Goal: Transaction & Acquisition: Purchase product/service

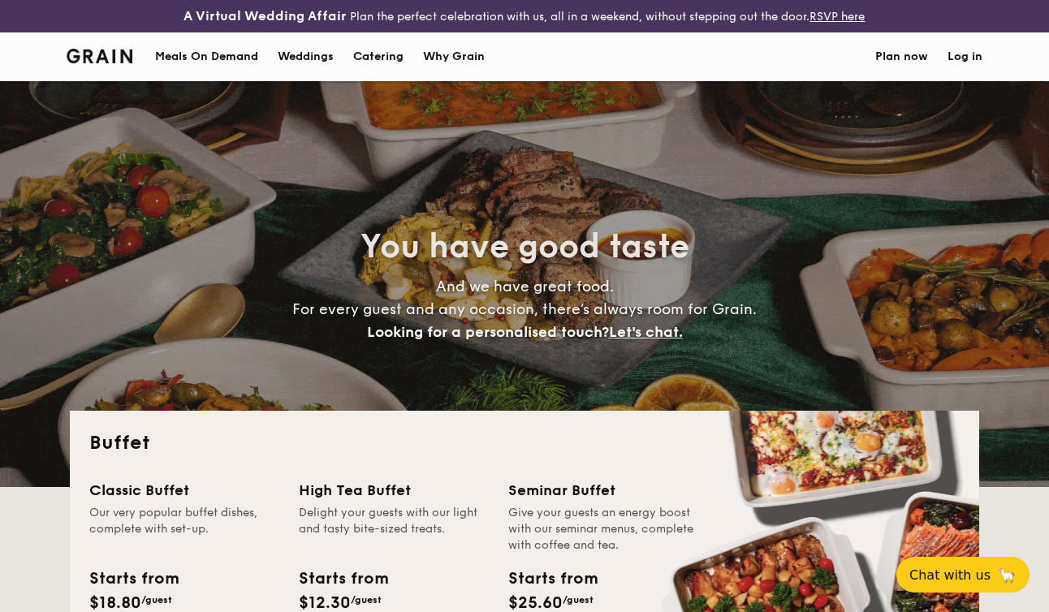
select select
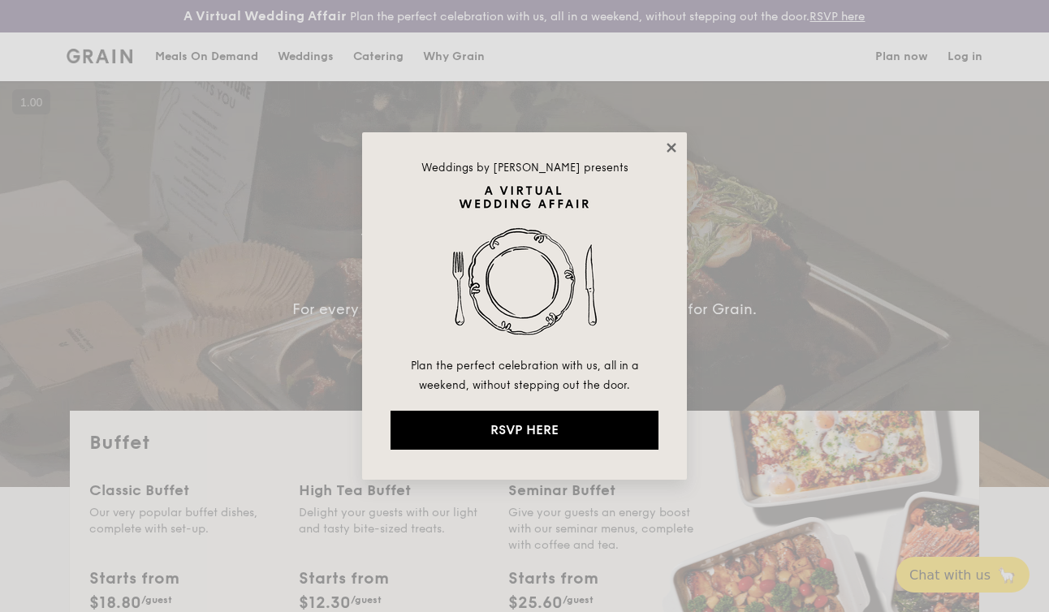
click at [669, 147] on icon at bounding box center [671, 147] width 15 height 15
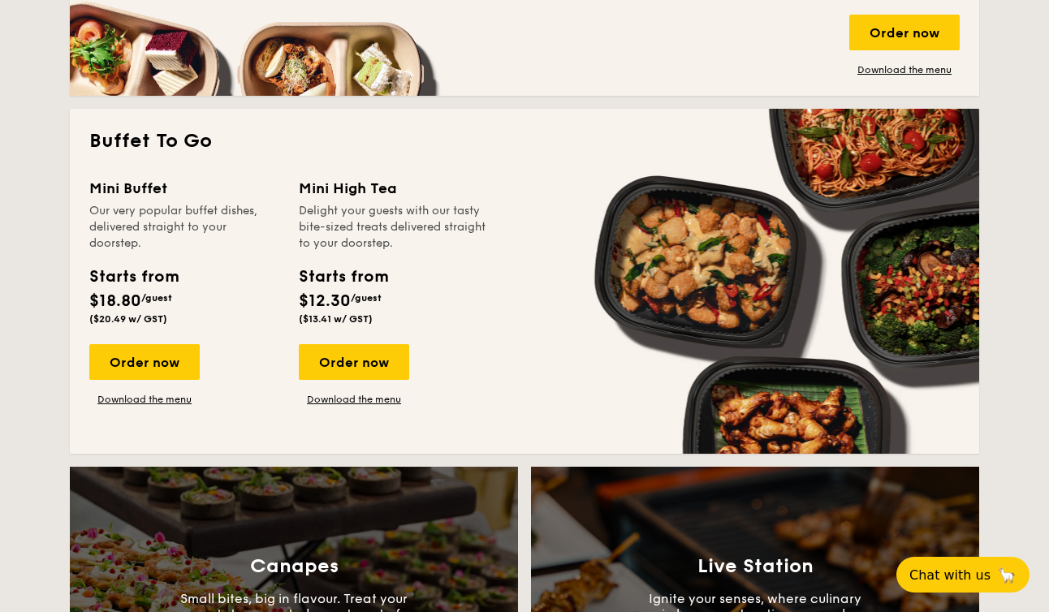
scroll to position [995, 0]
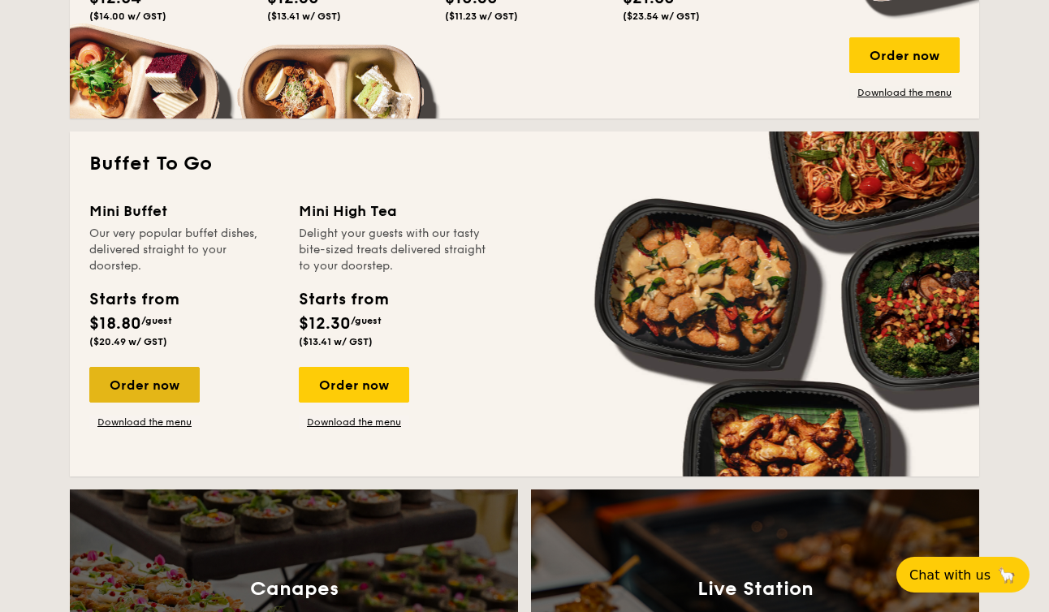
click at [149, 384] on div "Order now" at bounding box center [144, 385] width 110 height 36
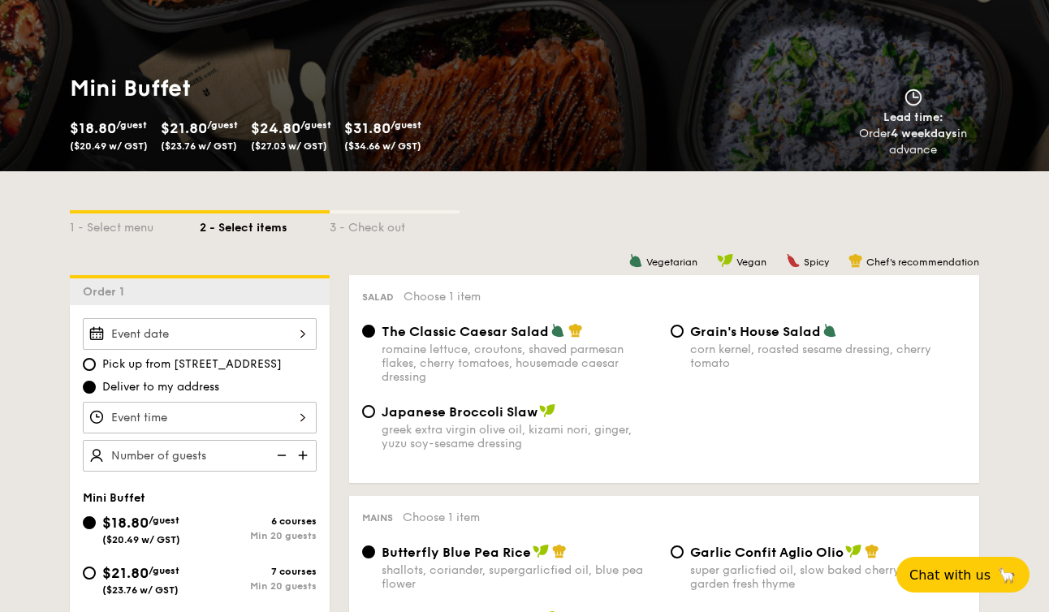
scroll to position [234, 0]
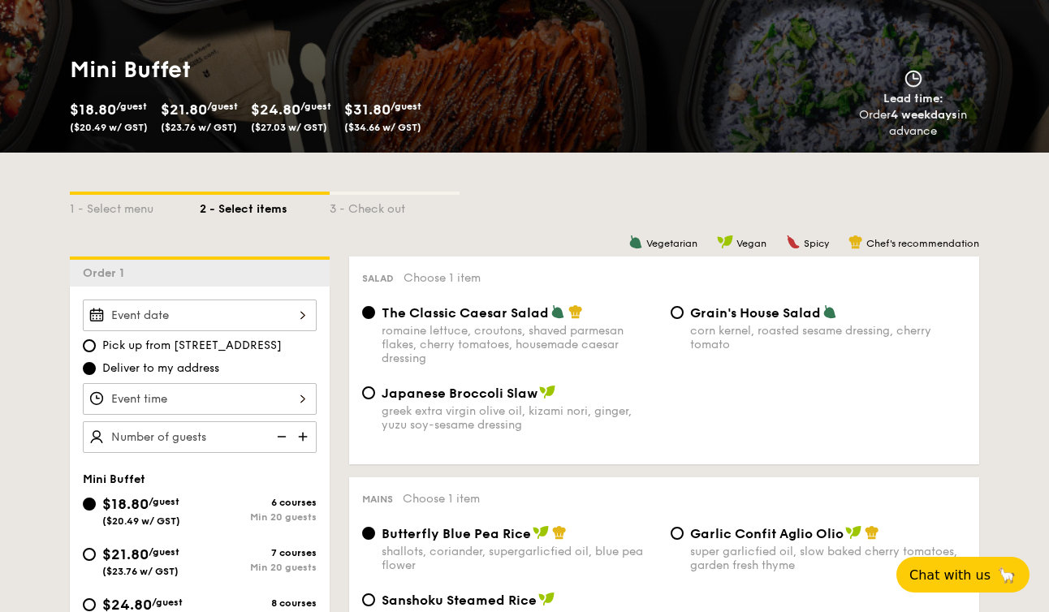
click at [208, 310] on div "2025 Sep [DATE] Tue Wed Thu Fri Sat Sun 1 2 3 4 5 6 7 8 9 10 11 12 13 14 15 16 …" at bounding box center [200, 315] width 234 height 32
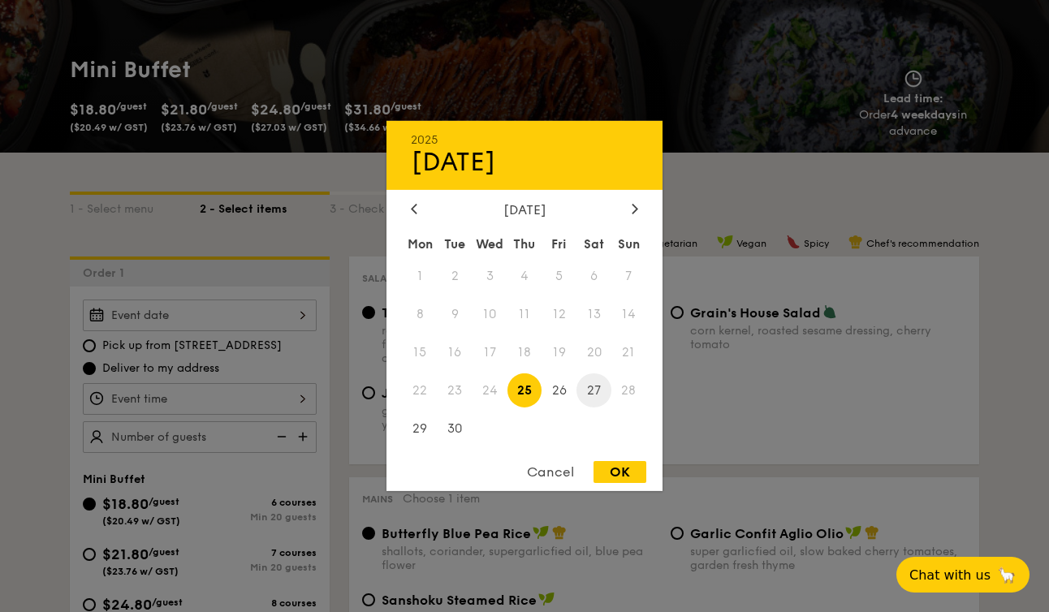
click at [596, 390] on span "27" at bounding box center [593, 390] width 35 height 35
click at [610, 475] on div "OK" at bounding box center [619, 472] width 53 height 22
type input "[DATE]"
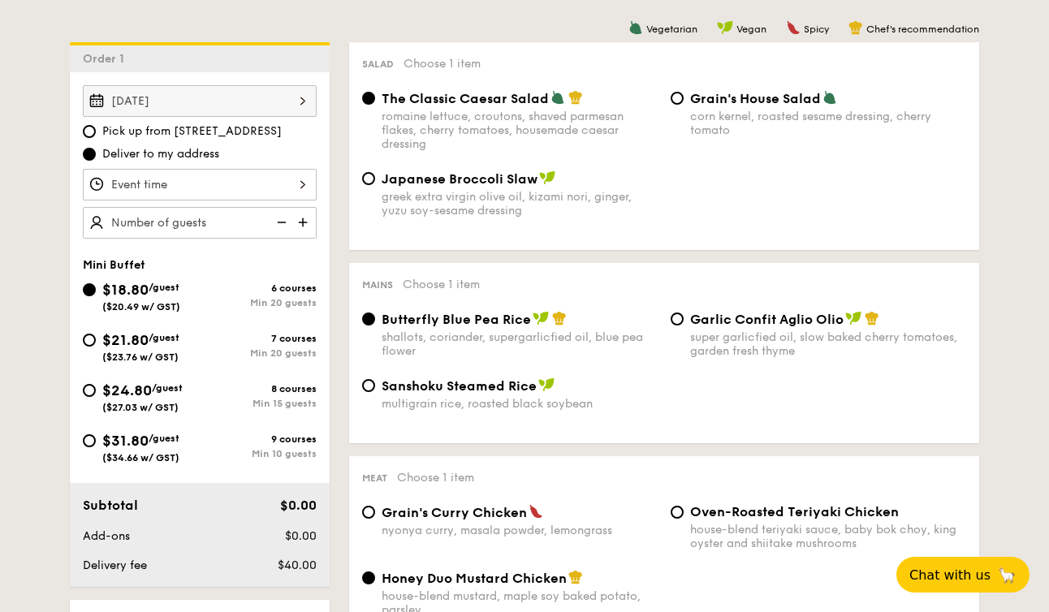
scroll to position [446, 0]
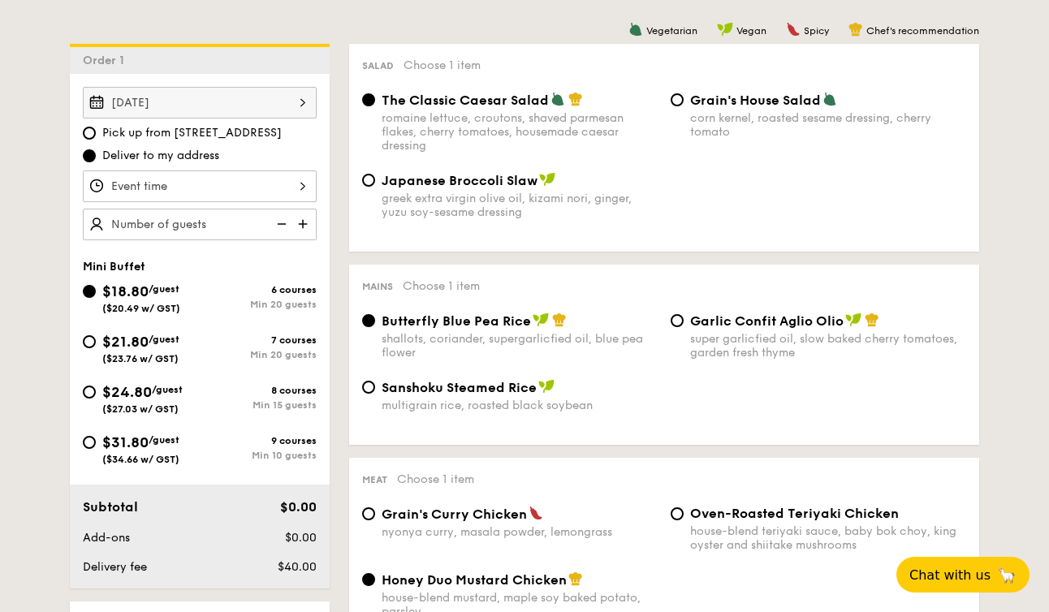
click at [138, 133] on span "Pick up from [STREET_ADDRESS]" at bounding box center [191, 133] width 179 height 16
click at [96, 133] on input "Pick up from [STREET_ADDRESS]" at bounding box center [89, 133] width 13 height 13
radio input "true"
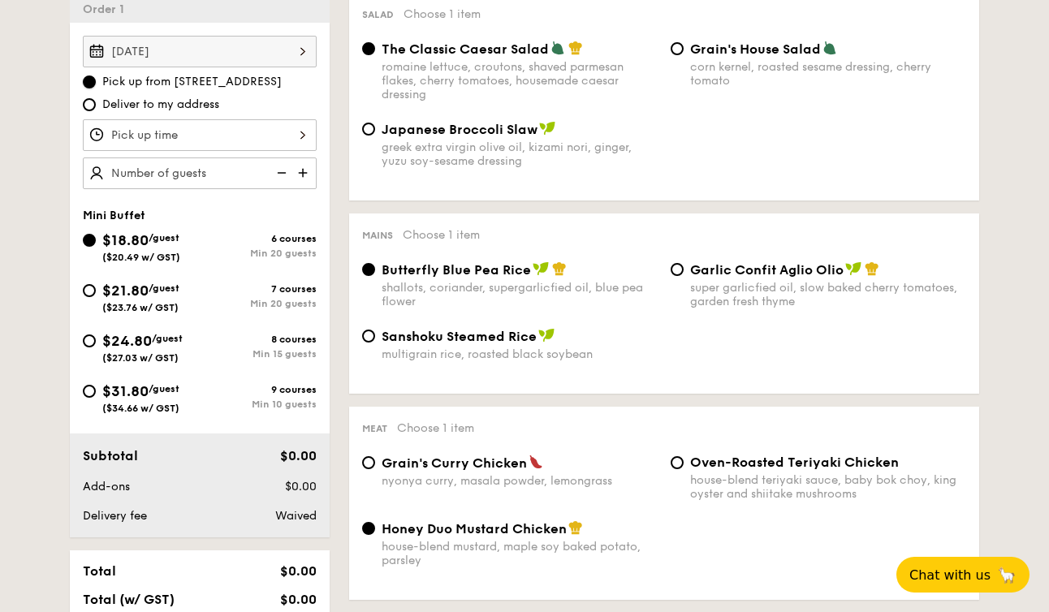
scroll to position [499, 0]
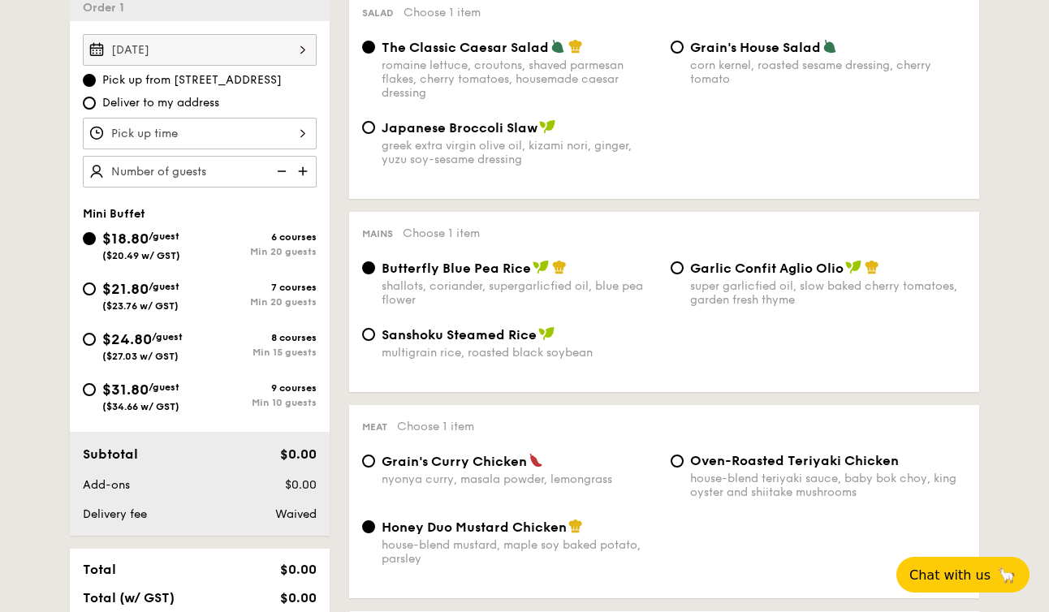
drag, startPoint x: 175, startPoint y: 81, endPoint x: 292, endPoint y: 84, distance: 116.9
click at [293, 84] on label "Pick up from [STREET_ADDRESS]" at bounding box center [200, 80] width 234 height 16
copy span "[STREET_ADDRESS]"
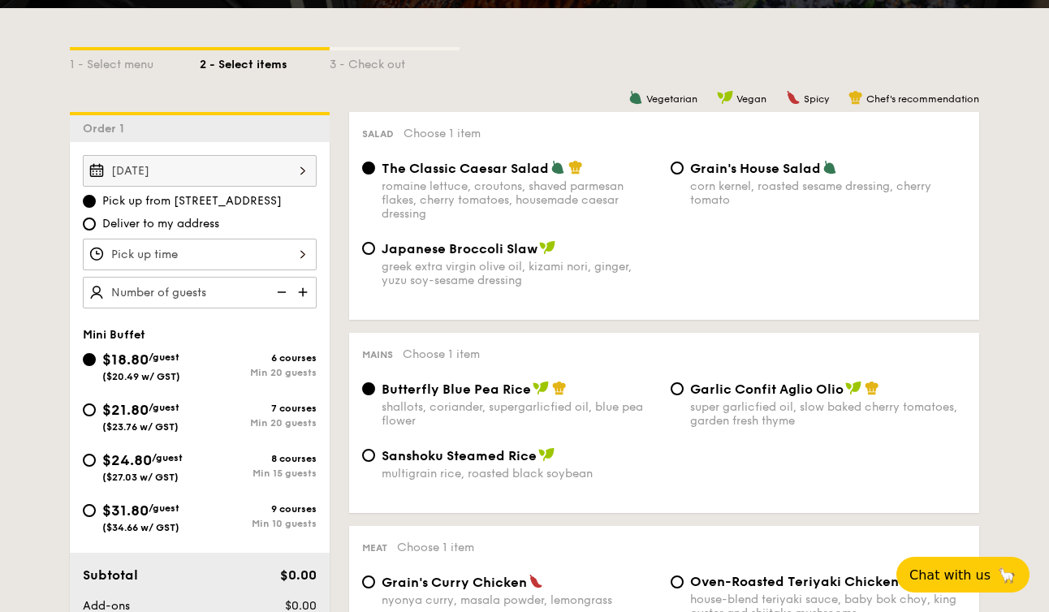
scroll to position [381, 0]
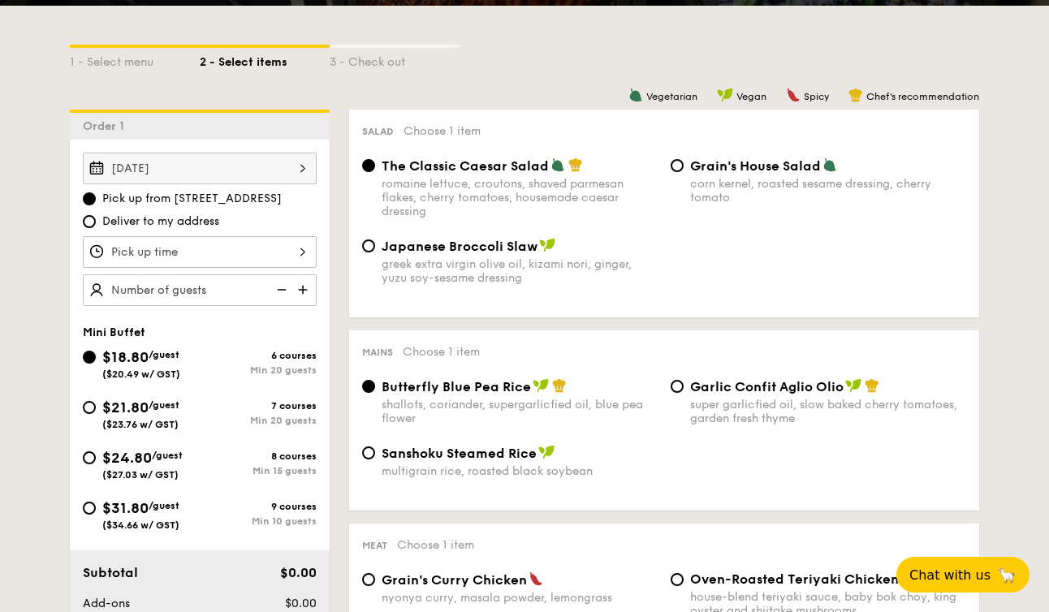
click at [231, 250] on div at bounding box center [200, 252] width 234 height 32
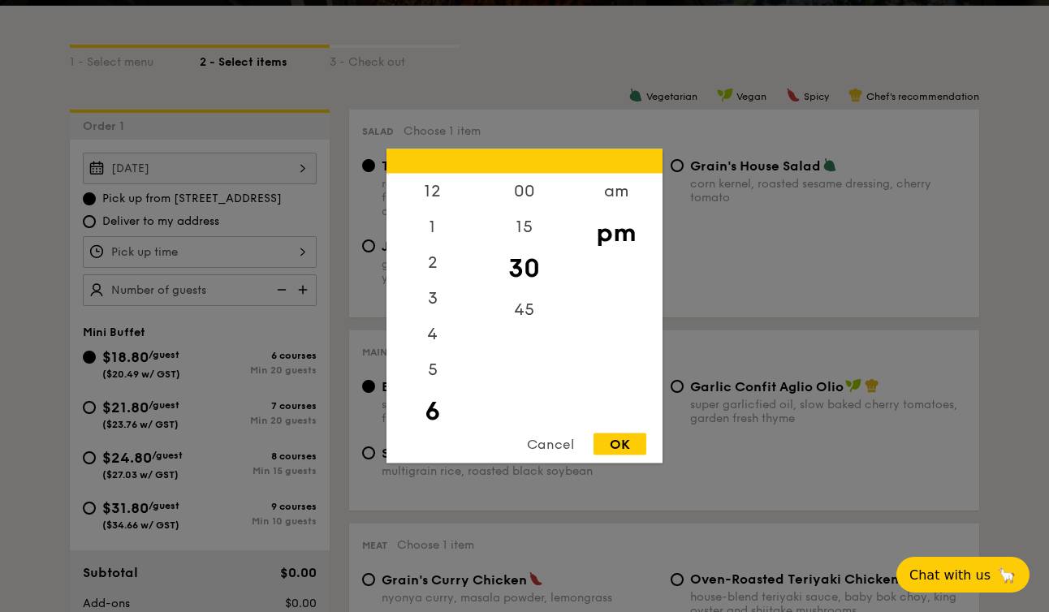
scroll to position [36, 0]
click at [631, 446] on div "OK" at bounding box center [619, 444] width 53 height 22
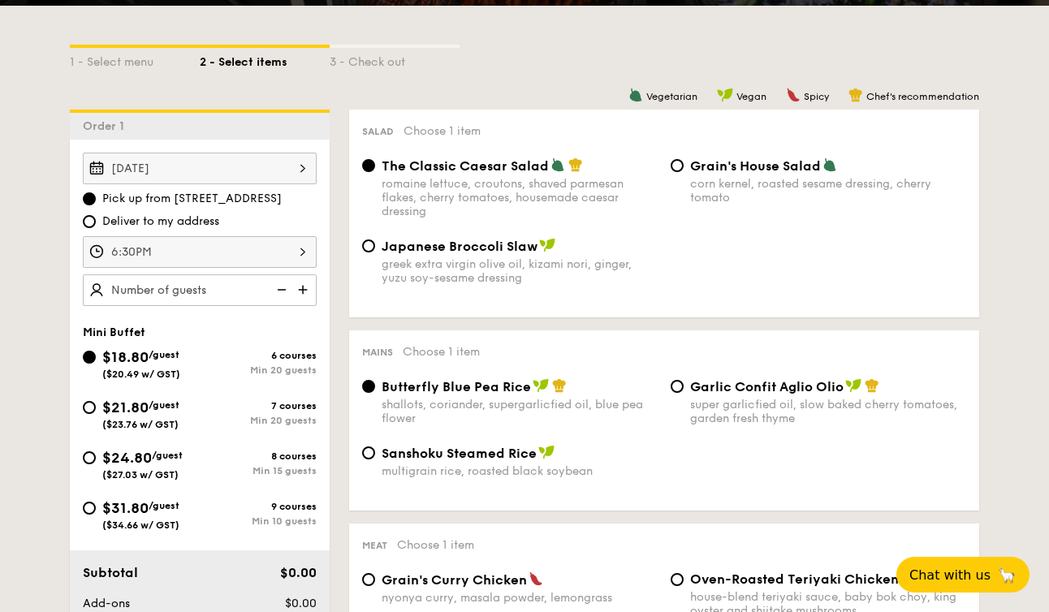
click at [130, 248] on div "6:30PM" at bounding box center [200, 252] width 234 height 32
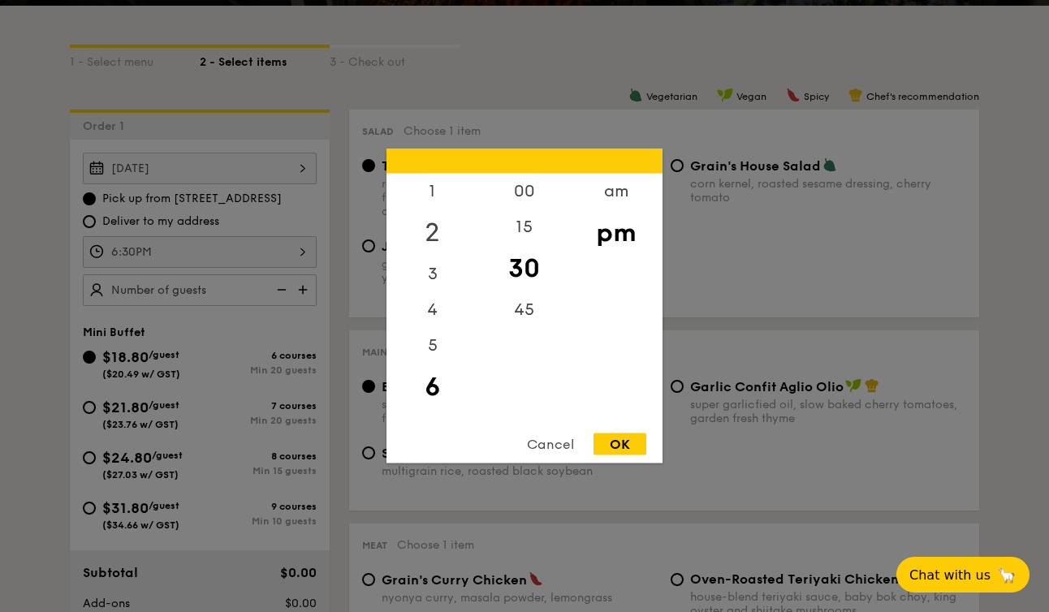
click at [441, 234] on div "2" at bounding box center [432, 232] width 92 height 47
click at [635, 447] on div "OK" at bounding box center [619, 444] width 53 height 22
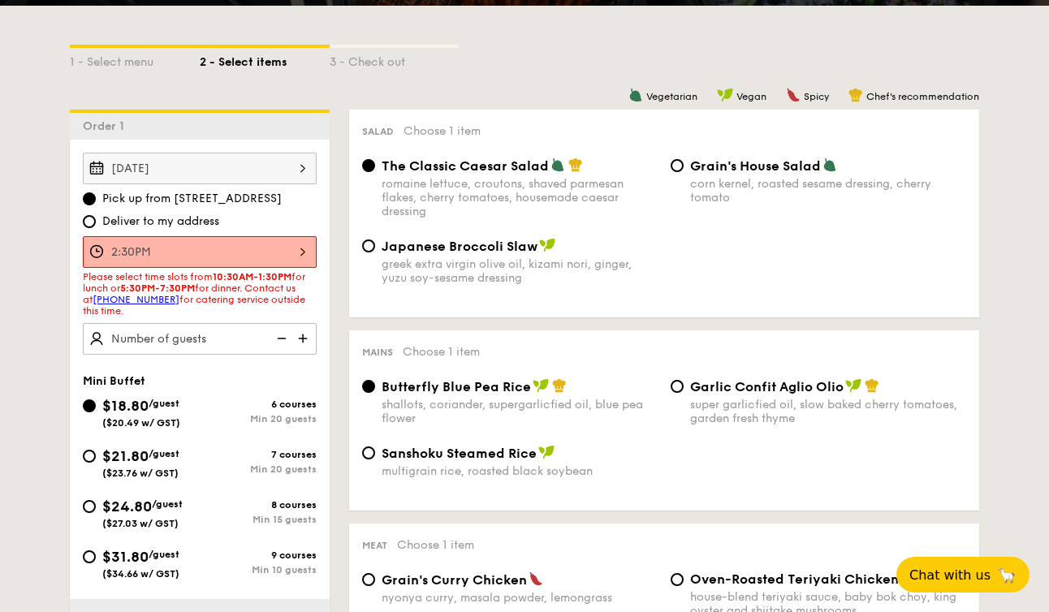
drag, startPoint x: 635, startPoint y: 447, endPoint x: 286, endPoint y: 355, distance: 360.8
drag, startPoint x: 261, startPoint y: 296, endPoint x: 184, endPoint y: 294, distance: 77.1
click at [184, 294] on span "Please select time slots from 10:30AM-1:30PM for lunch or 5:30PM-7:30PM for din…" at bounding box center [194, 293] width 222 height 45
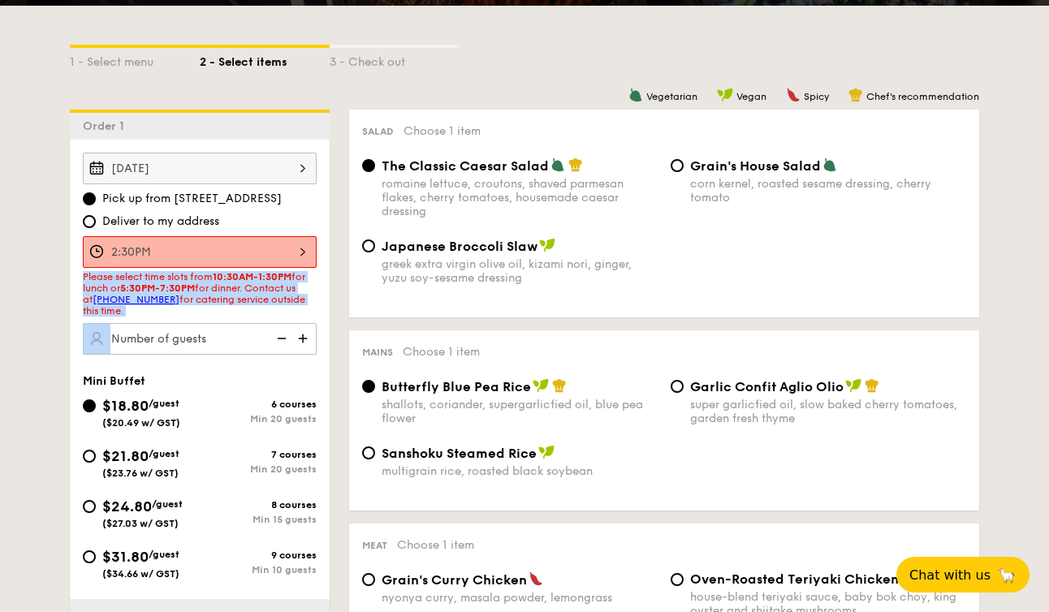
click at [184, 294] on span "Please select time slots from 10:30AM-1:30PM for lunch or 5:30PM-7:30PM for din…" at bounding box center [194, 293] width 222 height 45
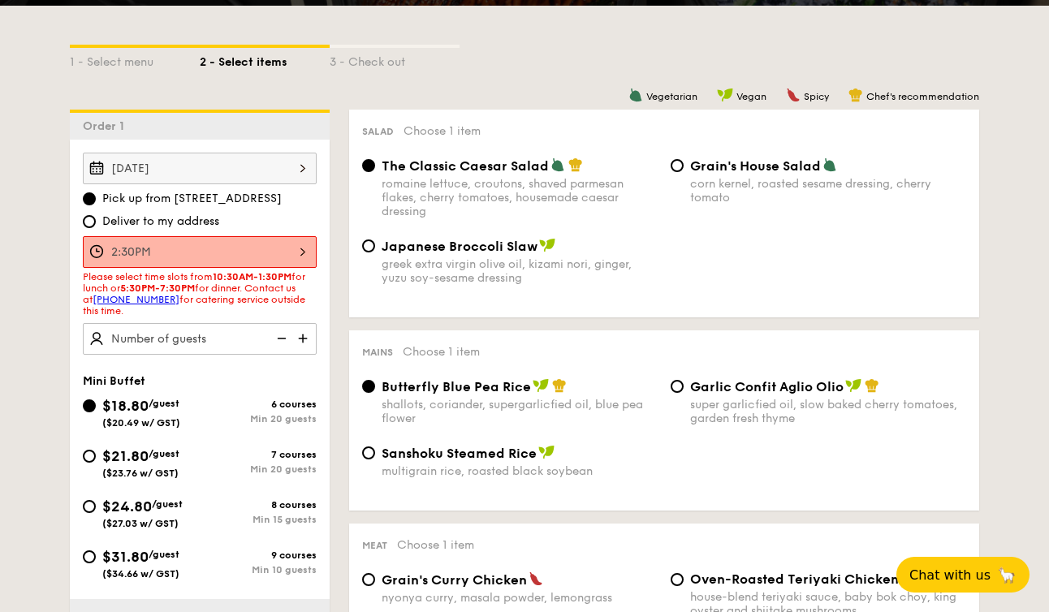
click at [229, 294] on span "Please select time slots from 10:30AM-1:30PM for lunch or 5:30PM-7:30PM for din…" at bounding box center [194, 293] width 222 height 45
click at [243, 295] on span "Please select time slots from 10:30AM-1:30PM for lunch or 5:30PM-7:30PM for din…" at bounding box center [194, 293] width 222 height 45
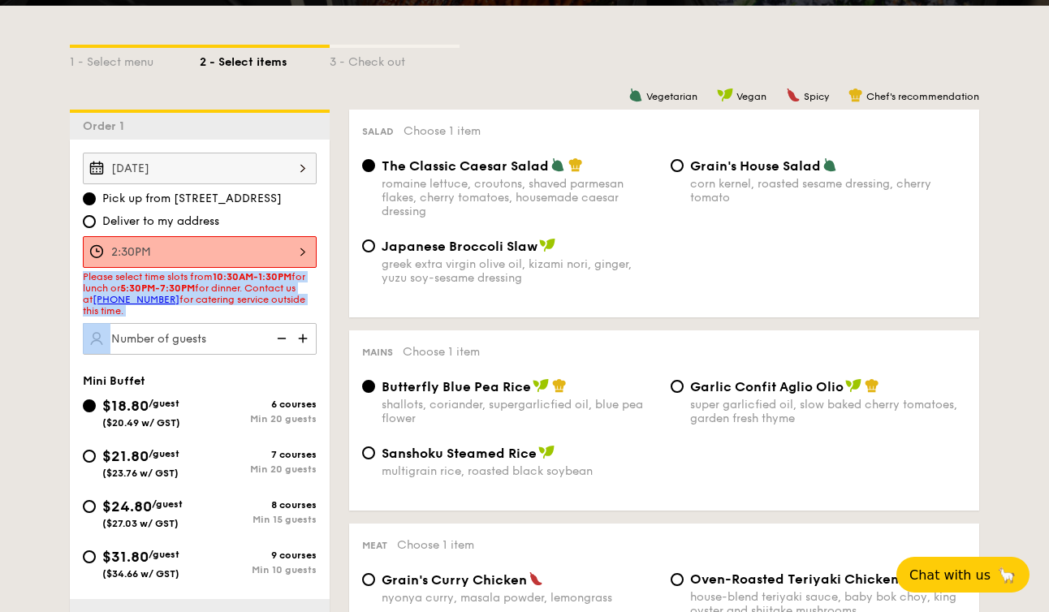
click at [243, 295] on span "Please select time slots from 10:30AM-1:30PM for lunch or 5:30PM-7:30PM for din…" at bounding box center [194, 293] width 222 height 45
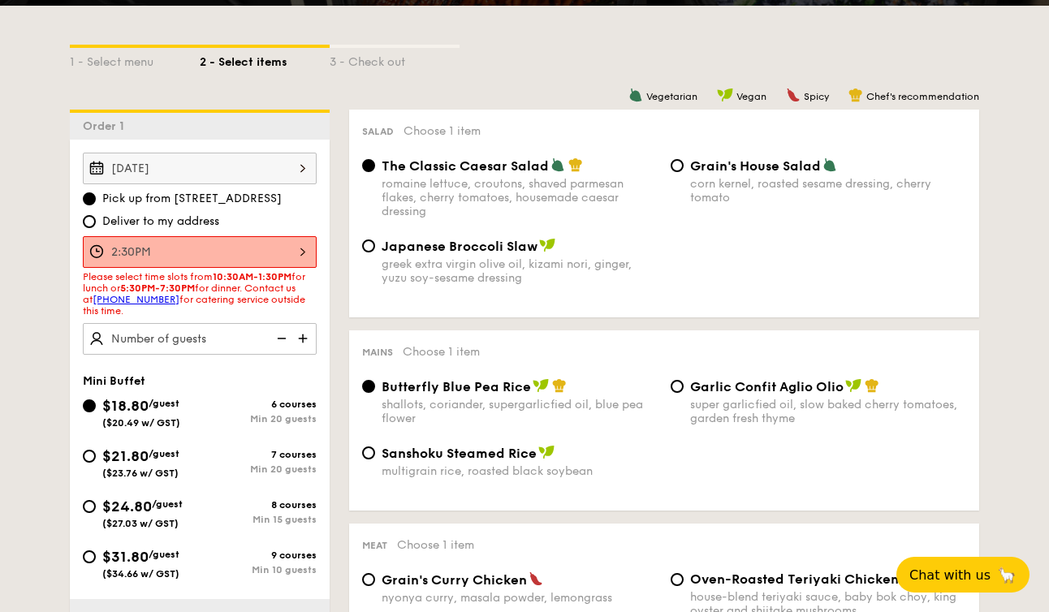
click at [248, 295] on span "Please select time slots from 10:30AM-1:30PM for lunch or 5:30PM-7:30PM for din…" at bounding box center [194, 293] width 222 height 45
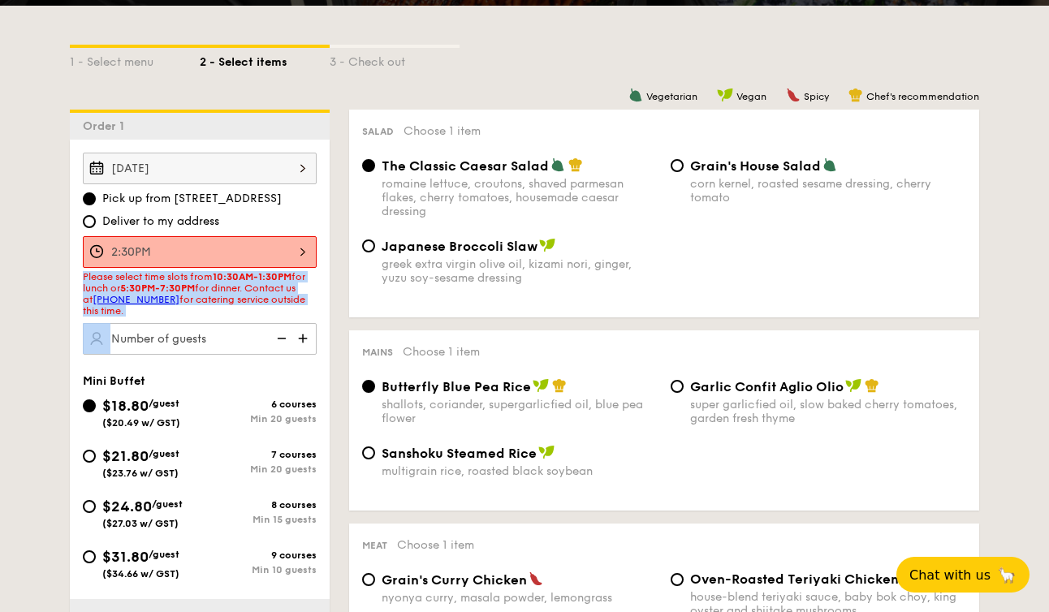
click at [248, 295] on span "Please select time slots from 10:30AM-1:30PM for lunch or 5:30PM-7:30PM for din…" at bounding box center [194, 293] width 222 height 45
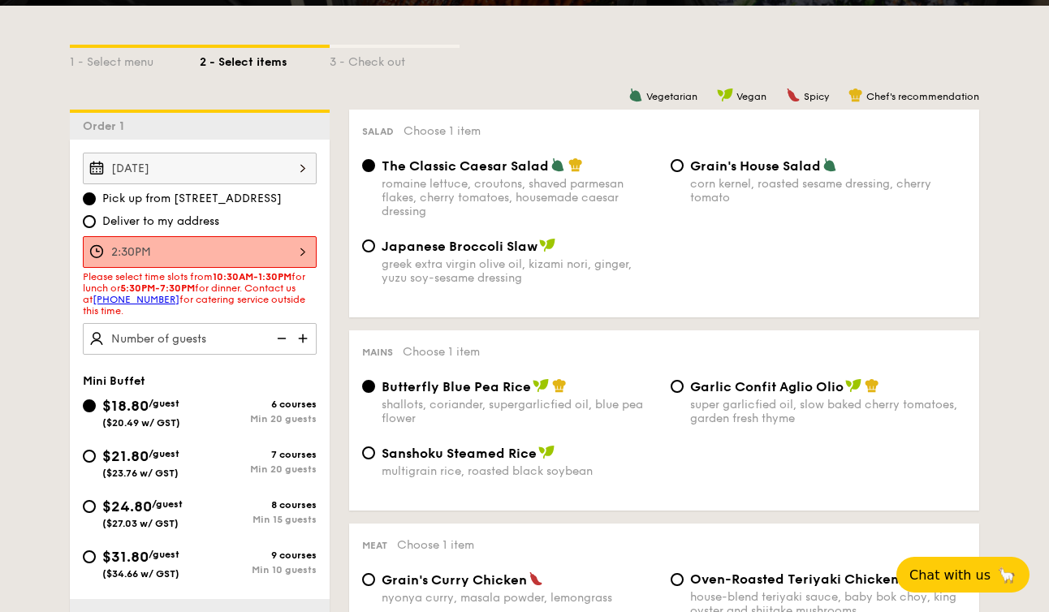
click at [261, 295] on span "Please select time slots from 10:30AM-1:30PM for lunch or 5:30PM-7:30PM for din…" at bounding box center [194, 293] width 222 height 45
click at [170, 255] on div "2:30PM" at bounding box center [200, 252] width 234 height 32
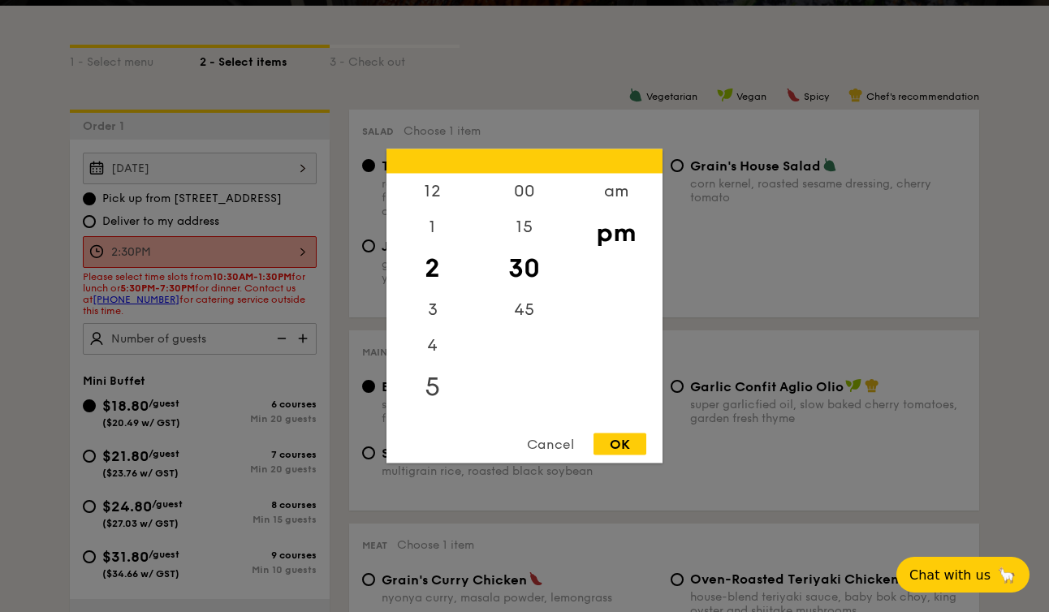
click at [435, 385] on div "5" at bounding box center [432, 387] width 92 height 47
click at [618, 453] on div "OK" at bounding box center [619, 444] width 53 height 22
type input "5:30PM"
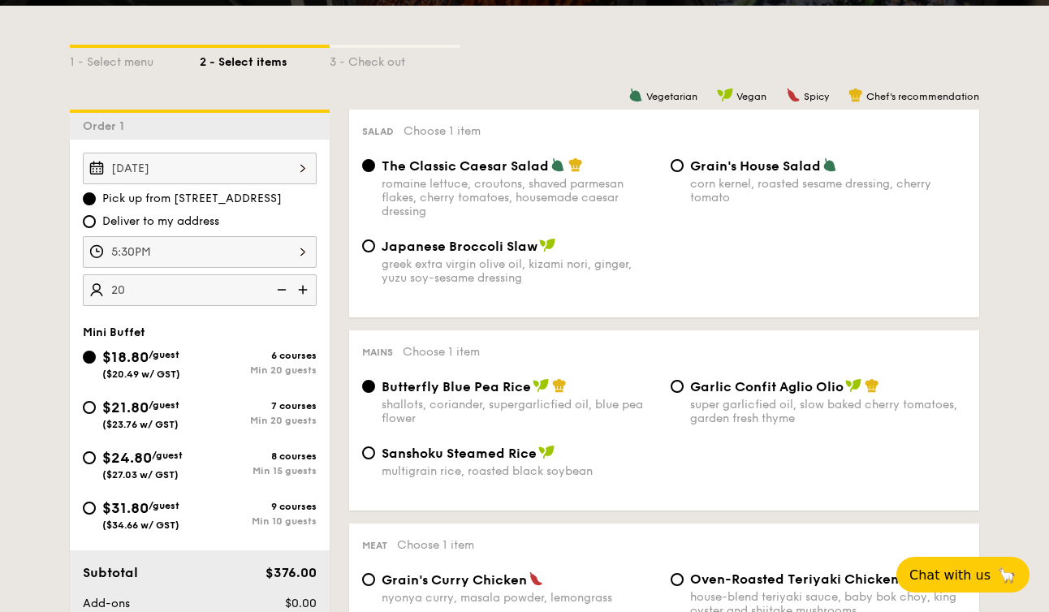
type input "20 guests"
click at [435, 290] on div "Japanese Broccoli Slaw greek extra virgin olive oil, kizami [PERSON_NAME], yuzu…" at bounding box center [663, 271] width 617 height 67
click at [119, 464] on span "$24.80" at bounding box center [127, 458] width 50 height 18
click at [96, 464] on input "$24.80 /guest ($27.03 w/ GST) 8 courses Min 15 guests" at bounding box center [89, 457] width 13 height 13
radio input "true"
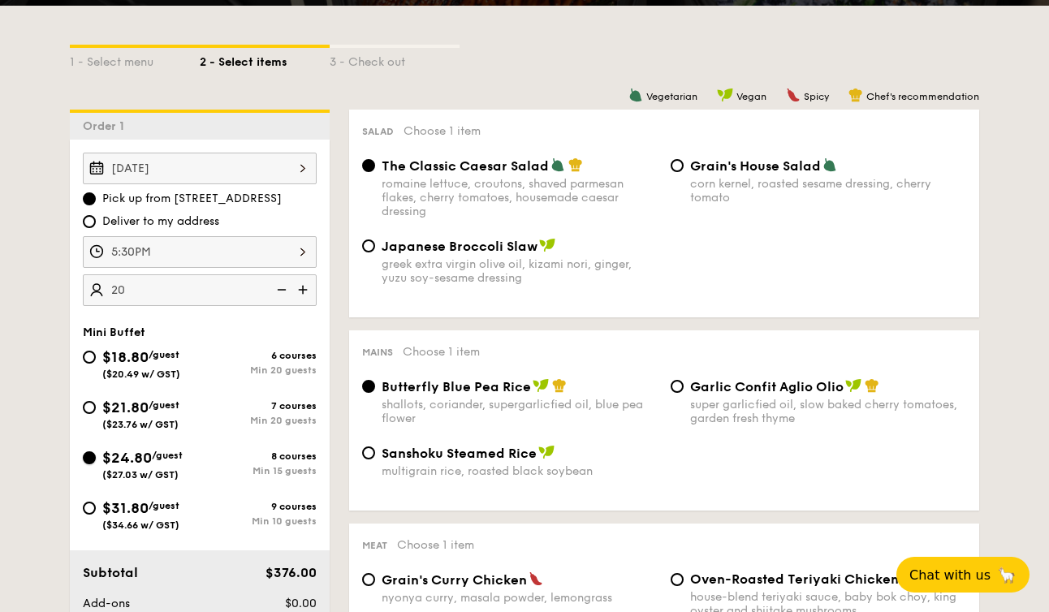
radio input "true"
radio input "false"
radio input "true"
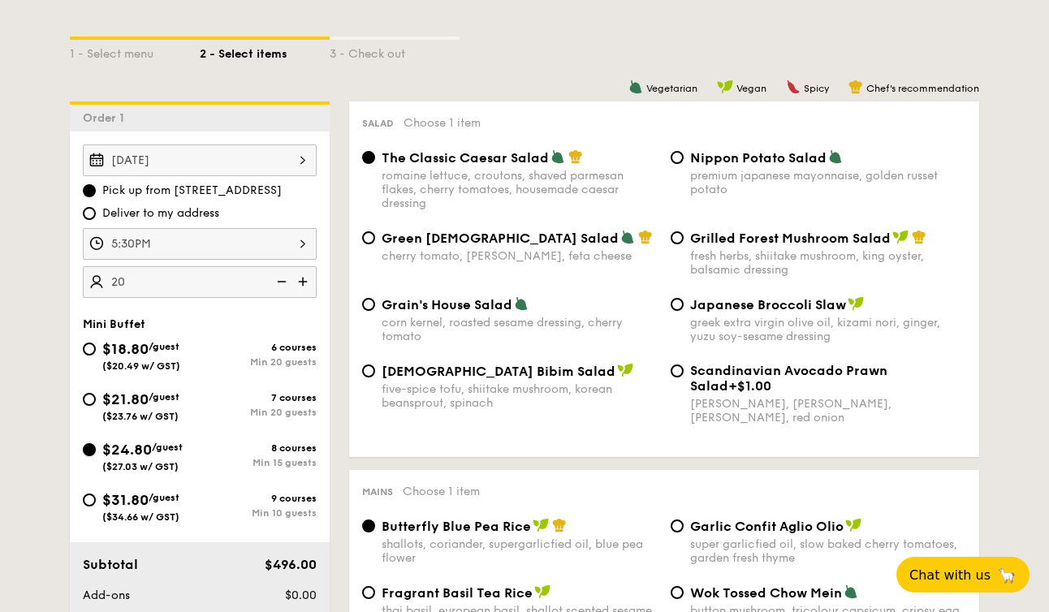
scroll to position [395, 0]
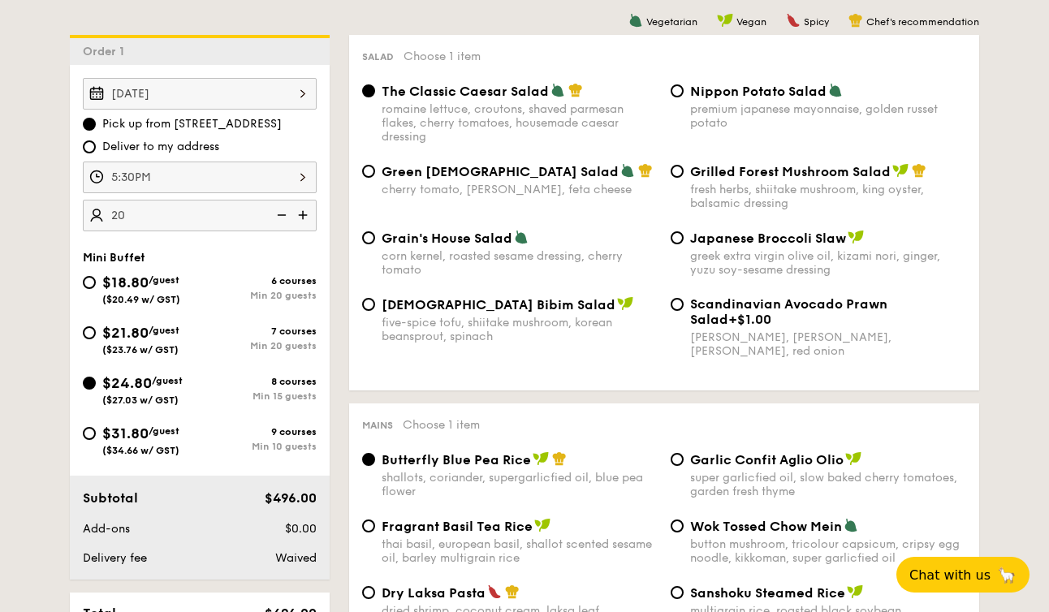
scroll to position [499, 0]
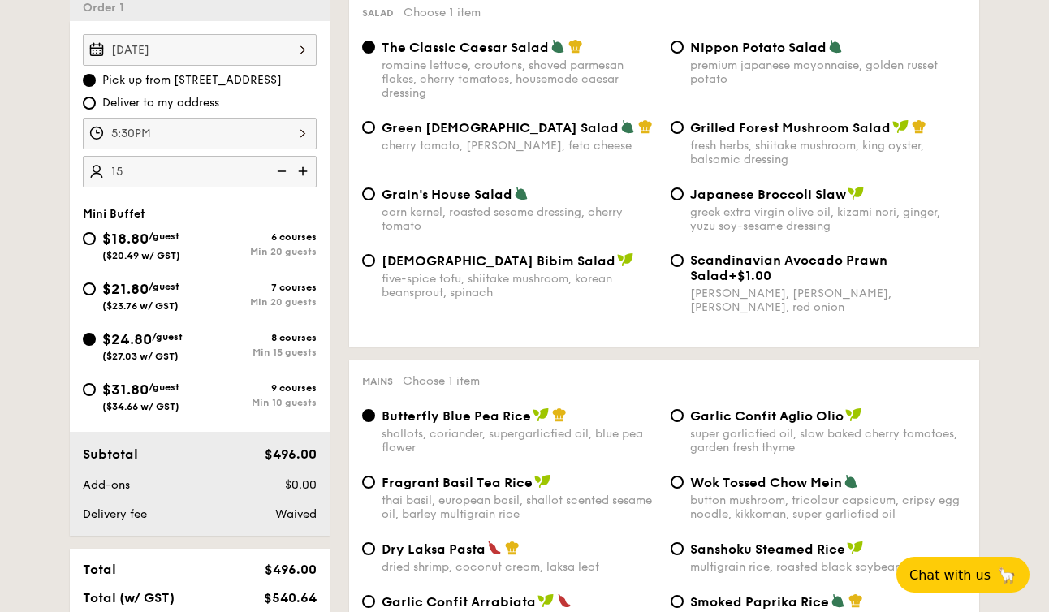
type input "15 guests"
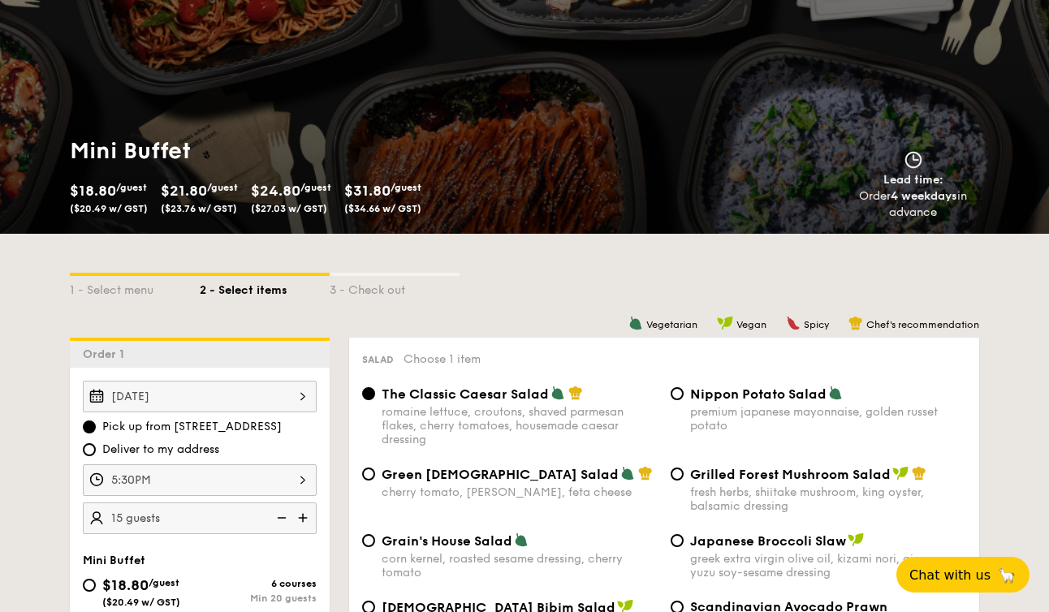
scroll to position [310, 0]
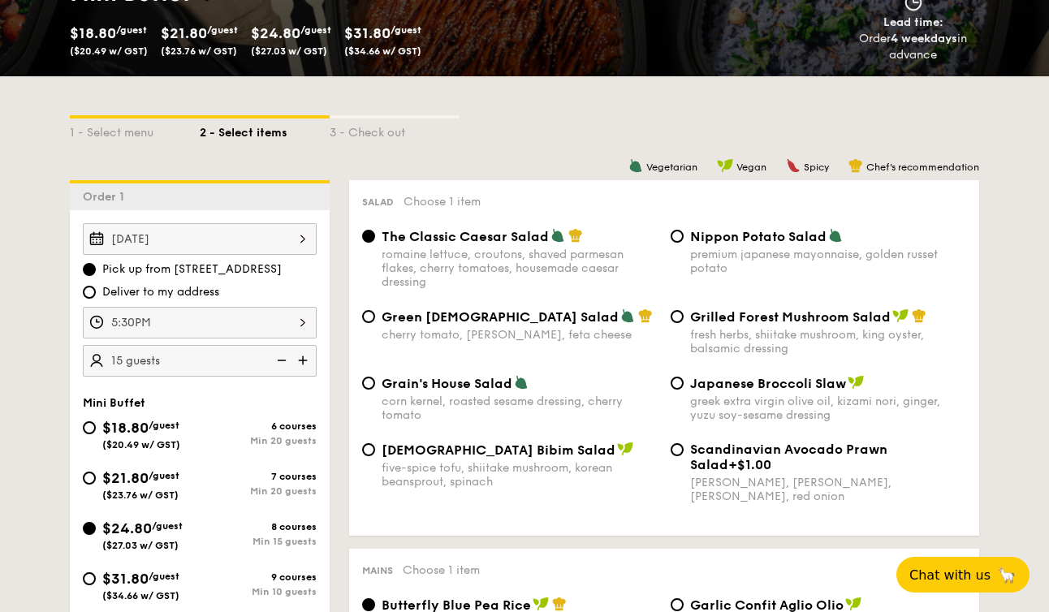
click at [706, 233] on span "Nippon Potato Salad" at bounding box center [758, 236] width 136 height 15
click at [683, 233] on input "Nippon Potato Salad premium japanese mayonnaise, golden russet potato" at bounding box center [676, 236] width 13 height 13
radio input "true"
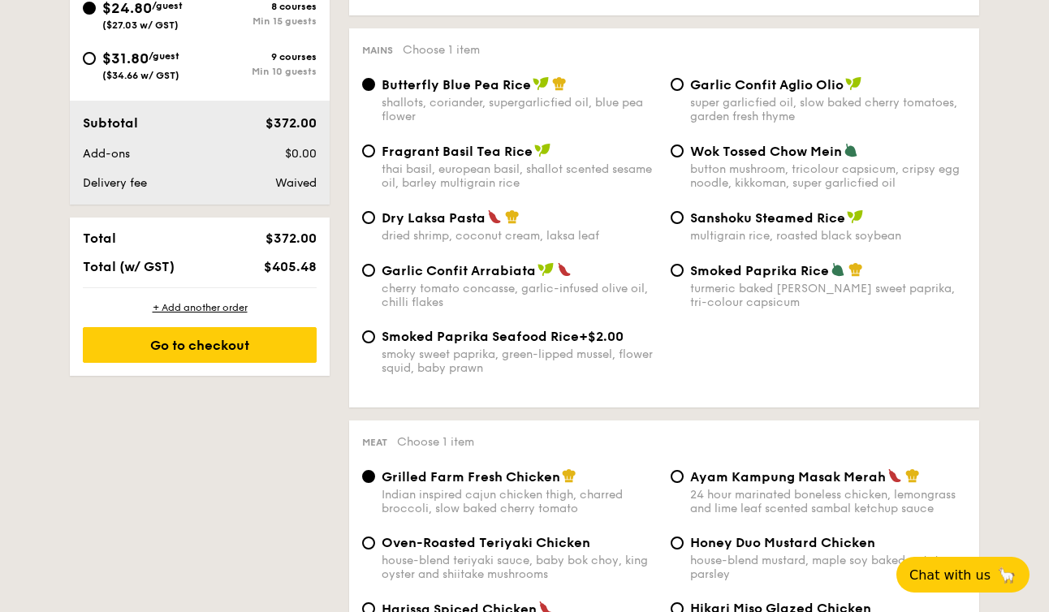
scroll to position [832, 0]
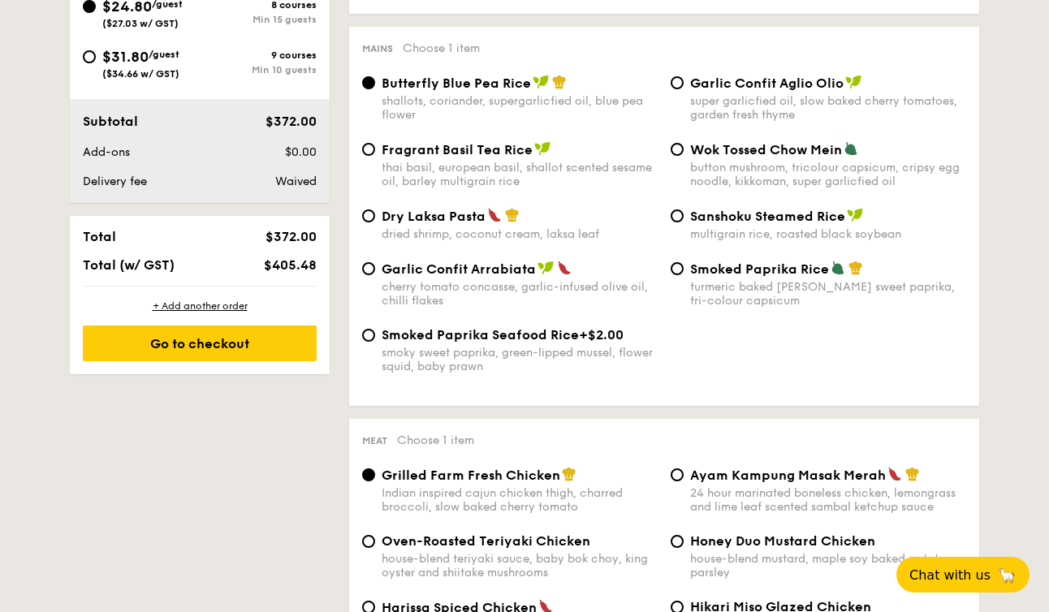
click at [717, 88] on span "Garlic Confit Aglio Olio" at bounding box center [766, 82] width 153 height 15
click at [683, 88] on input "Garlic Confit Aglio Olio super garlicfied oil, slow baked cherry tomatoes, gard…" at bounding box center [676, 82] width 13 height 13
radio input "true"
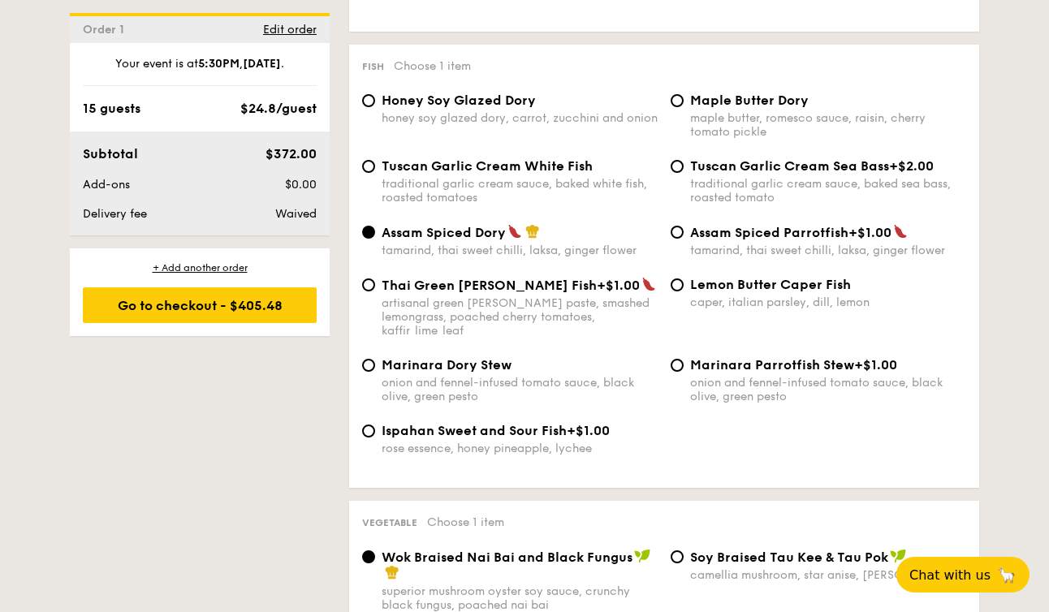
scroll to position [1637, 0]
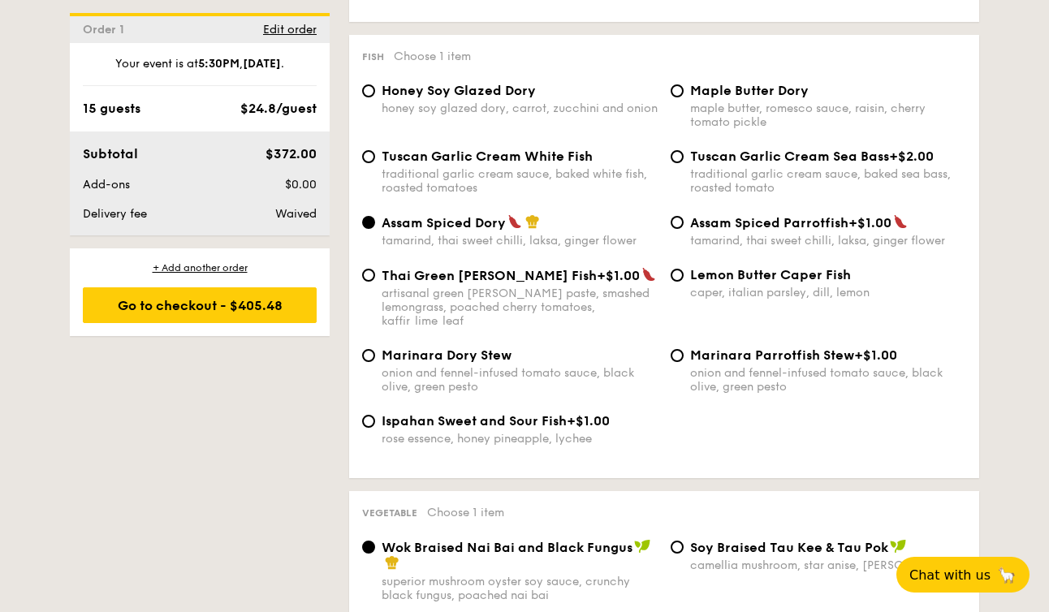
click at [538, 348] on div "Marinara Dory Stew" at bounding box center [519, 354] width 276 height 15
click at [375, 349] on input "Marinara Dory Stew onion and fennel-infused tomato sauce, black olive, green pe…" at bounding box center [368, 355] width 13 height 13
radio input "true"
click at [413, 375] on div "onion and fennel-infused tomato sauce, black olive, green pesto" at bounding box center [519, 380] width 276 height 28
click at [375, 362] on input "Marinara Dory Stew onion and fennel-infused tomato sauce, black olive, green pe…" at bounding box center [368, 355] width 13 height 13
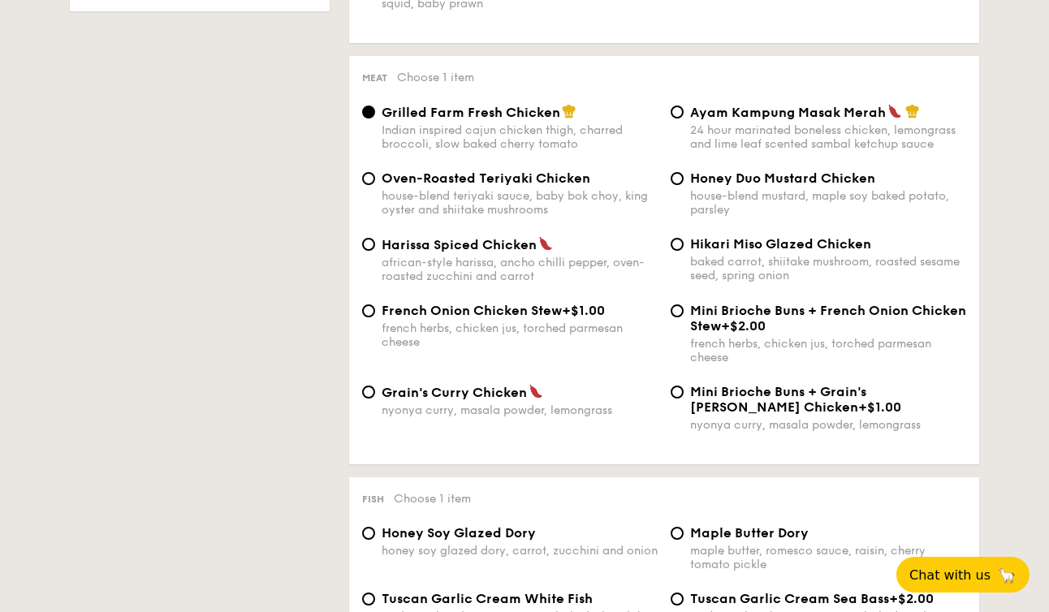
scroll to position [1196, 0]
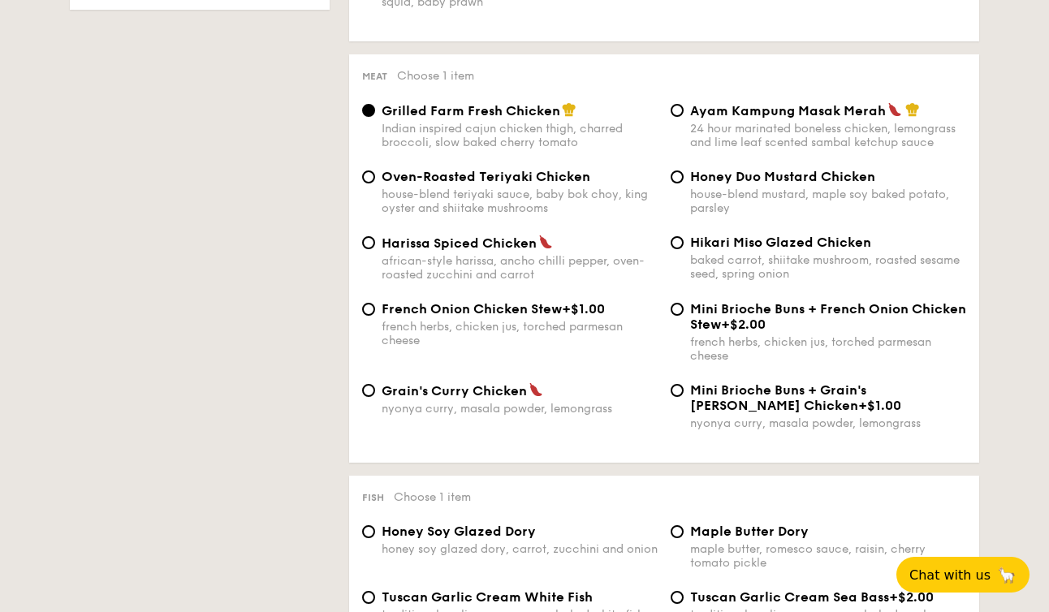
click at [798, 169] on div "Grilled Farm Fresh Chicken Indian inspired cajun chicken thigh, charred broccol…" at bounding box center [663, 135] width 617 height 67
click at [795, 184] on span "Honey Duo Mustard Chicken" at bounding box center [782, 176] width 185 height 15
click at [683, 183] on input "Honey Duo Mustard Chicken house-blend mustard, maple soy baked potato, parsley" at bounding box center [676, 176] width 13 height 13
radio input "true"
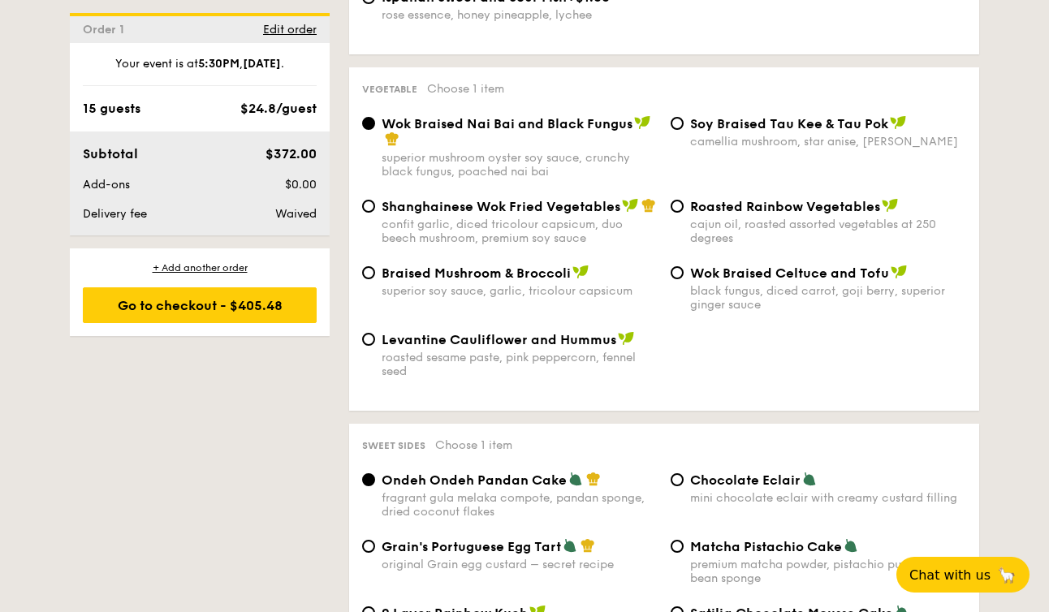
scroll to position [2064, 0]
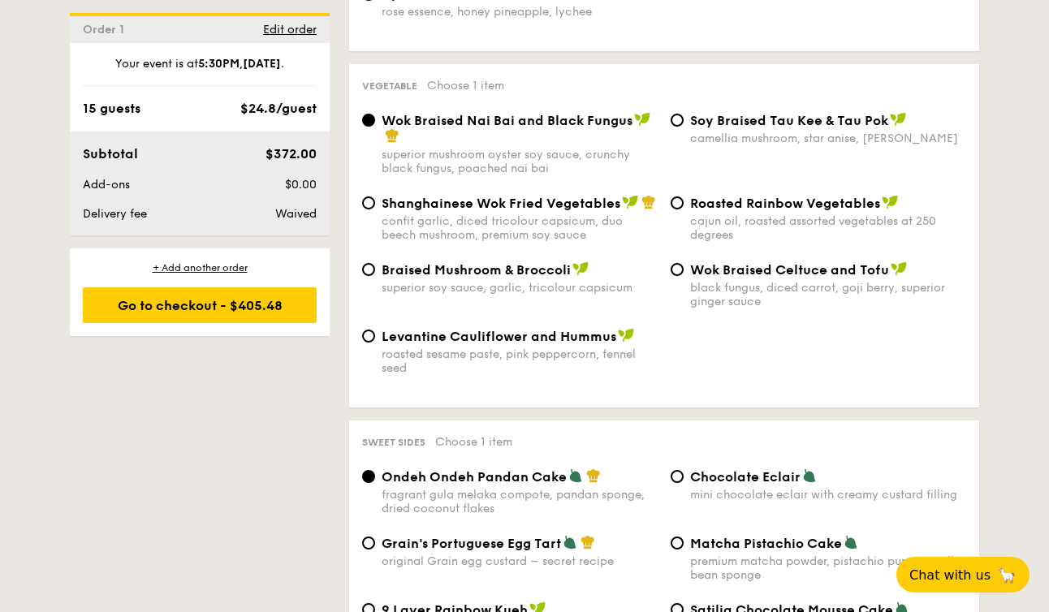
click at [694, 204] on span "Roasted Rainbow Vegetables" at bounding box center [785, 203] width 190 height 15
click at [683, 204] on input "Roasted Rainbow Vegetables cajun oil, roasted assorted vegetables at 250 degrees" at bounding box center [676, 202] width 13 height 13
radio input "true"
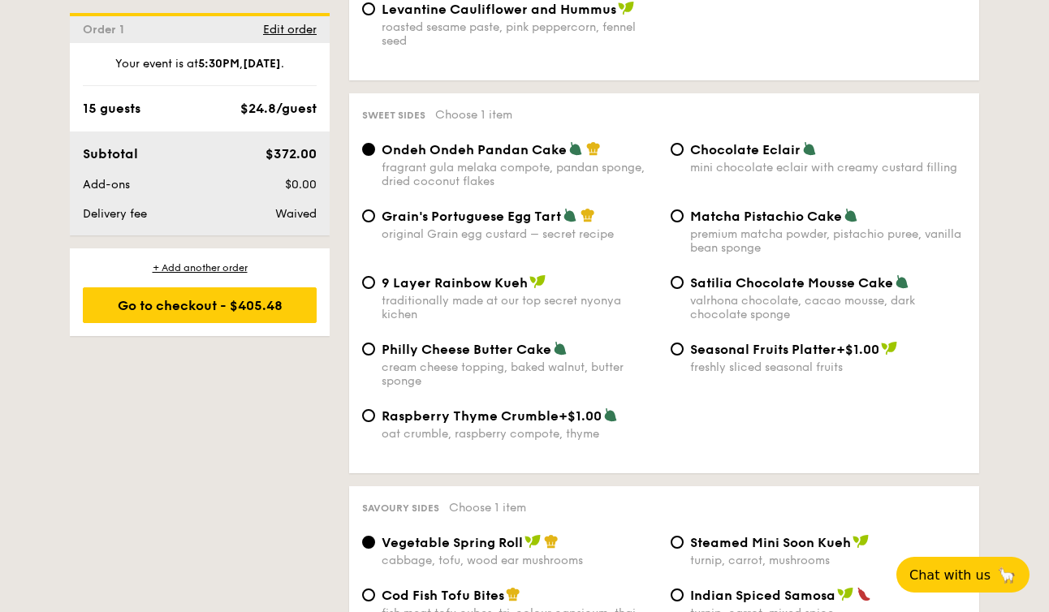
scroll to position [2393, 0]
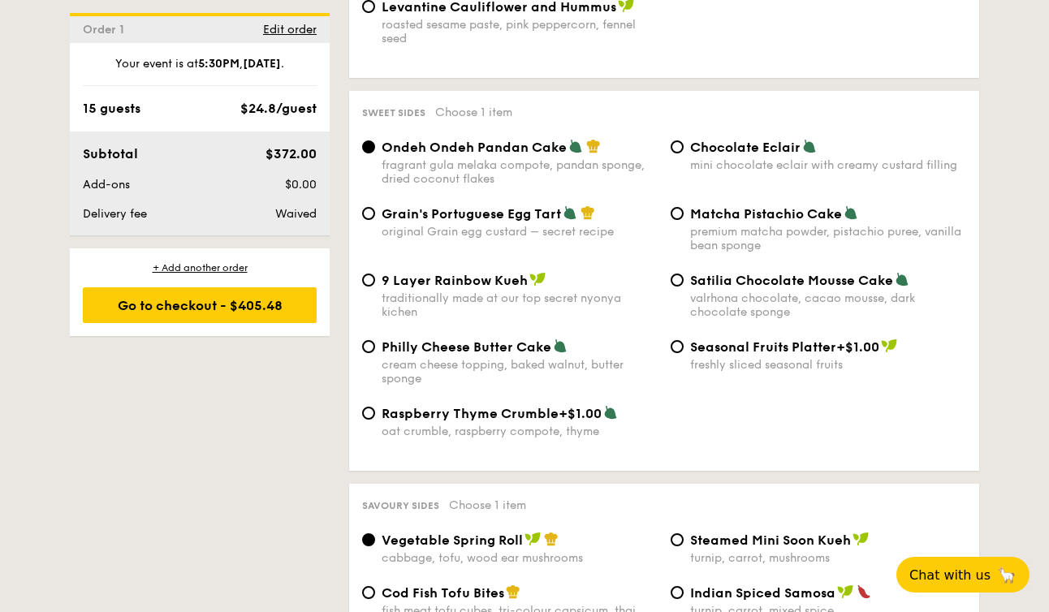
click at [711, 149] on span "Chocolate Eclair" at bounding box center [745, 147] width 110 height 15
click at [683, 149] on input "Chocolate Eclair mini chocolate eclair with creamy custard filling" at bounding box center [676, 146] width 13 height 13
radio input "true"
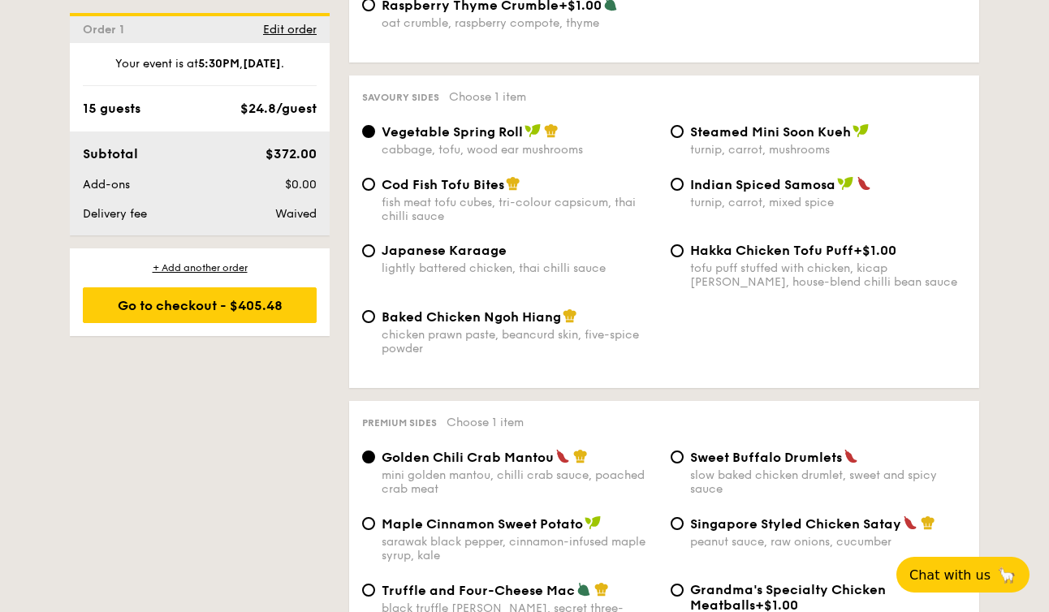
scroll to position [2803, 0]
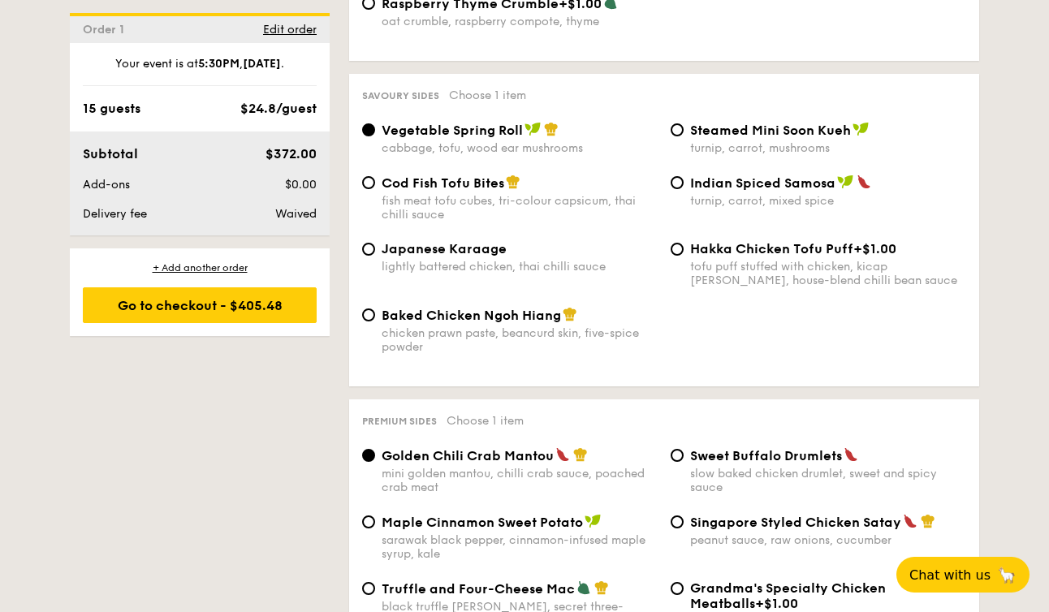
click at [403, 270] on div "lightly battered chicken, thai chilli sauce" at bounding box center [519, 267] width 276 height 14
click at [375, 256] on input "Japanese Karaage lightly battered chicken, thai chilli sauce" at bounding box center [368, 249] width 13 height 13
radio input "true"
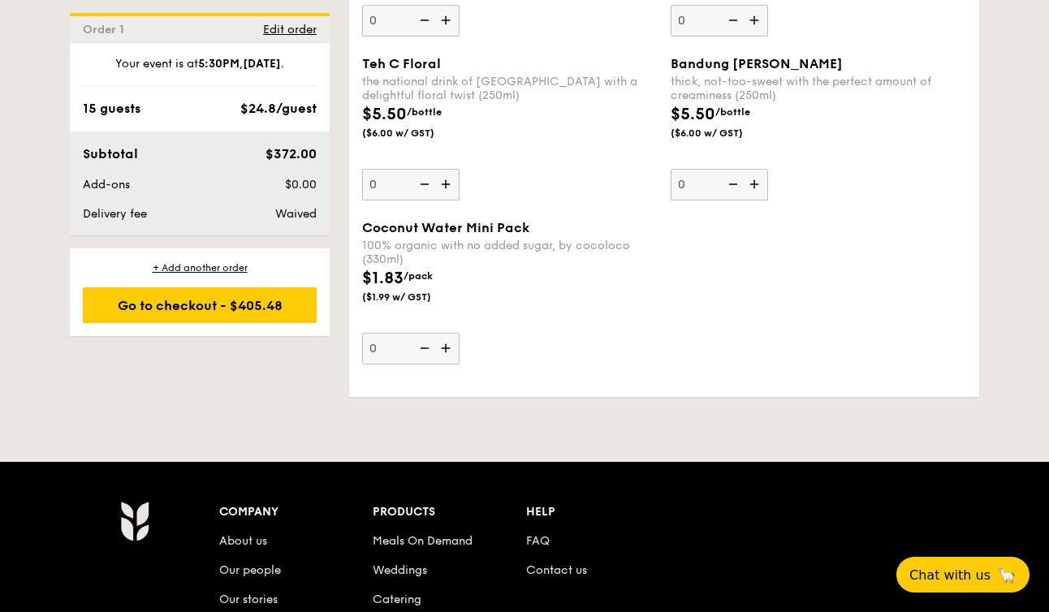
scroll to position [4922, 0]
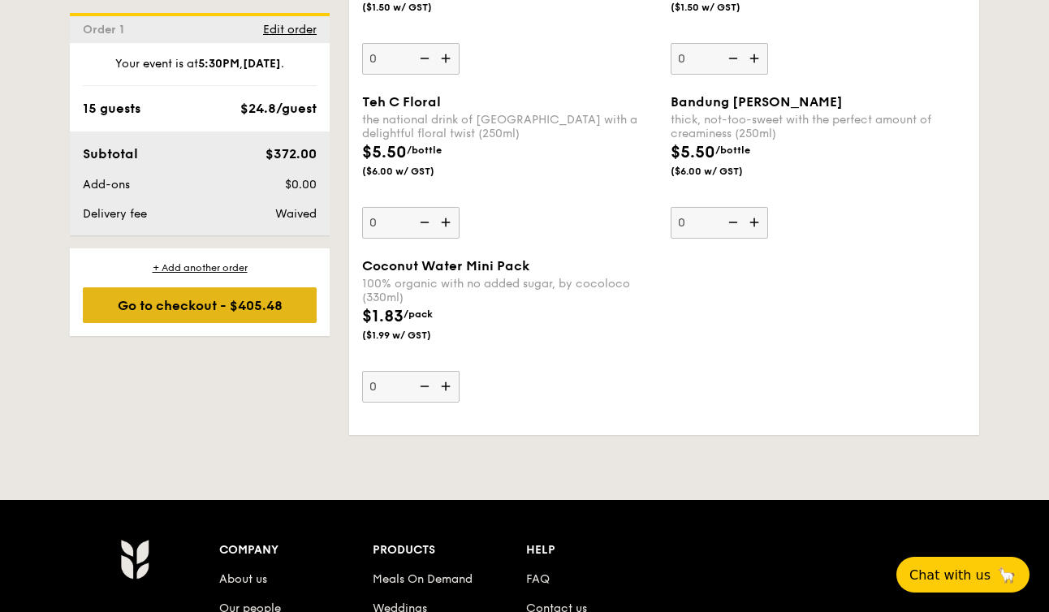
click at [218, 314] on div "Go to checkout - $405.48" at bounding box center [200, 305] width 234 height 36
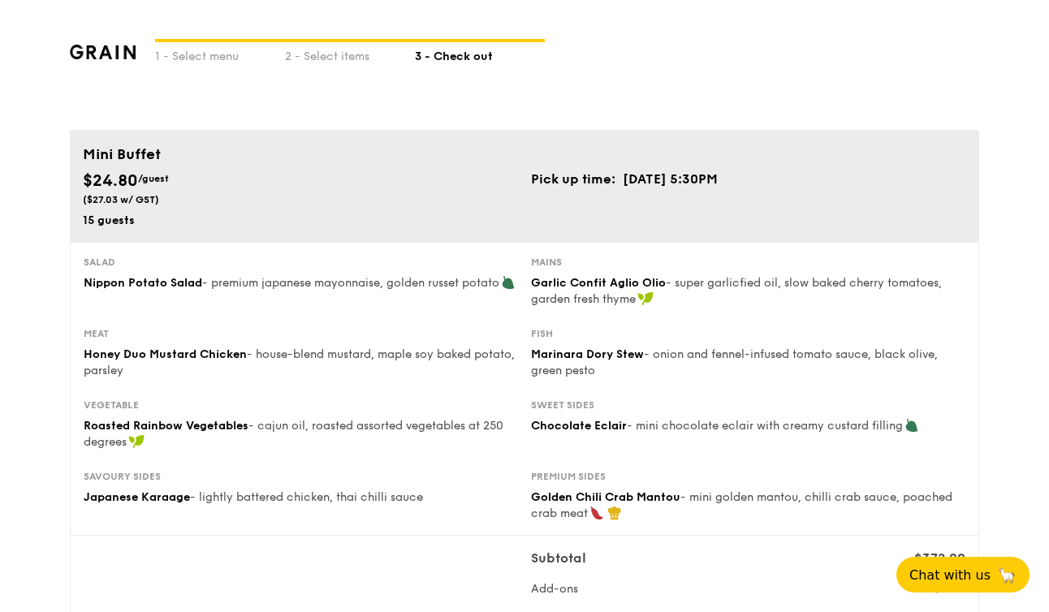
type input "[STREET_ADDRESS]"
type input "369972"
type input "05"
type input "01"
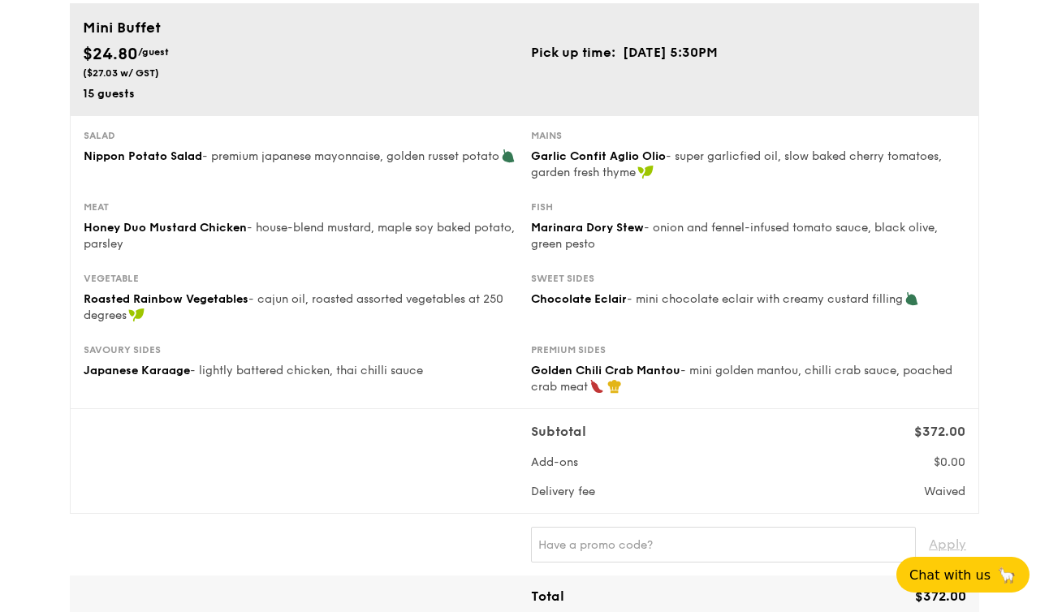
scroll to position [149, 0]
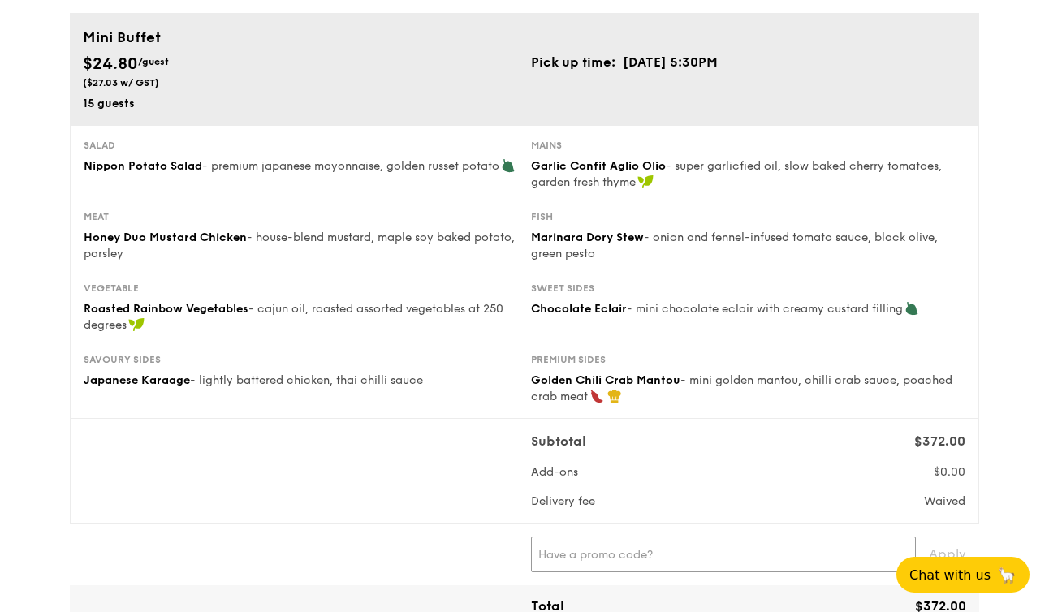
click at [632, 547] on input "text" at bounding box center [723, 554] width 385 height 36
paste input "ALVINLOVESGRAIN"
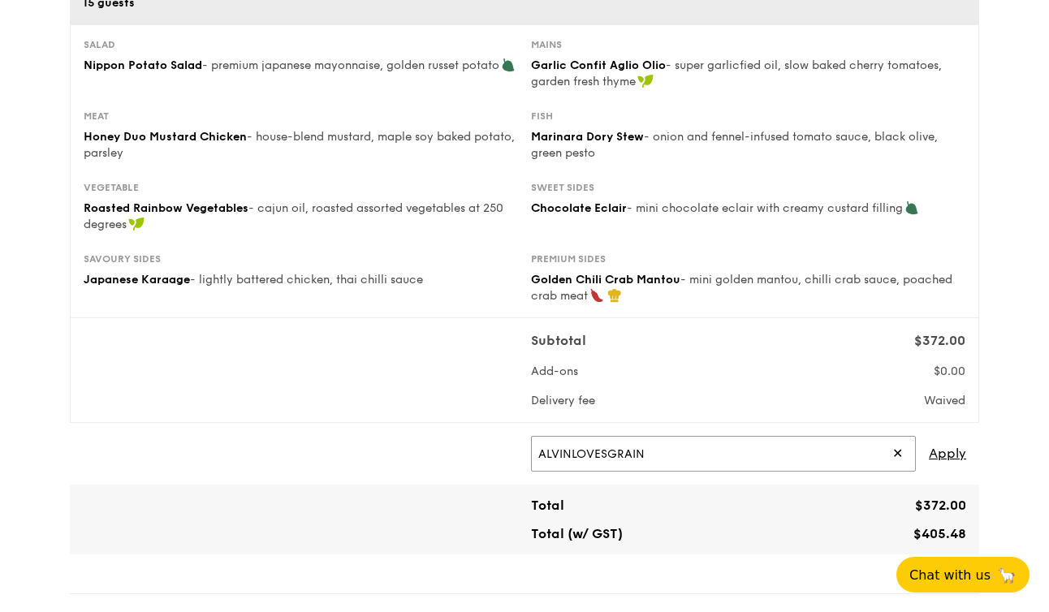
scroll to position [280, 0]
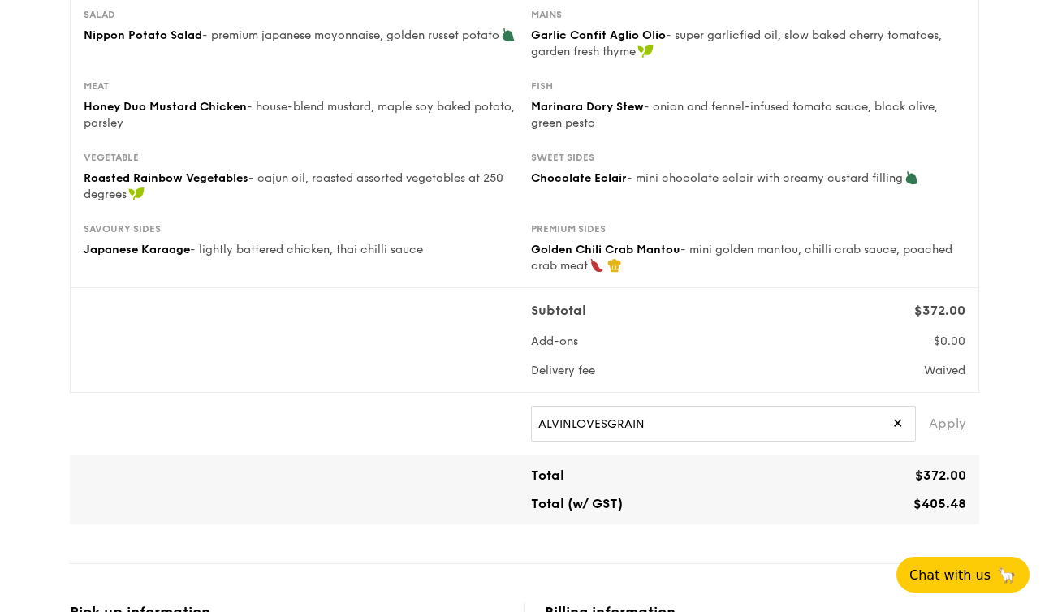
click at [948, 424] on span "Apply" at bounding box center [946, 424] width 37 height 36
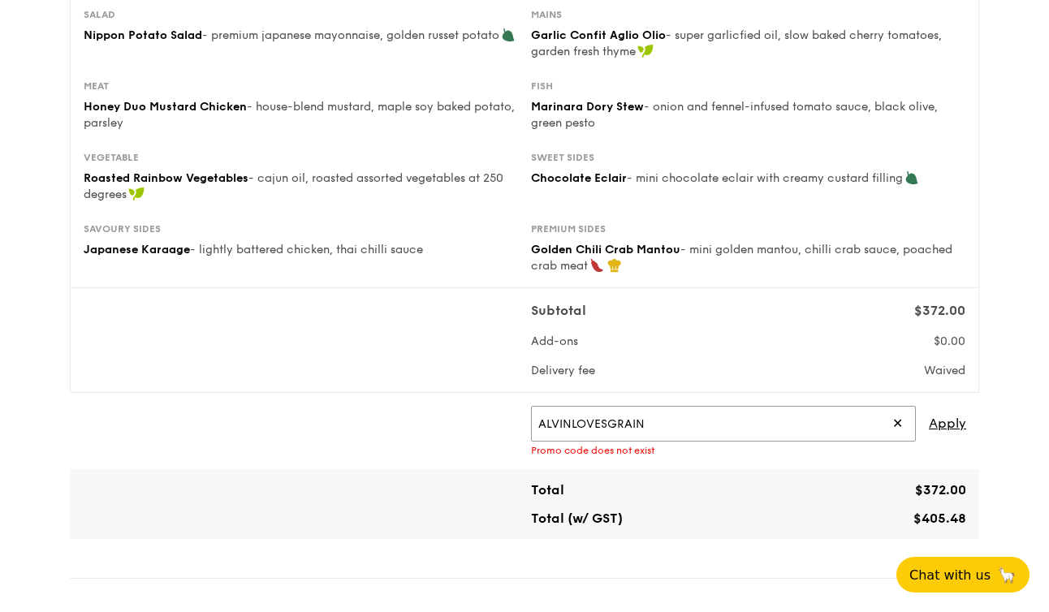
click at [654, 419] on input "ALVINLOVESGRAIN" at bounding box center [723, 424] width 385 height 36
click at [653, 407] on input "ALVINLOVESGRAIN" at bounding box center [723, 424] width 385 height 36
click at [665, 418] on input "ALVINLOVESGRAIN" at bounding box center [723, 424] width 385 height 36
click at [937, 424] on span "Apply" at bounding box center [946, 424] width 37 height 36
click at [558, 433] on input "ALVINLOVESGRAIN" at bounding box center [723, 424] width 385 height 36
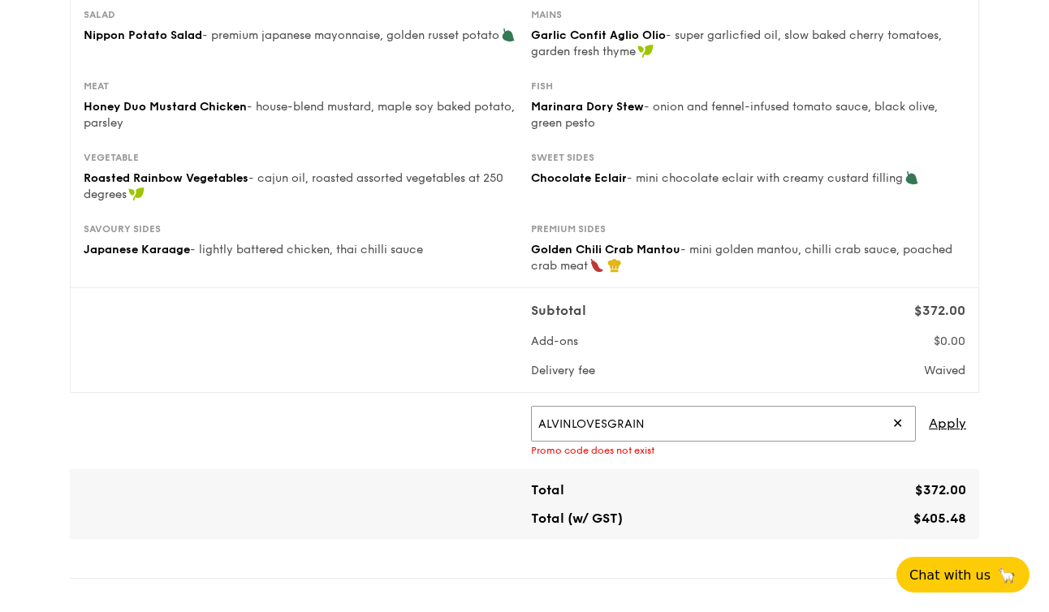
click at [558, 433] on input "ALVINLOVESGRAIN" at bounding box center [723, 424] width 385 height 36
click at [555, 426] on input "ALVINLOVESGRAIN" at bounding box center [723, 424] width 385 height 36
click at [570, 424] on input "ALVINLOVESGRAIN" at bounding box center [723, 424] width 385 height 36
type input "EDDIELOVESGRAIN"
click at [943, 430] on span "Apply" at bounding box center [946, 424] width 37 height 36
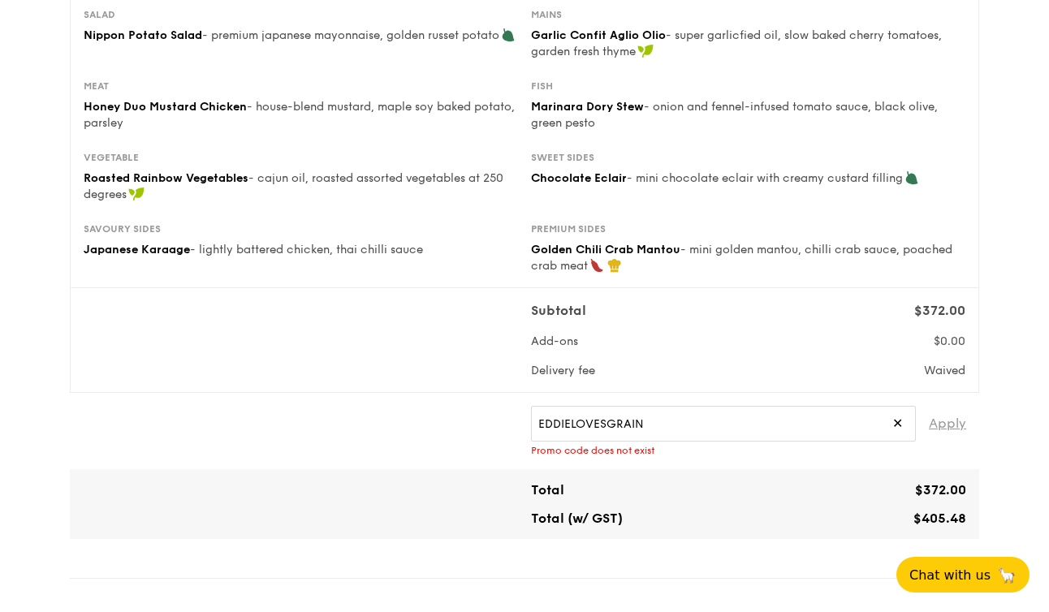
click at [946, 429] on span "Apply" at bounding box center [946, 424] width 37 height 36
click at [893, 416] on span "✕" at bounding box center [897, 424] width 11 height 36
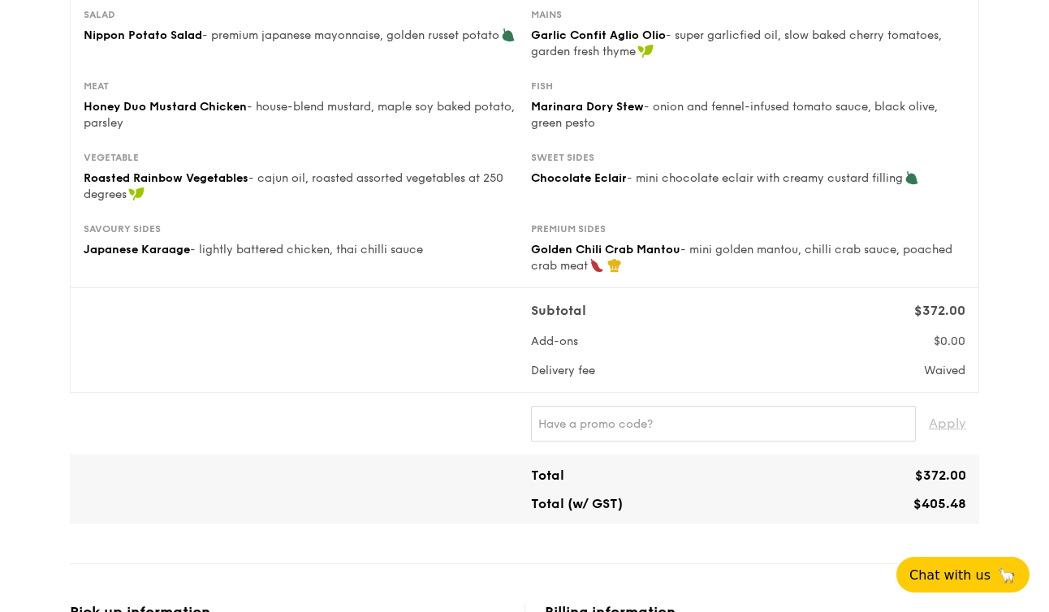
click at [748, 355] on div "Subtotal $372.00 Add-ons $0.00 Delivery fee [GEOGRAPHIC_DATA]" at bounding box center [748, 340] width 434 height 78
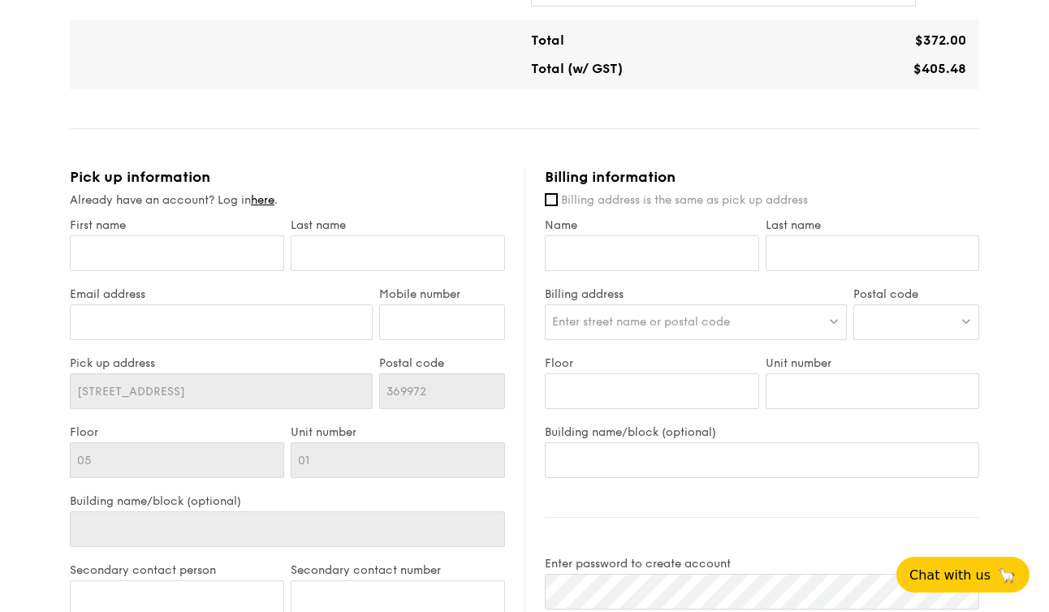
scroll to position [722, 0]
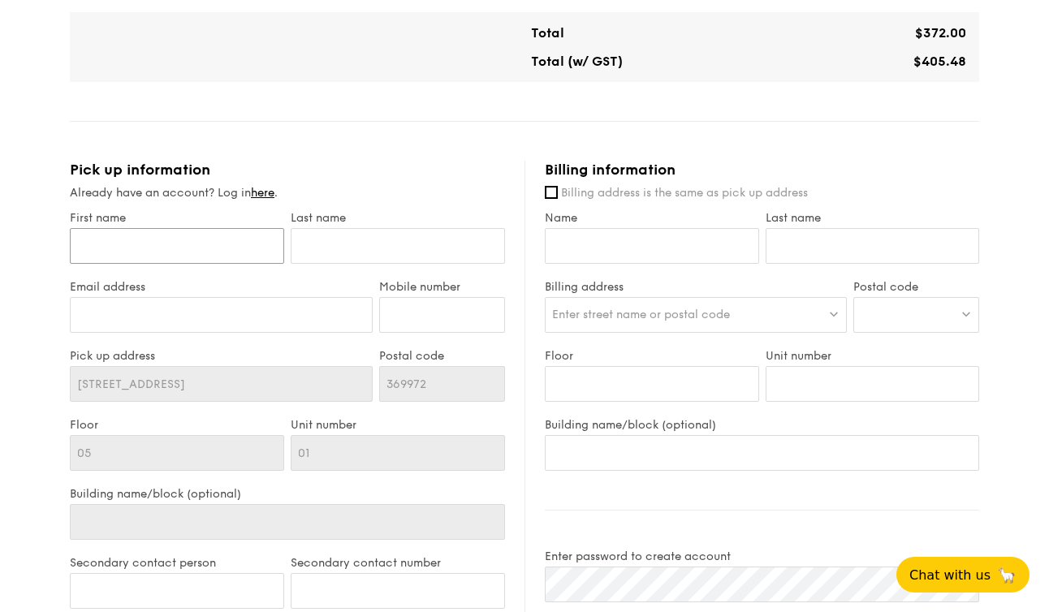
click at [173, 262] on input "First name" at bounding box center [177, 246] width 214 height 36
type input "[PERSON_NAME]"
type input "Chiang"
type input "[EMAIL_ADDRESS][DOMAIN_NAME]"
type input "85333998"
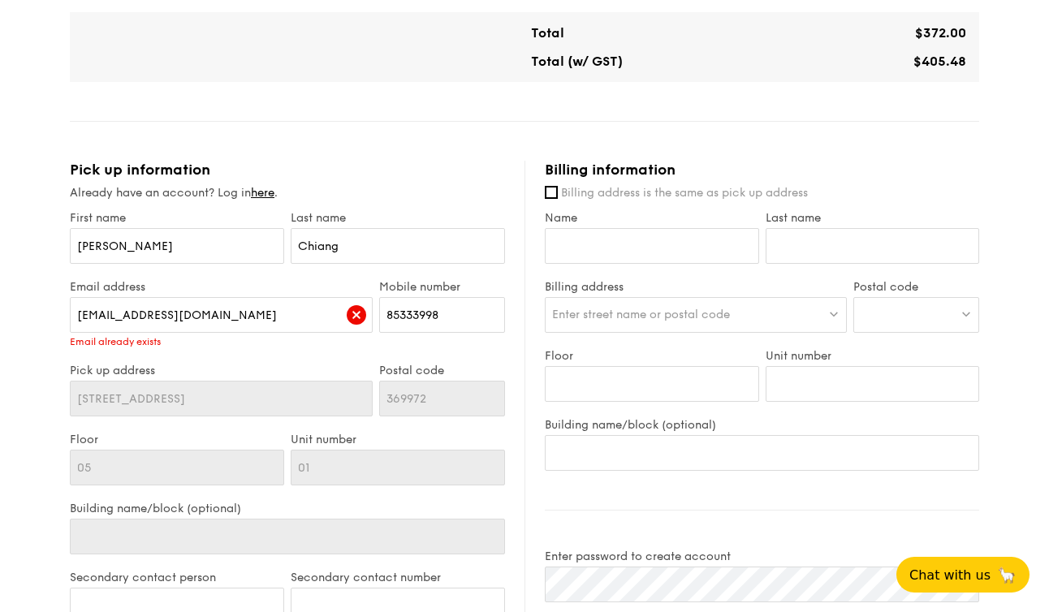
click at [433, 165] on div "Pick up information" at bounding box center [287, 170] width 435 height 18
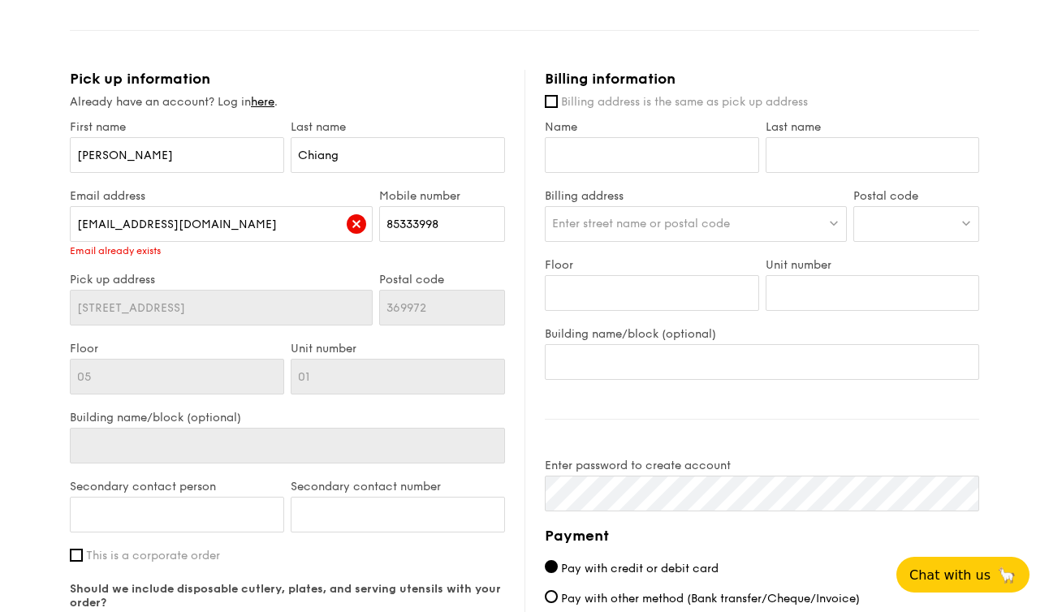
scroll to position [835, 0]
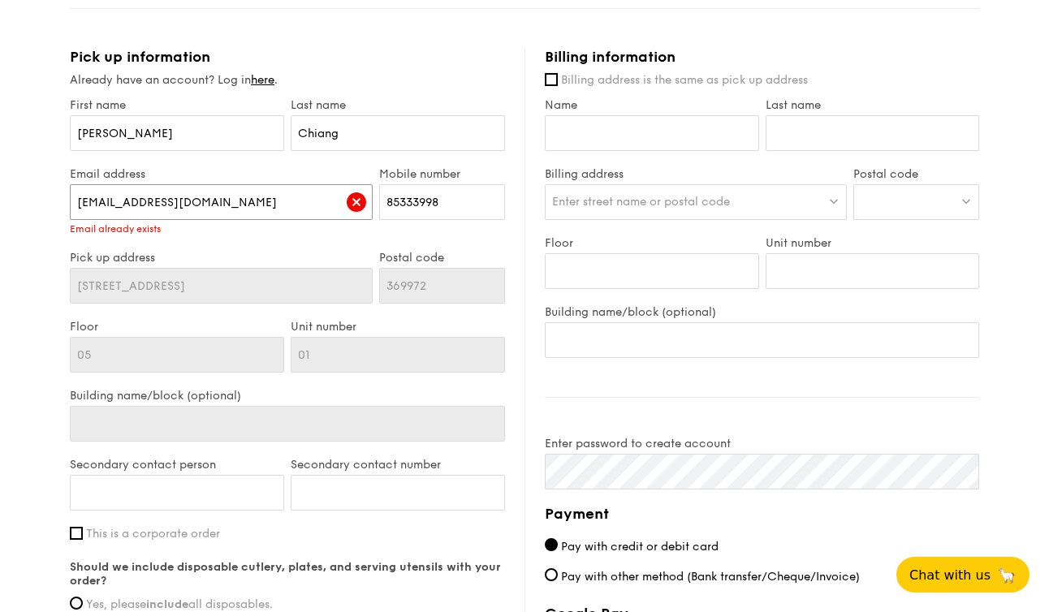
click at [325, 201] on input "[EMAIL_ADDRESS][DOMAIN_NAME]" at bounding box center [221, 202] width 303 height 36
click at [417, 81] on div "Already have an account? Log in here ." at bounding box center [287, 80] width 435 height 16
click at [312, 196] on input "[EMAIL_ADDRESS][DOMAIN_NAME]" at bounding box center [221, 202] width 303 height 36
click at [292, 171] on label "Email address" at bounding box center [221, 174] width 303 height 14
click at [292, 184] on input "[EMAIL_ADDRESS][DOMAIN_NAME]" at bounding box center [221, 202] width 303 height 36
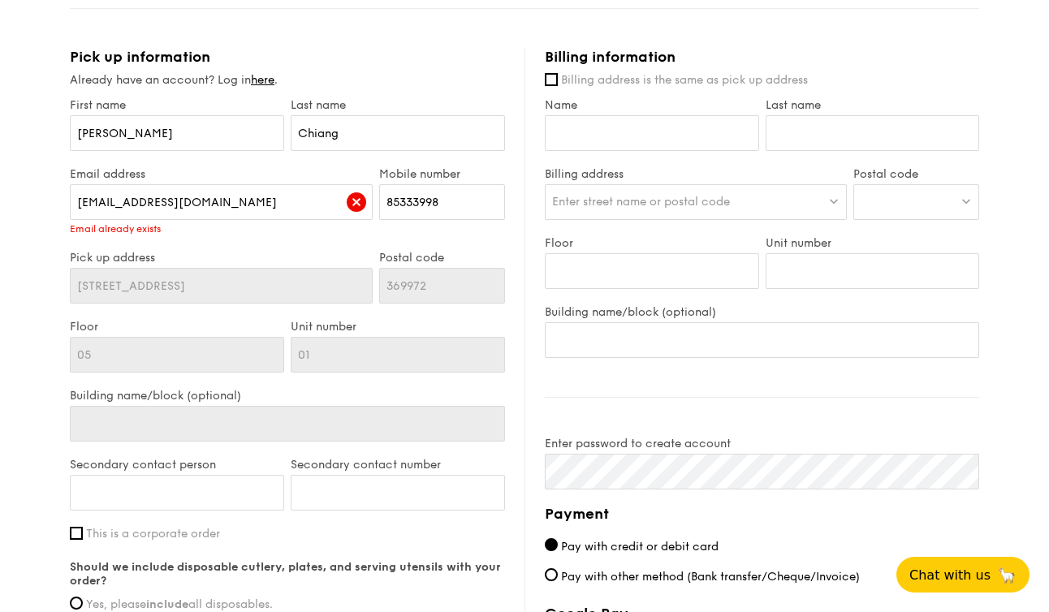
click at [360, 200] on img at bounding box center [356, 201] width 19 height 19
click at [351, 210] on img at bounding box center [356, 201] width 19 height 19
drag, startPoint x: 266, startPoint y: 210, endPoint x: 19, endPoint y: 178, distance: 249.7
click at [19, 191] on div "1 - Select menu 2 - Select items 3 - Check out Mini Buffet $24.80 /guest ($27.0…" at bounding box center [524, 52] width 1049 height 1711
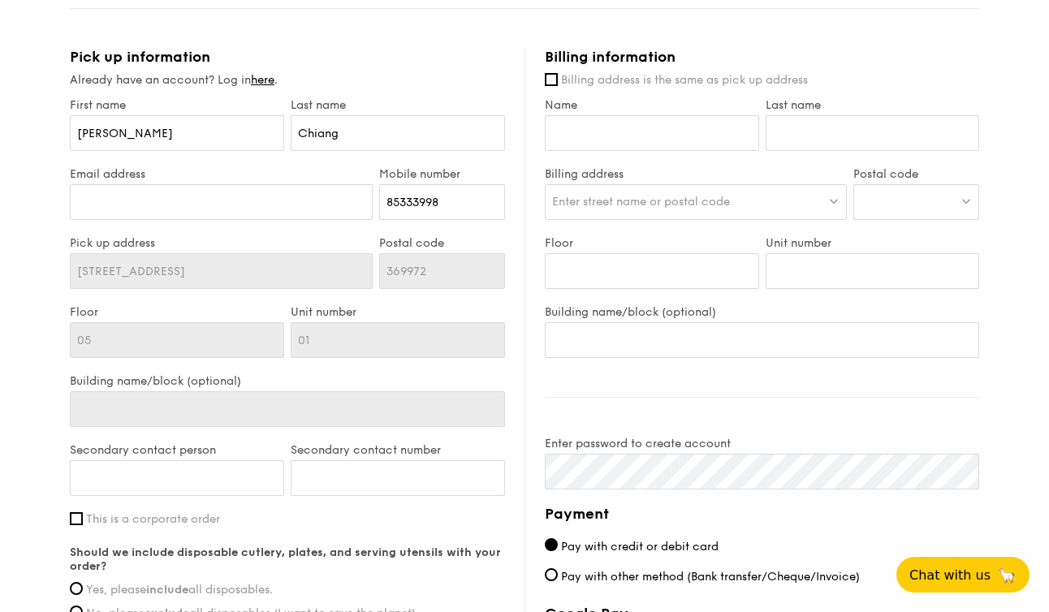
click at [18, 178] on div "1 - Select menu 2 - Select items 3 - Check out Mini Buffet $24.80 /guest ($27.0…" at bounding box center [524, 52] width 1049 height 1711
click at [205, 194] on input "Email address" at bounding box center [221, 202] width 303 height 36
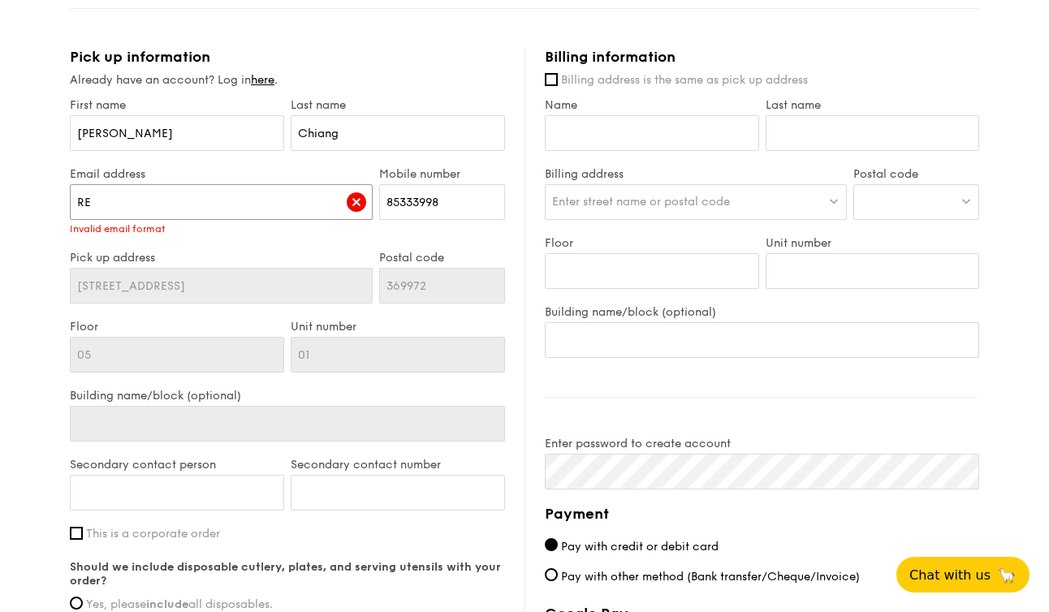
type input "R"
type input "[EMAIL_ADDRESS][DOMAIN_NAME]"
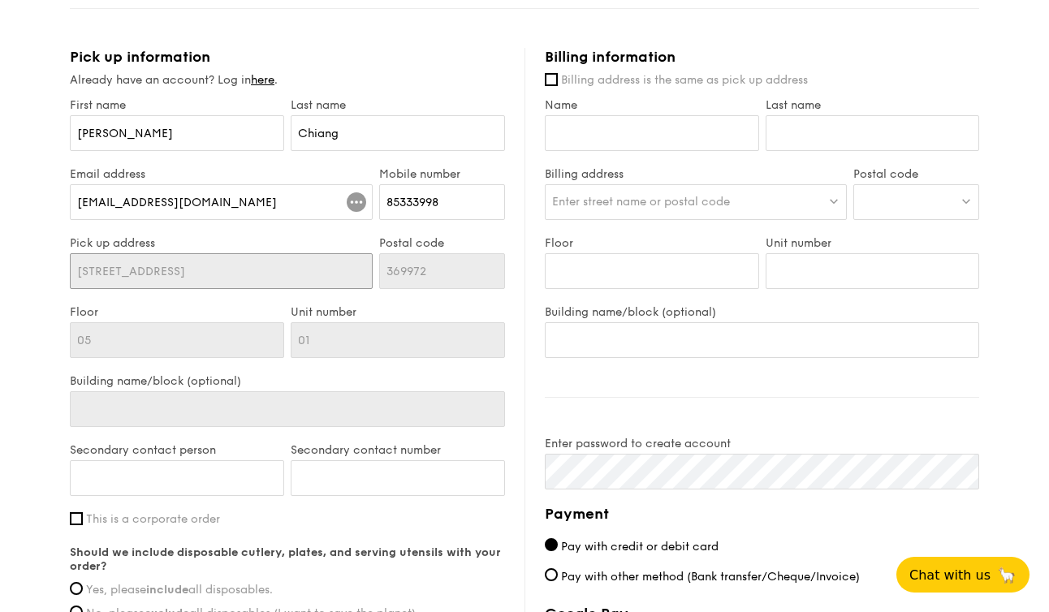
click at [113, 286] on input "[STREET_ADDRESS]" at bounding box center [221, 271] width 303 height 36
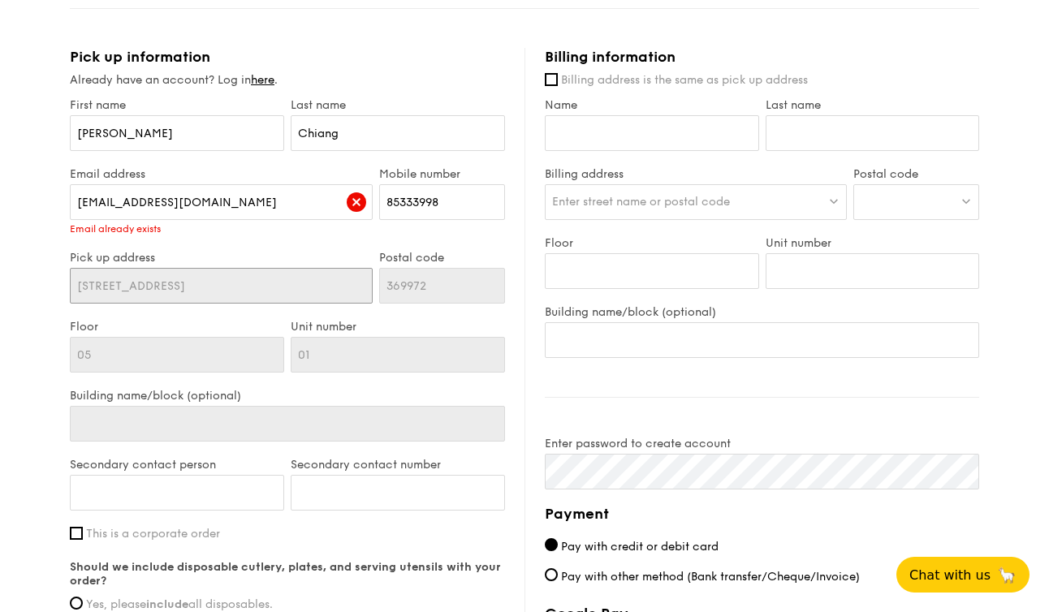
click at [170, 278] on input "[STREET_ADDRESS]" at bounding box center [221, 286] width 303 height 36
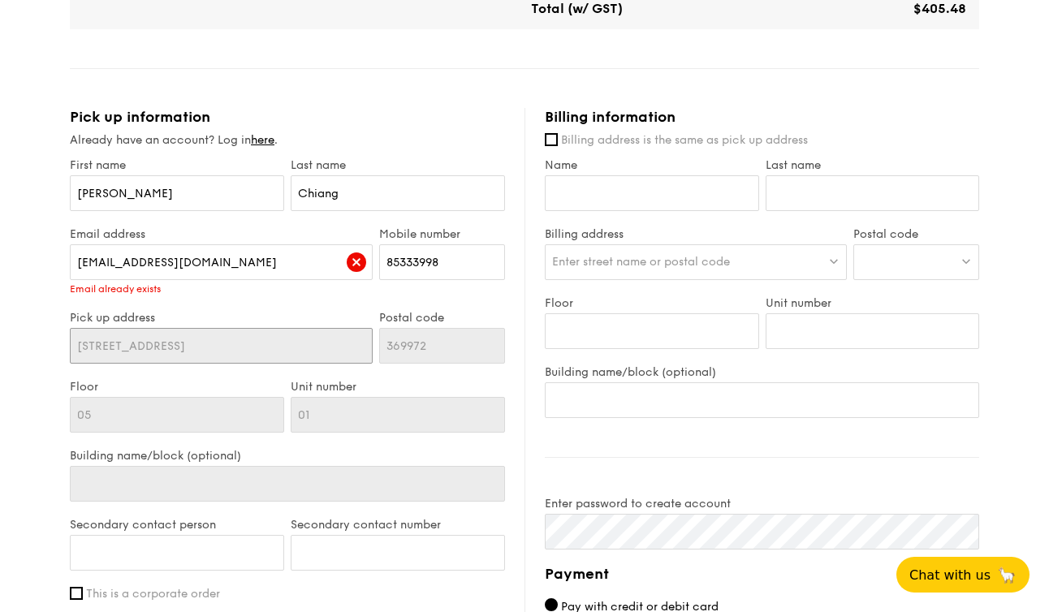
scroll to position [739, 0]
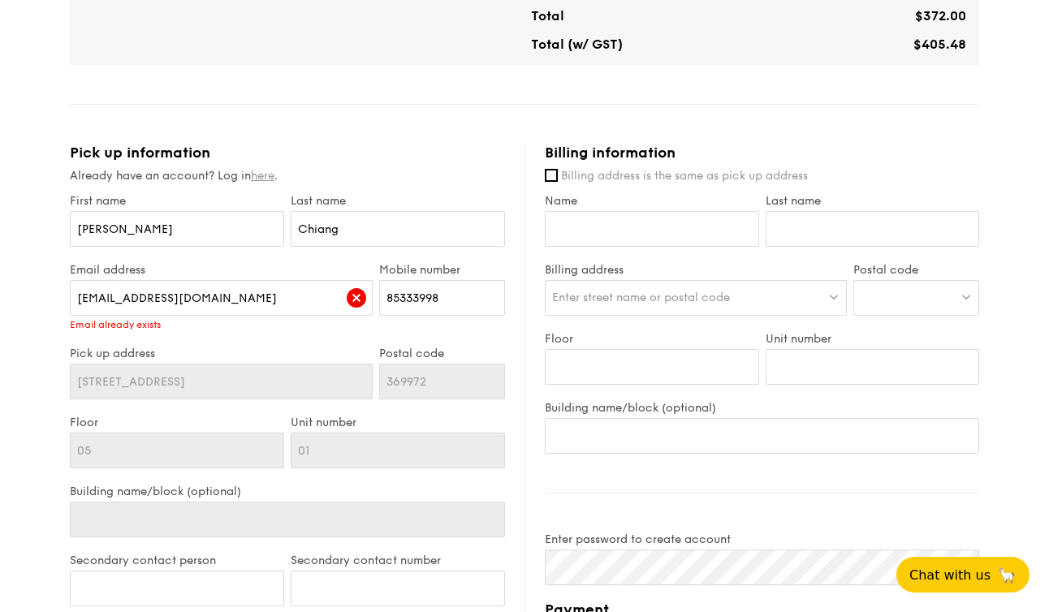
click at [270, 175] on link "here" at bounding box center [263, 176] width 24 height 14
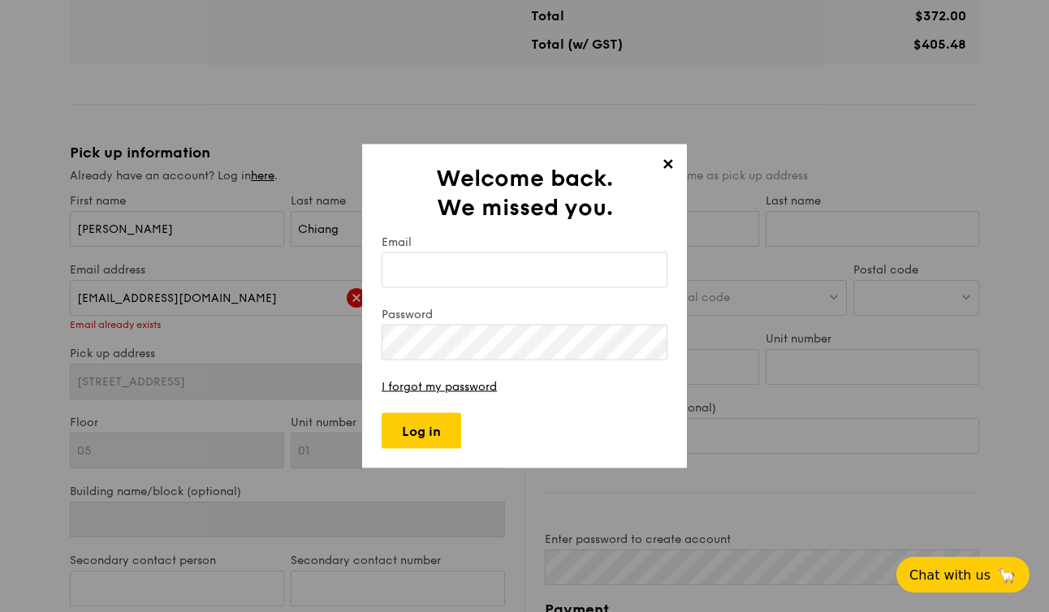
click at [521, 259] on input "Email" at bounding box center [524, 270] width 286 height 36
type input "[EMAIL_ADDRESS][DOMAIN_NAME]"
click at [504, 363] on form "Email [EMAIL_ADDRESS][DOMAIN_NAME] Password I forgot my password Log in" at bounding box center [524, 341] width 286 height 213
click at [428, 420] on input "Log in" at bounding box center [421, 431] width 80 height 36
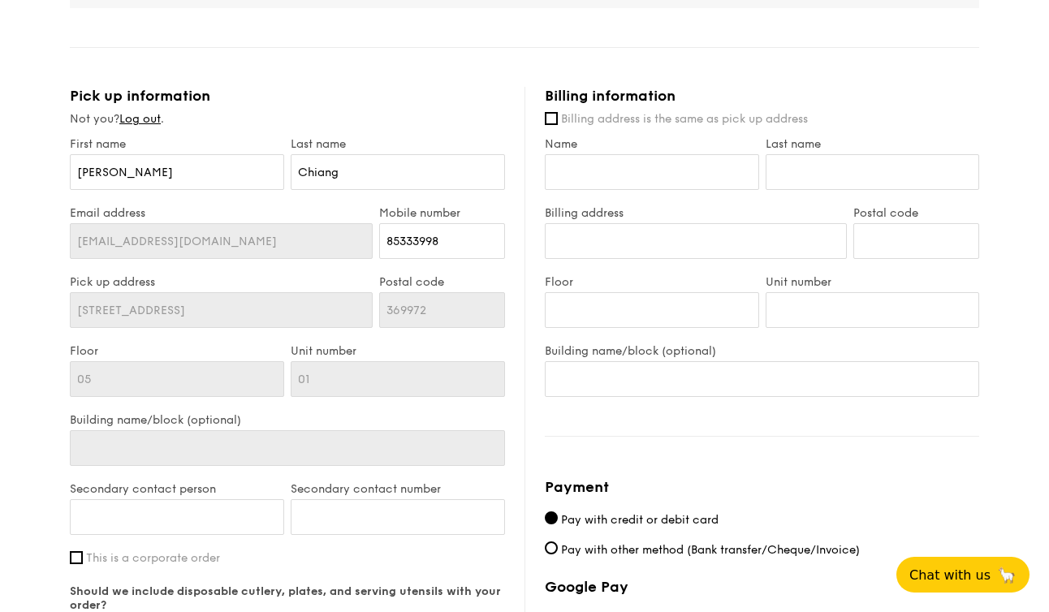
scroll to position [797, 0]
click at [174, 313] on input "[STREET_ADDRESS]" at bounding box center [221, 309] width 303 height 36
click at [404, 41] on div "Mini Buffet $24.80 /guest ($27.03 w/ GST) 15 guests Pick up time: [DATE] 5:30PM…" at bounding box center [524, 169] width 909 height 1608
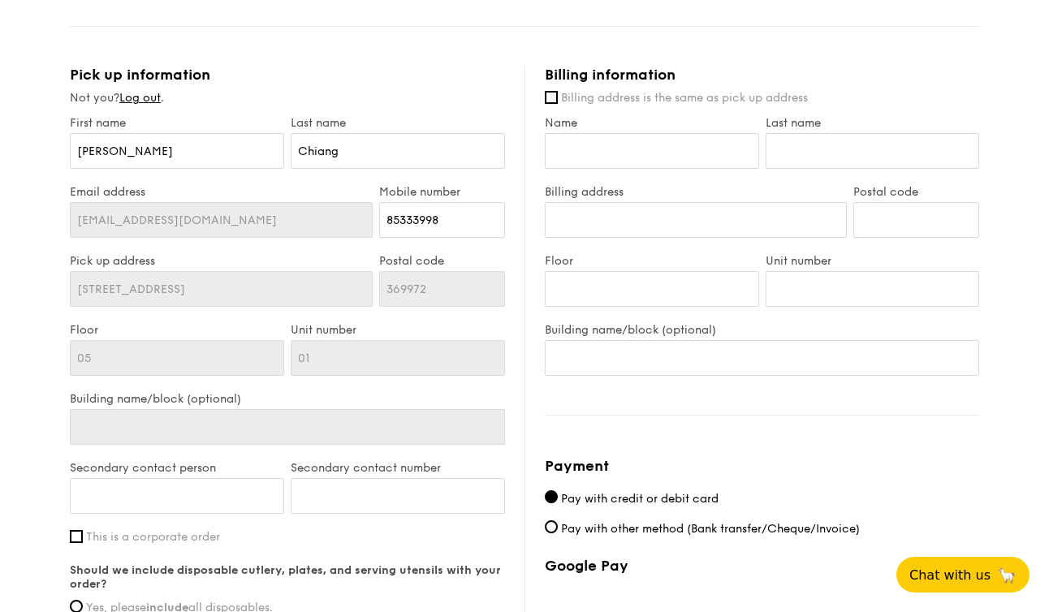
scroll to position [822, 0]
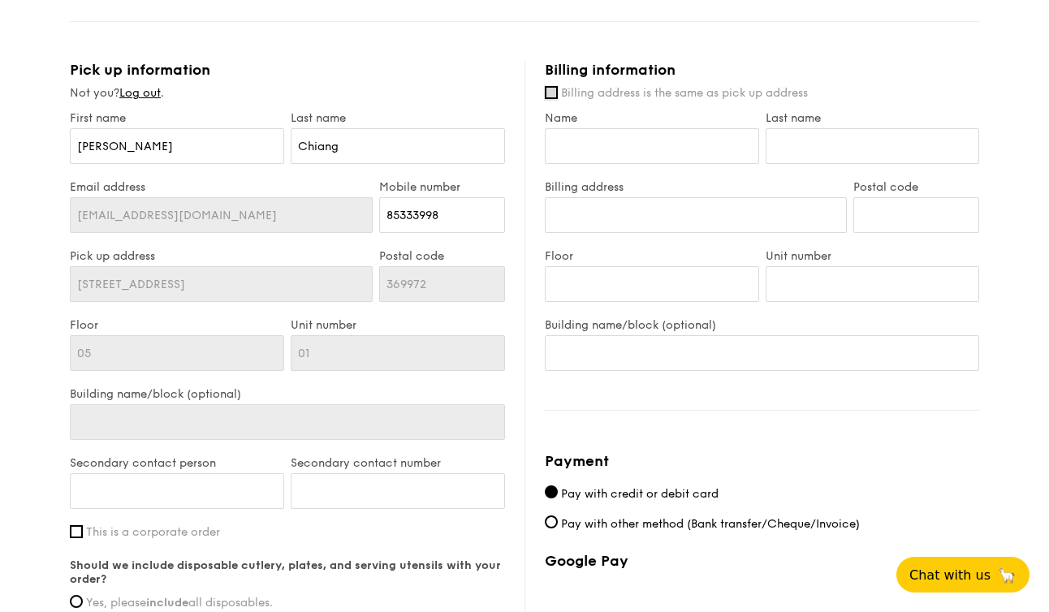
click at [549, 93] on input "Billing address is the same as pick up address" at bounding box center [551, 92] width 13 height 13
checkbox input "true"
type input "[PERSON_NAME]"
type input "Chiang"
type input "[STREET_ADDRESS]"
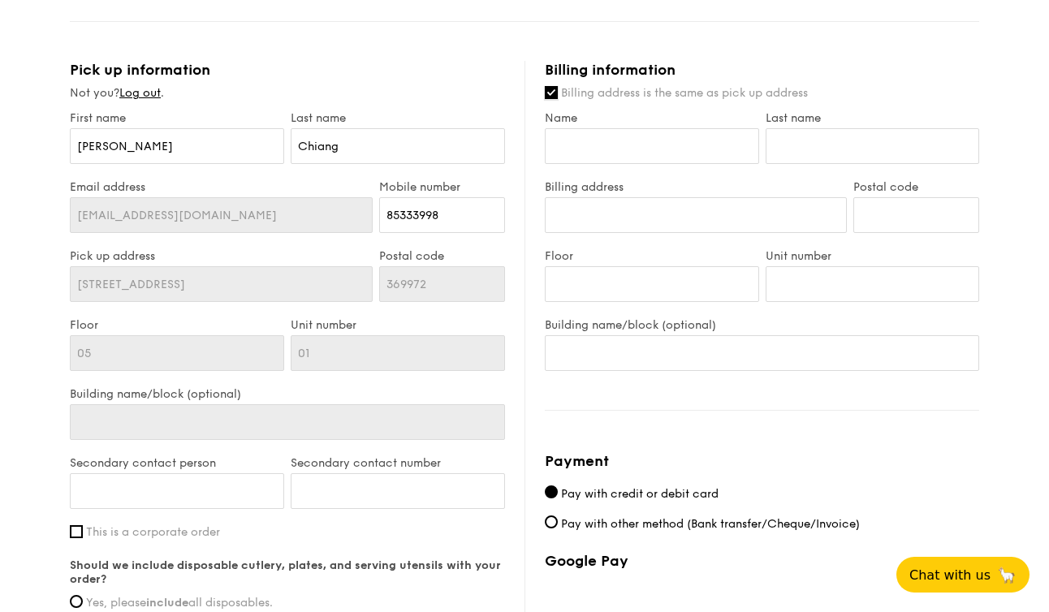
type input "369972"
type input "05"
type input "01"
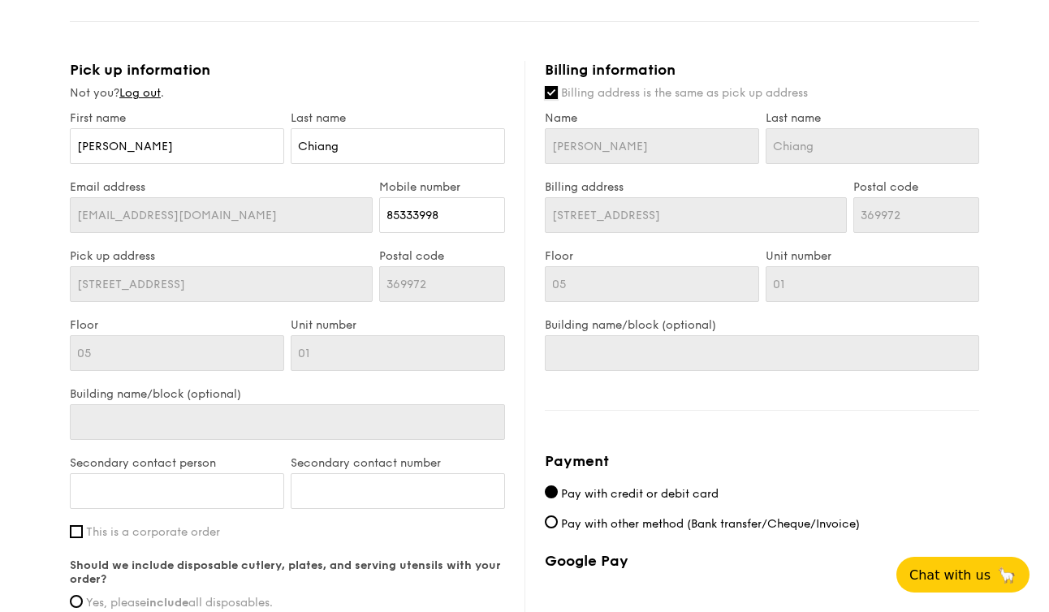
click at [556, 93] on input "Billing address is the same as pick up address" at bounding box center [551, 92] width 13 height 13
checkbox input "false"
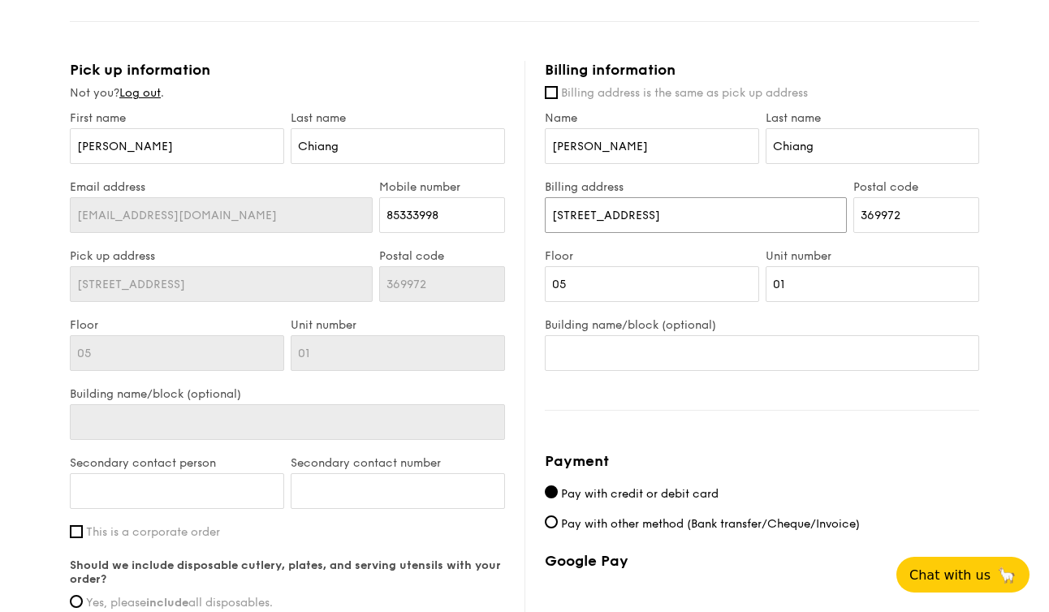
click at [650, 214] on input "[STREET_ADDRESS]" at bounding box center [696, 215] width 302 height 36
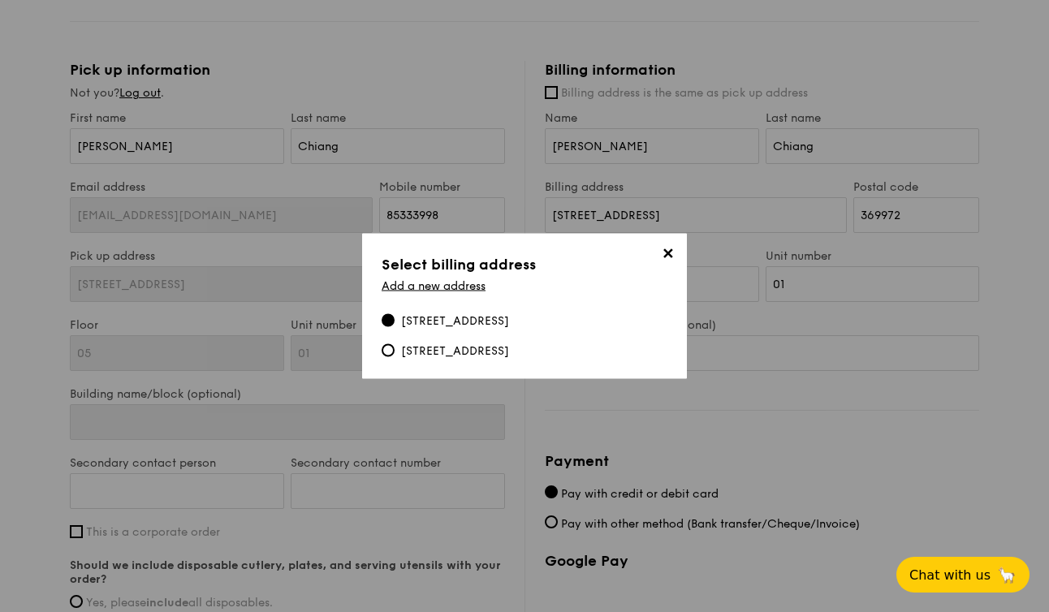
click at [668, 252] on span "✕" at bounding box center [667, 256] width 23 height 23
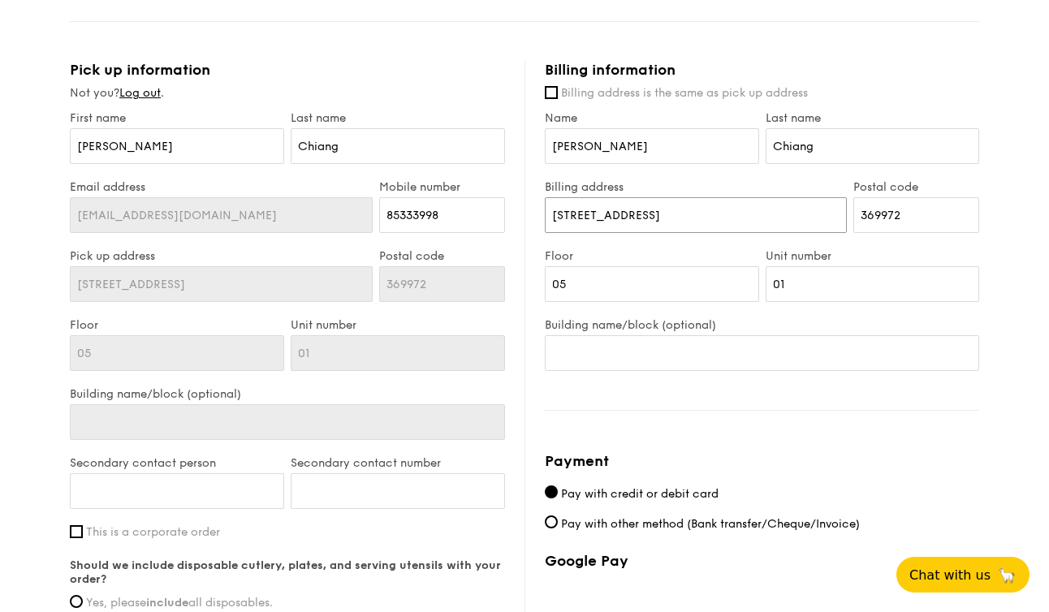
drag, startPoint x: 643, startPoint y: 222, endPoint x: 433, endPoint y: 216, distance: 210.3
click at [433, 218] on div "Pick up information Not you? Log out . First name [PERSON_NAME] Last name [PERS…" at bounding box center [524, 472] width 909 height 822
type input "[STREET_ADDRESS]"
click at [940, 217] on input "369972" at bounding box center [916, 215] width 126 height 36
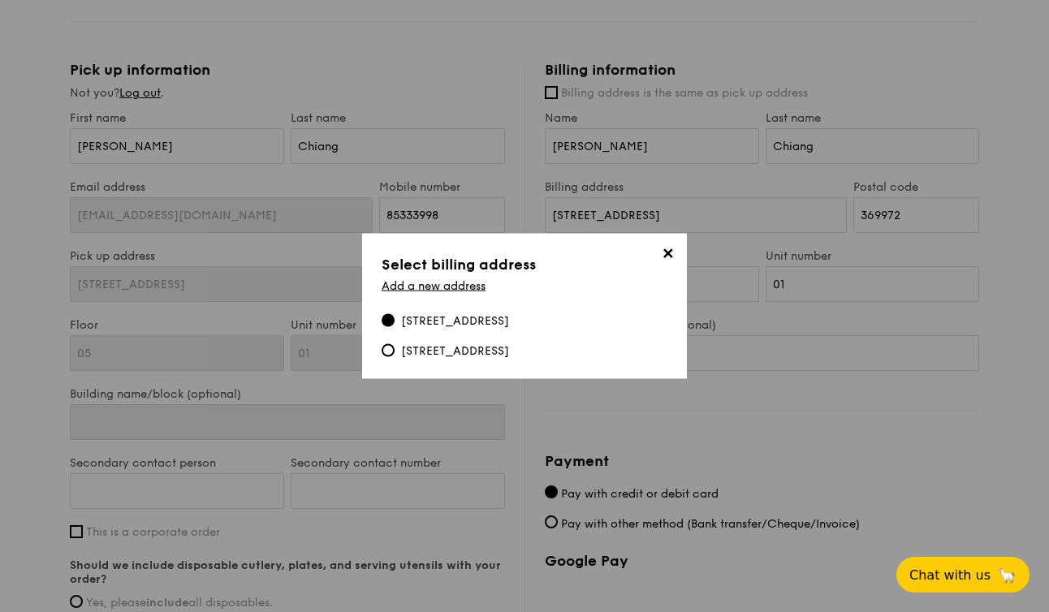
click at [665, 246] on span "✕" at bounding box center [667, 256] width 23 height 23
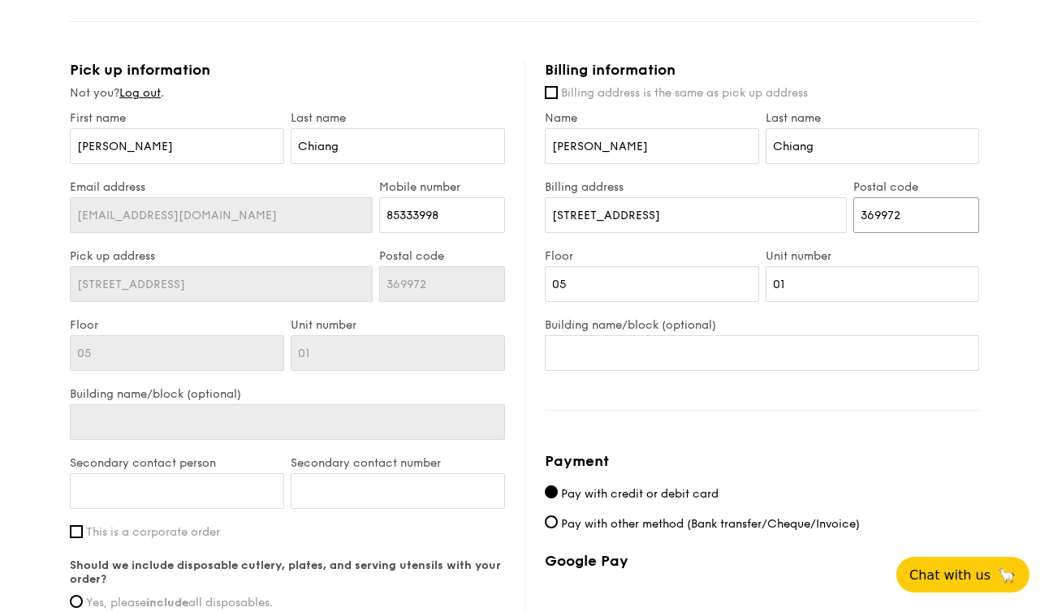
click at [924, 222] on input "369972" at bounding box center [916, 215] width 126 height 36
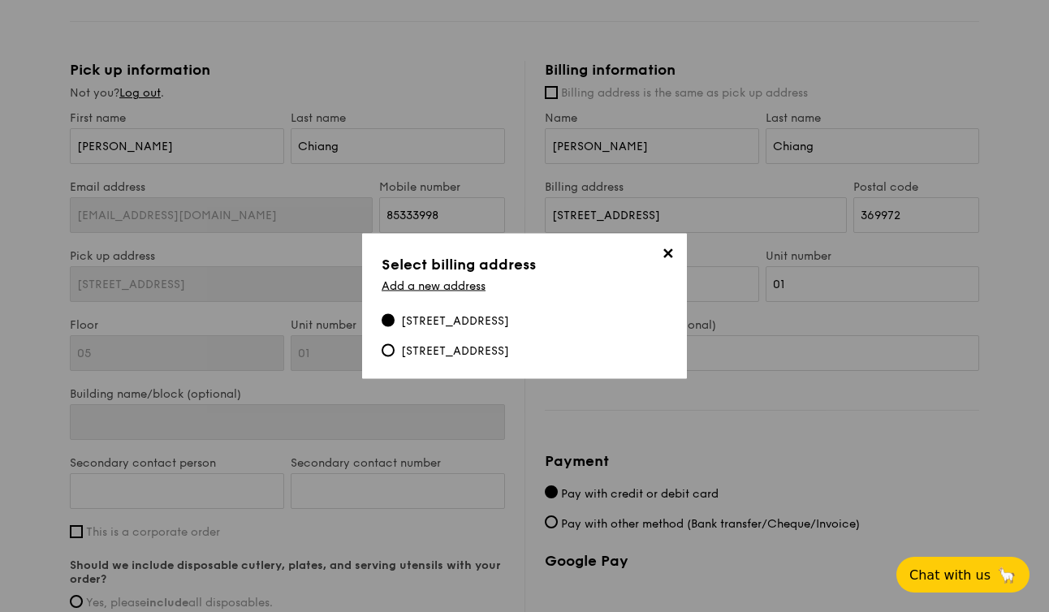
click at [666, 251] on span "✕" at bounding box center [667, 256] width 23 height 23
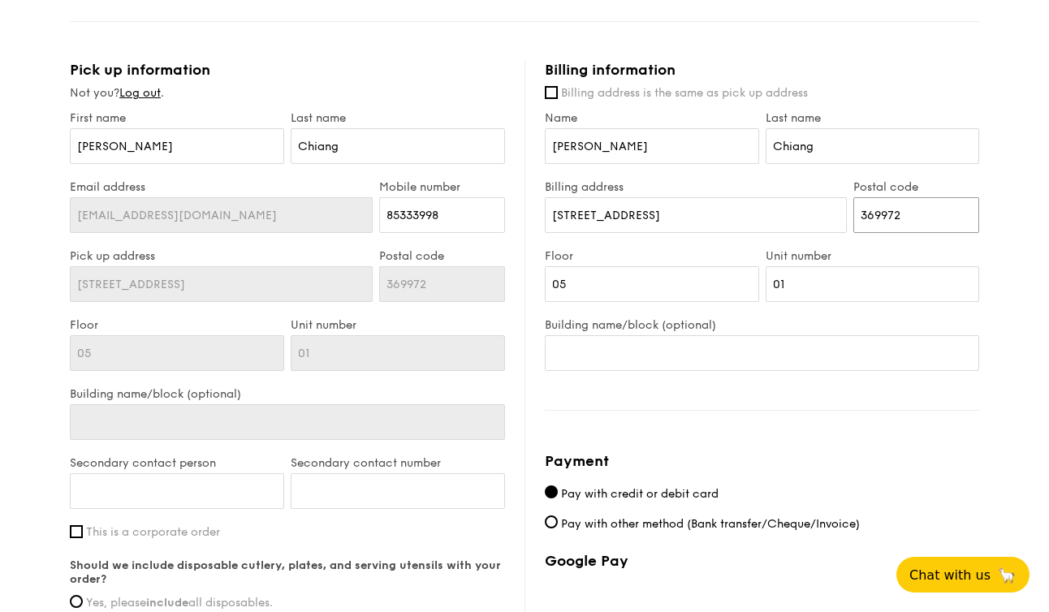
click at [885, 213] on input "369972" at bounding box center [916, 215] width 126 height 36
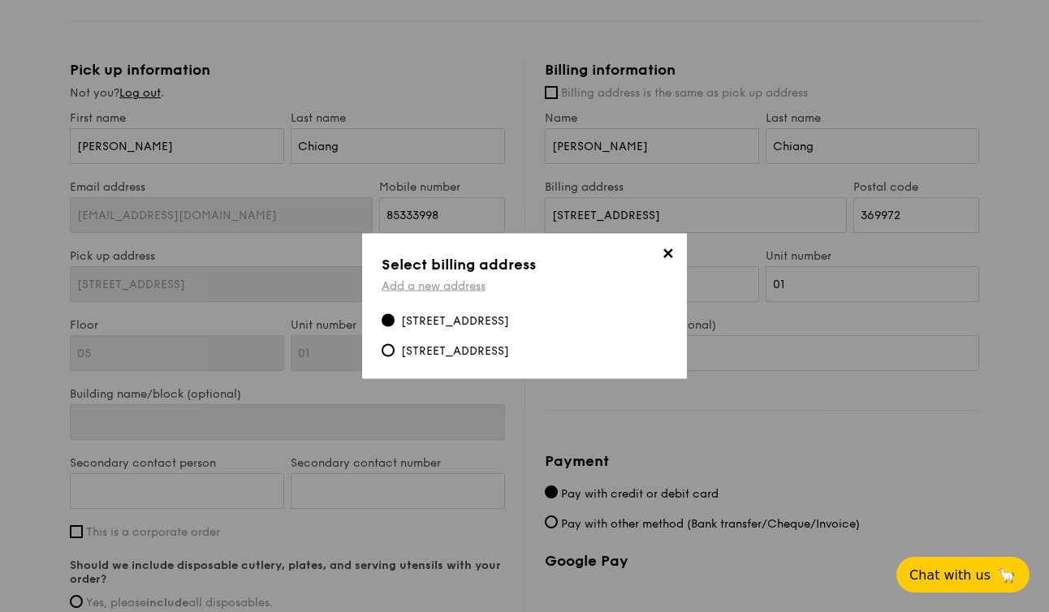
click at [463, 286] on link "Add a new address" at bounding box center [433, 286] width 104 height 14
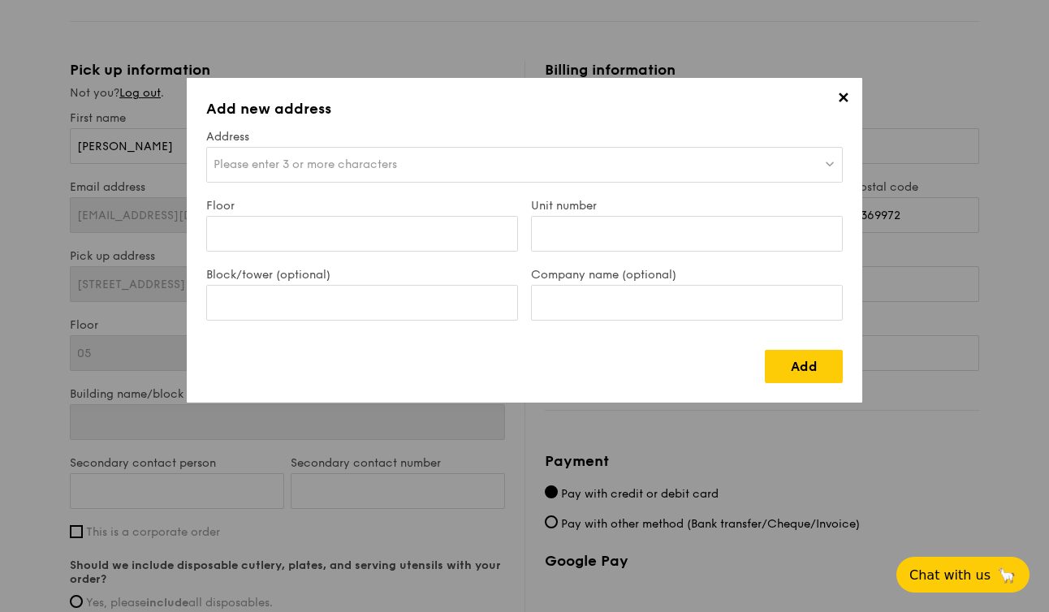
click at [579, 178] on div "Please enter 3 or more characters" at bounding box center [524, 165] width 636 height 36
click at [541, 170] on input "search" at bounding box center [524, 166] width 635 height 36
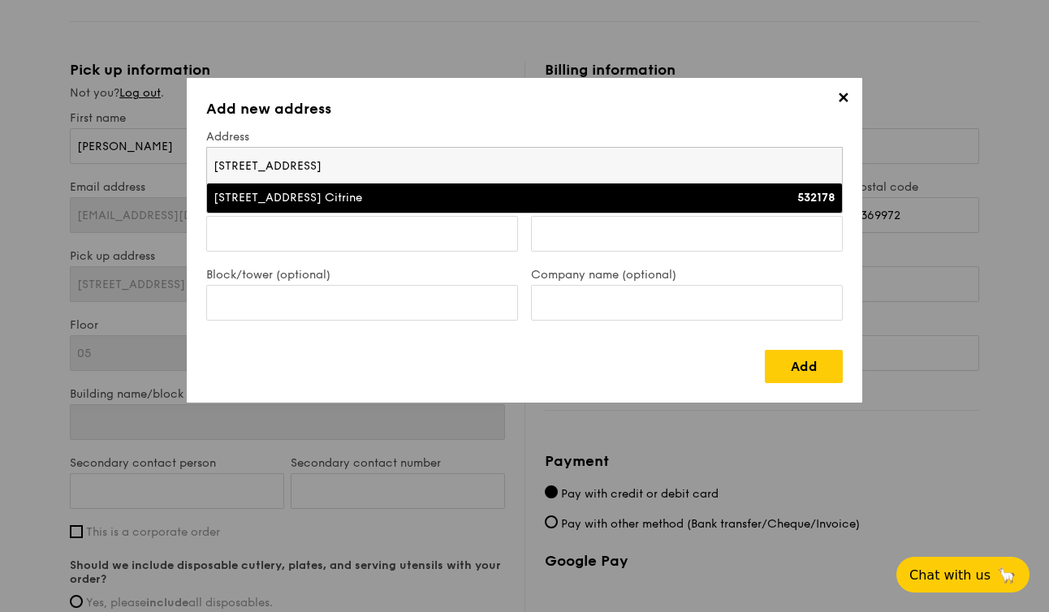
type input "[STREET_ADDRESS]"
click at [304, 196] on div "[STREET_ADDRESS] Citrine" at bounding box center [446, 198] width 467 height 16
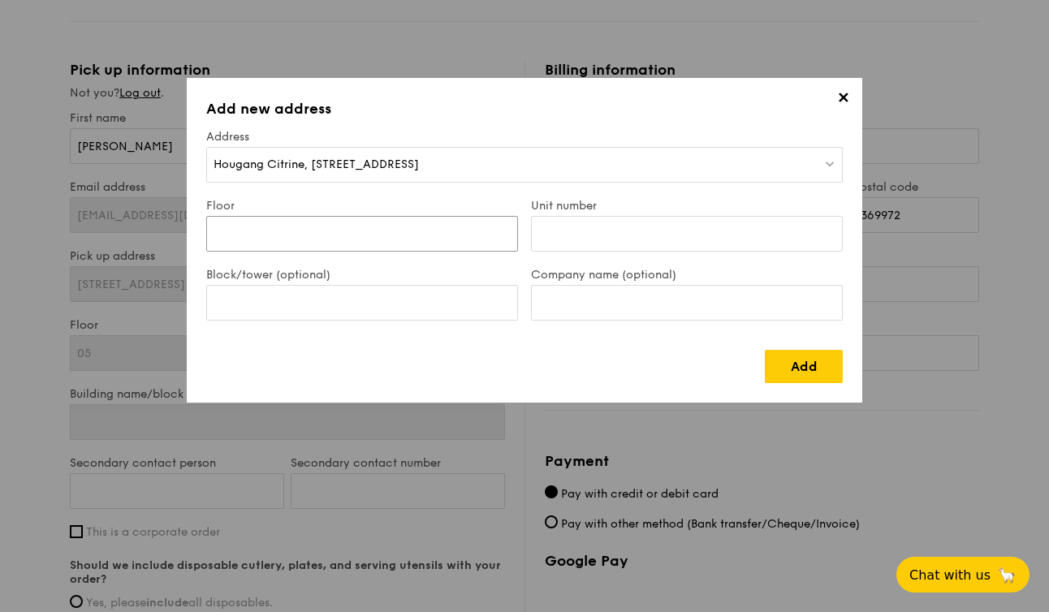
click at [329, 247] on input "Floor" at bounding box center [362, 234] width 312 height 36
type input "06"
type input "150"
click at [316, 313] on input "Block/tower (optional)" at bounding box center [362, 303] width 312 height 36
click at [630, 291] on input "Company name (optional)" at bounding box center [687, 303] width 312 height 36
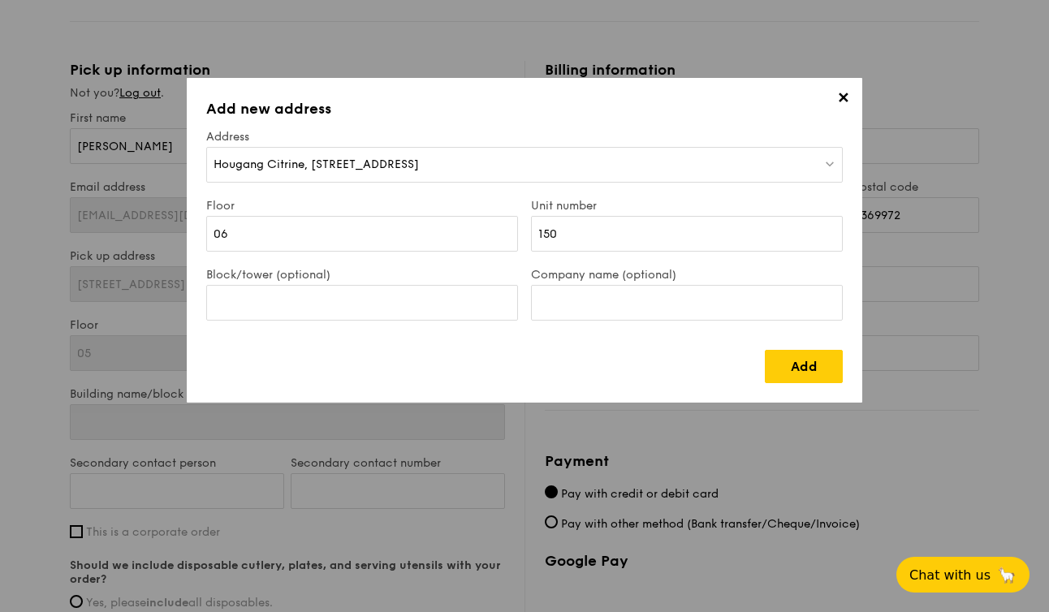
click at [821, 384] on div "✕ Add new address Address [STREET_ADDRESS] Floor 06 Unit number 150 Block/tower…" at bounding box center [524, 240] width 675 height 325
click at [817, 370] on link "Add" at bounding box center [804, 366] width 78 height 33
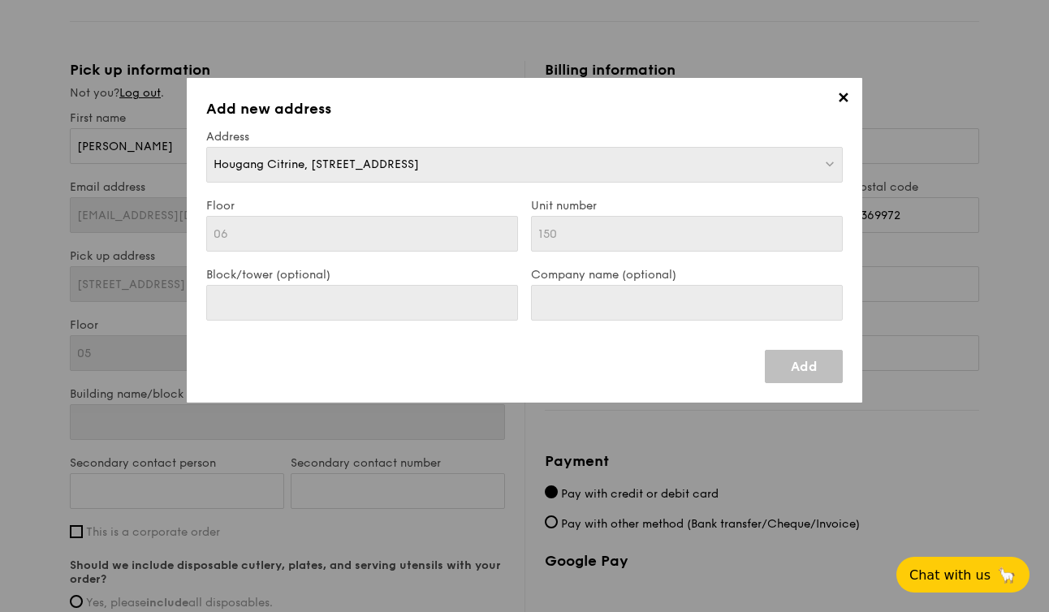
type input "[STREET_ADDRESS]"
type input "532178"
type input "06"
type input "150"
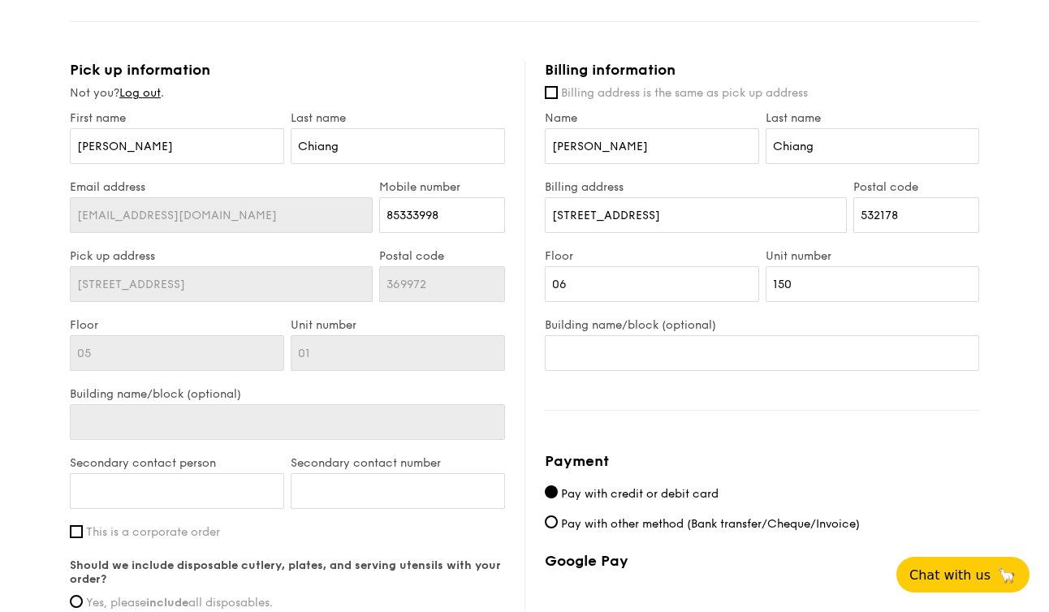
click at [817, 370] on div "Billing information Billing address is the same as pick up address Name [PERSON…" at bounding box center [751, 472] width 455 height 822
click at [180, 281] on input "[STREET_ADDRESS]" at bounding box center [221, 284] width 303 height 36
click at [196, 351] on input "05" at bounding box center [177, 353] width 214 height 36
click at [234, 405] on input "Building name/block (optional)" at bounding box center [287, 422] width 435 height 36
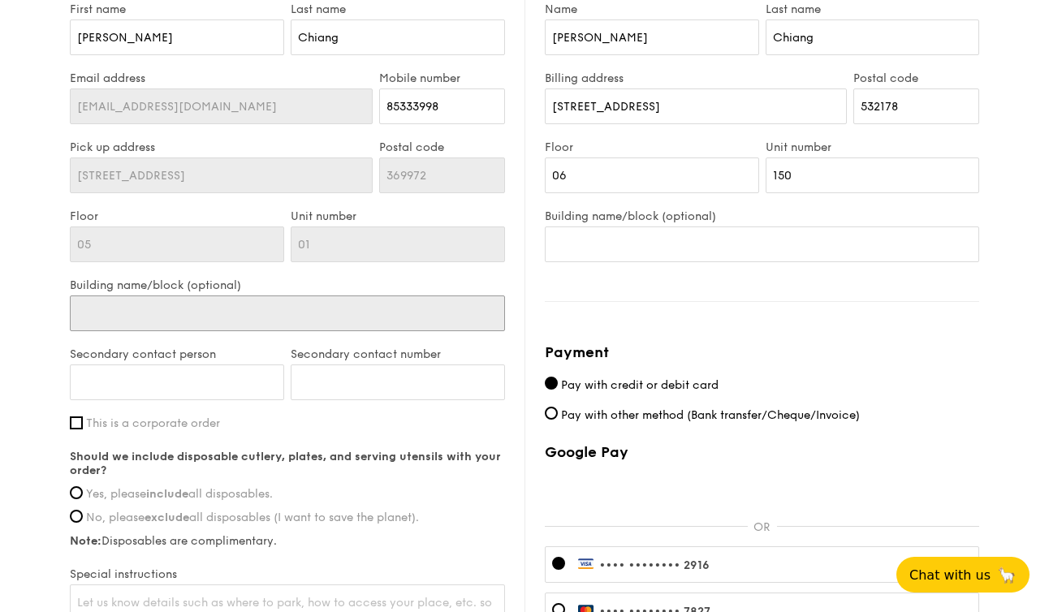
scroll to position [934, 0]
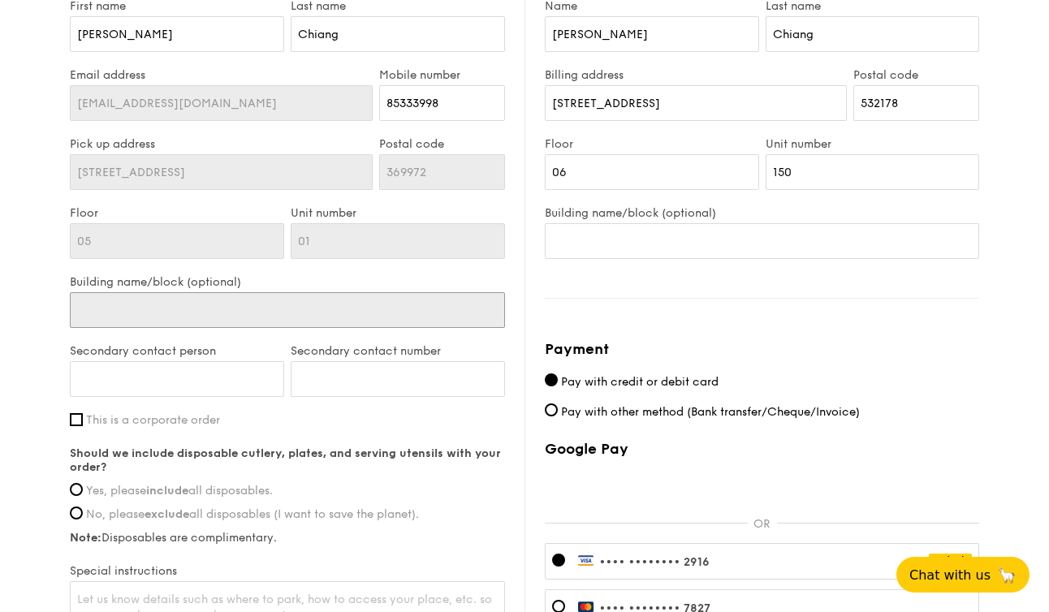
click at [221, 304] on input "Building name/block (optional)" at bounding box center [287, 310] width 435 height 36
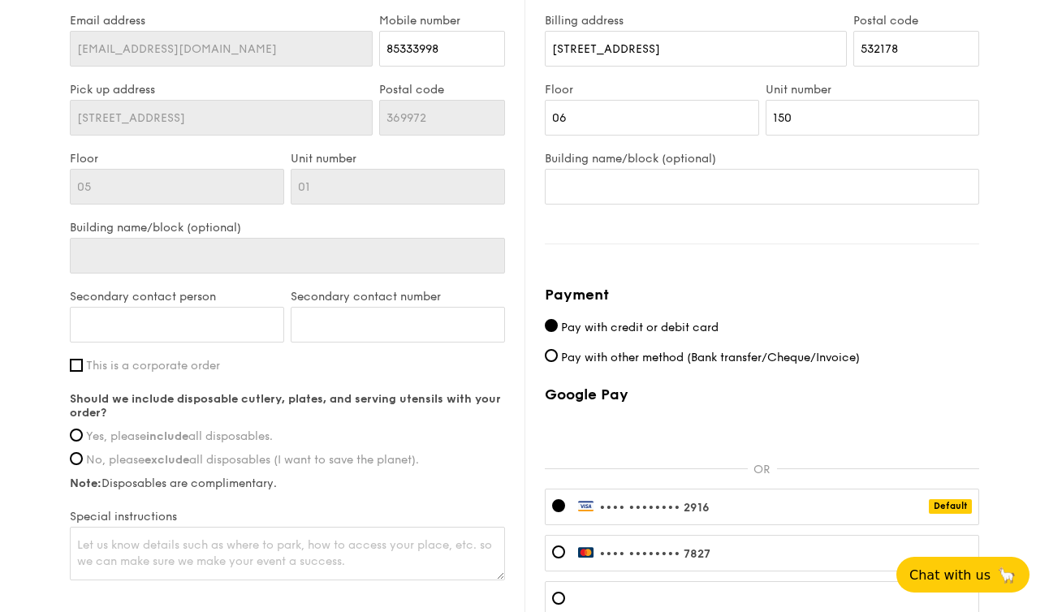
scroll to position [1009, 0]
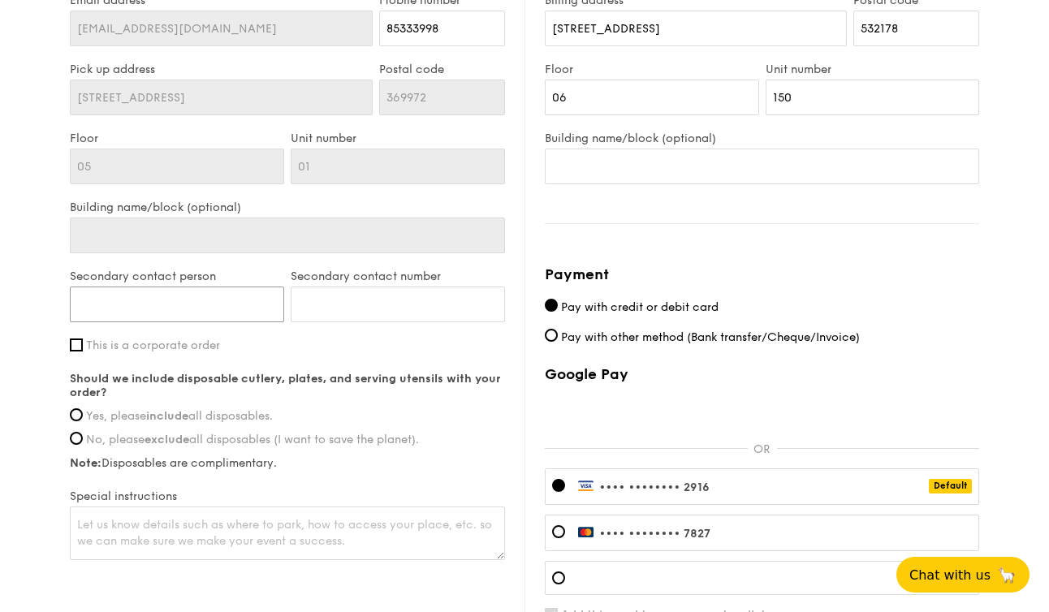
click at [118, 308] on input "Secondary contact person" at bounding box center [177, 305] width 214 height 36
type input "[PERSON_NAME]"
type input "97360473"
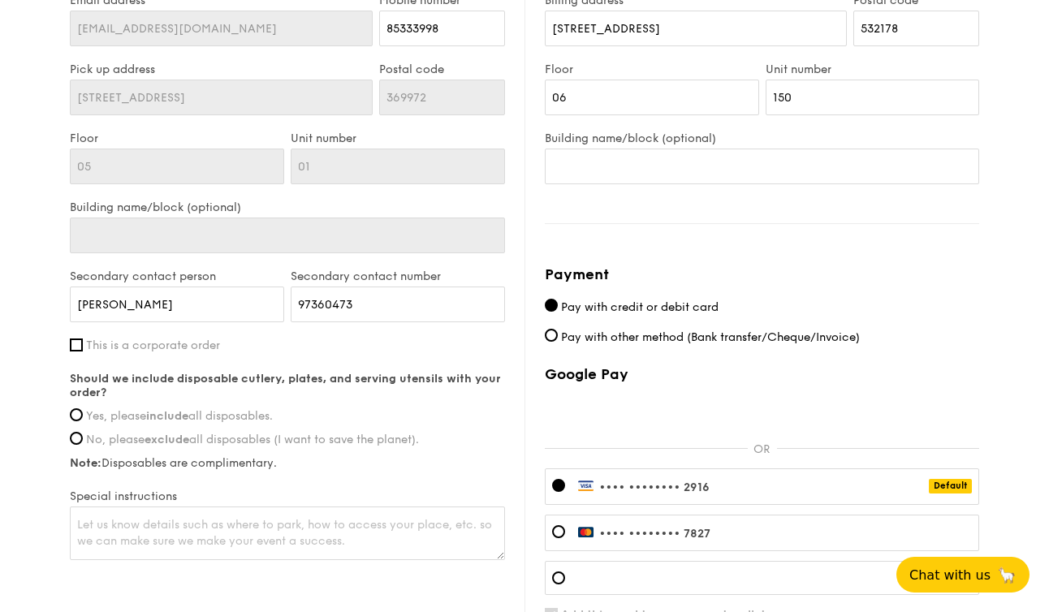
click at [84, 343] on label "This is a corporate order" at bounding box center [287, 345] width 435 height 14
click at [83, 343] on input "This is a corporate order" at bounding box center [76, 344] width 13 height 13
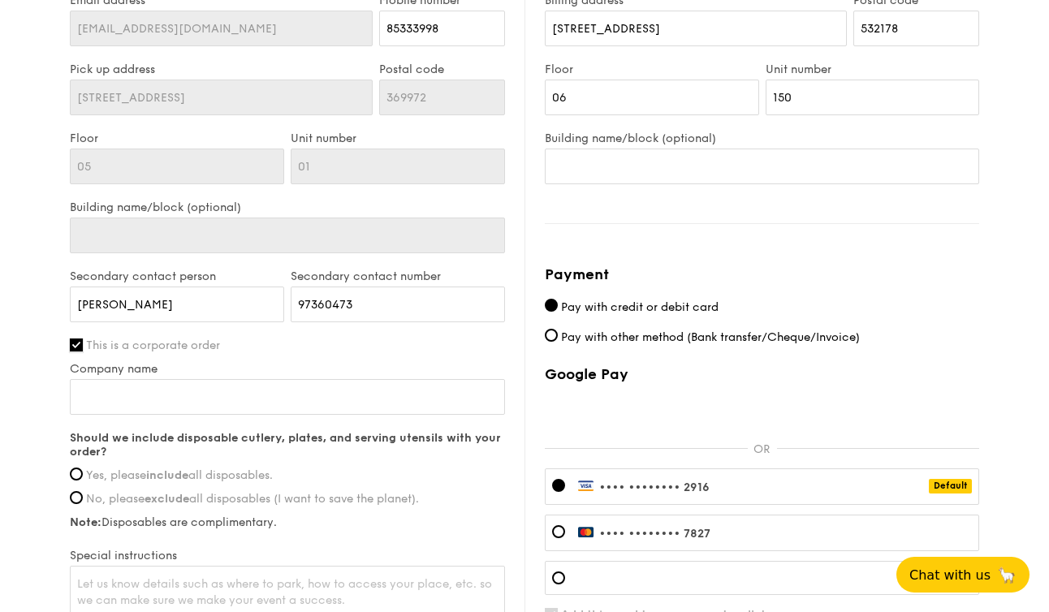
click at [78, 342] on input "This is a corporate order" at bounding box center [76, 344] width 13 height 13
checkbox input "false"
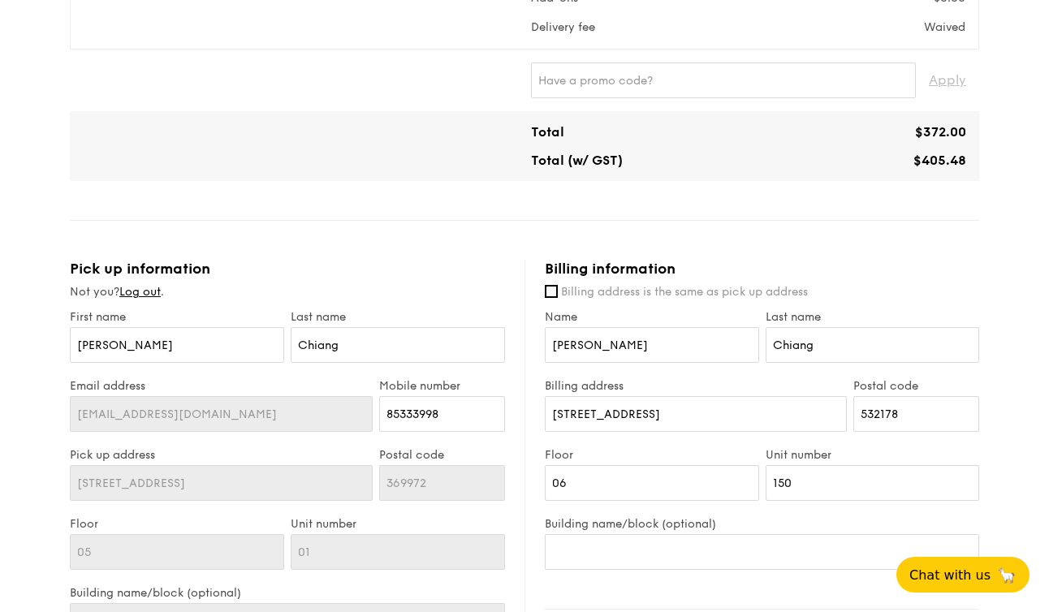
click at [48, 262] on div "1 - Select menu 2 - Select items 3 - Check out Mini Buffet $24.80 /guest ($27.0…" at bounding box center [524, 278] width 1049 height 1738
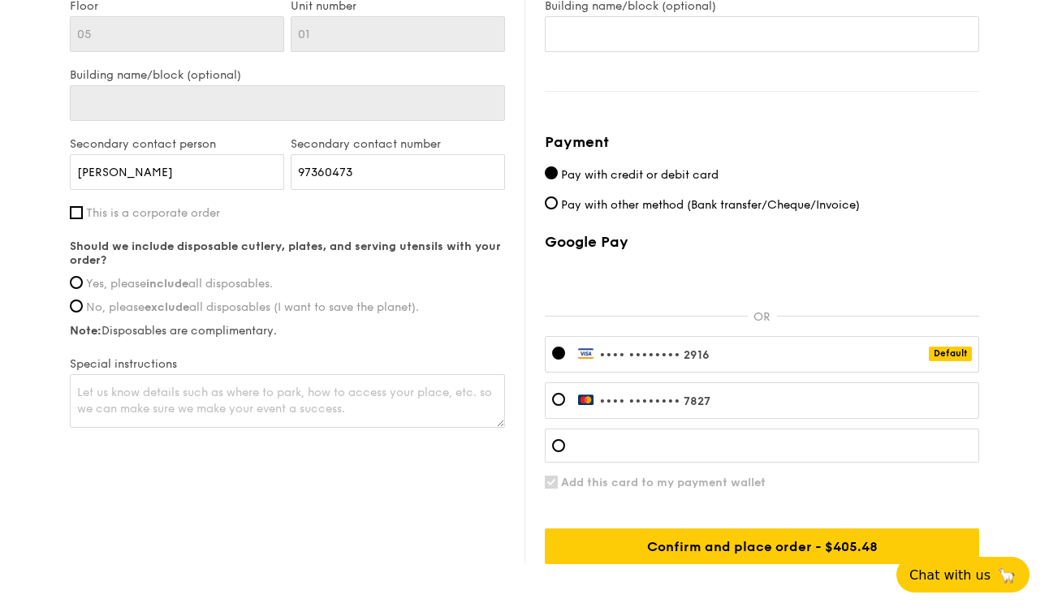
scroll to position [1156, 0]
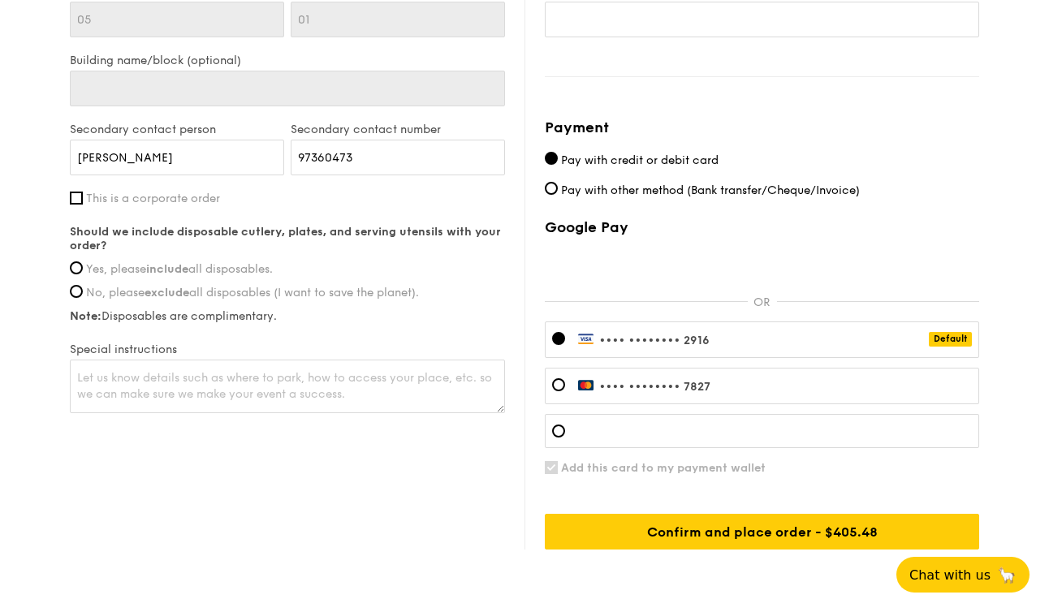
click at [90, 434] on div "Pick up information Not you? Log out . First name [PERSON_NAME] Last name [PERS…" at bounding box center [524, 138] width 909 height 822
click at [155, 267] on strong "include" at bounding box center [167, 269] width 42 height 14
click at [83, 267] on input "Yes, please include all disposables." at bounding box center [76, 267] width 13 height 13
radio input "true"
click at [177, 478] on div "Pick up information Not you? Log out . First name [PERSON_NAME] Last name [PERS…" at bounding box center [524, 138] width 909 height 822
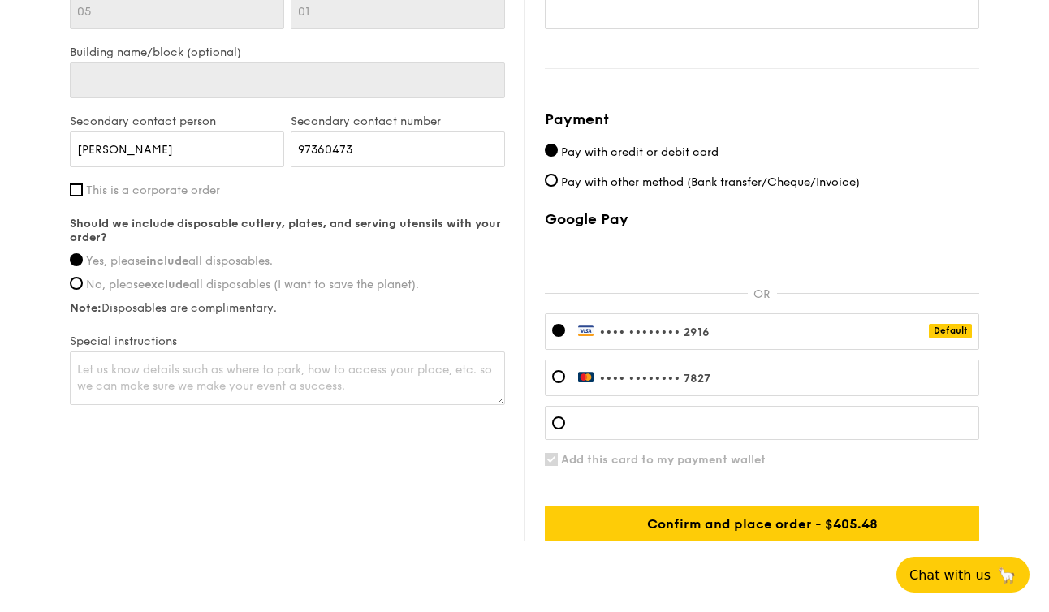
scroll to position [1177, 0]
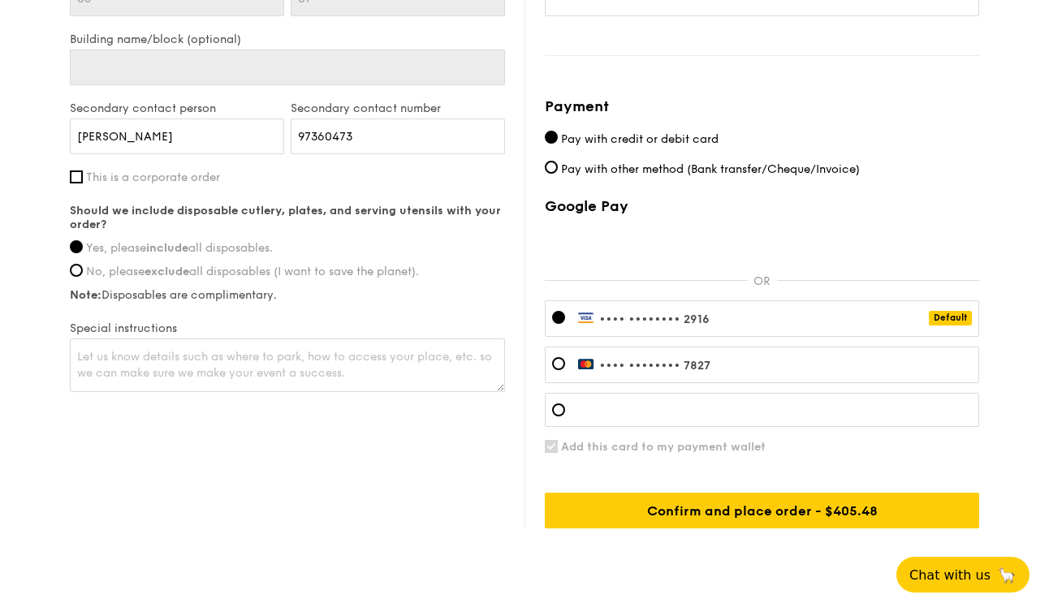
click at [433, 437] on div "Pick up information Not you? Log out . First name [PERSON_NAME] Last name [PERS…" at bounding box center [524, 117] width 909 height 822
click at [474, 446] on div "Pick up information Not you? Log out . First name [PERSON_NAME] Last name [PERS…" at bounding box center [524, 117] width 909 height 822
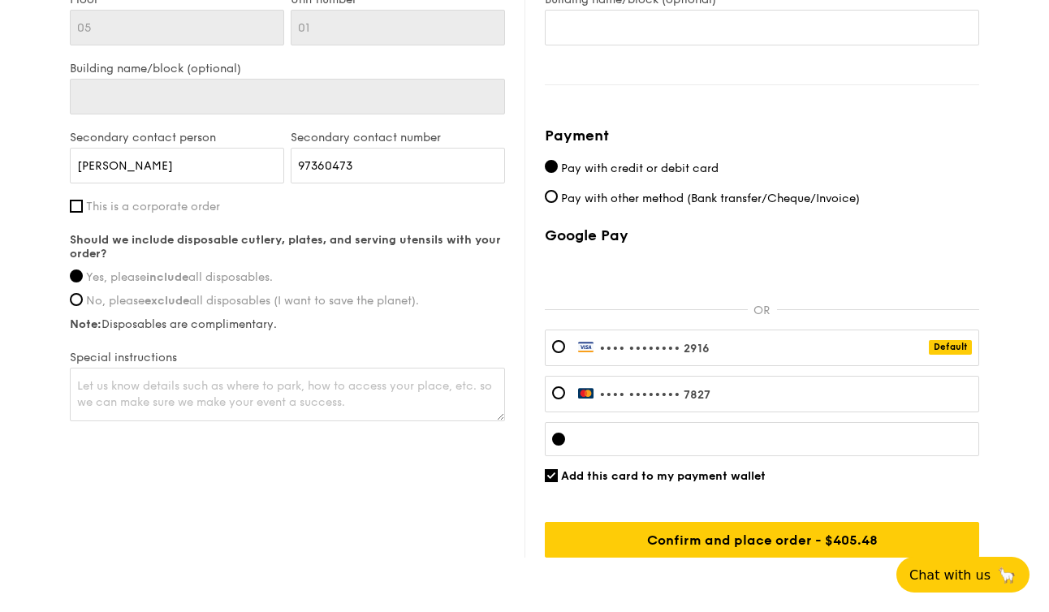
scroll to position [1221, 0]
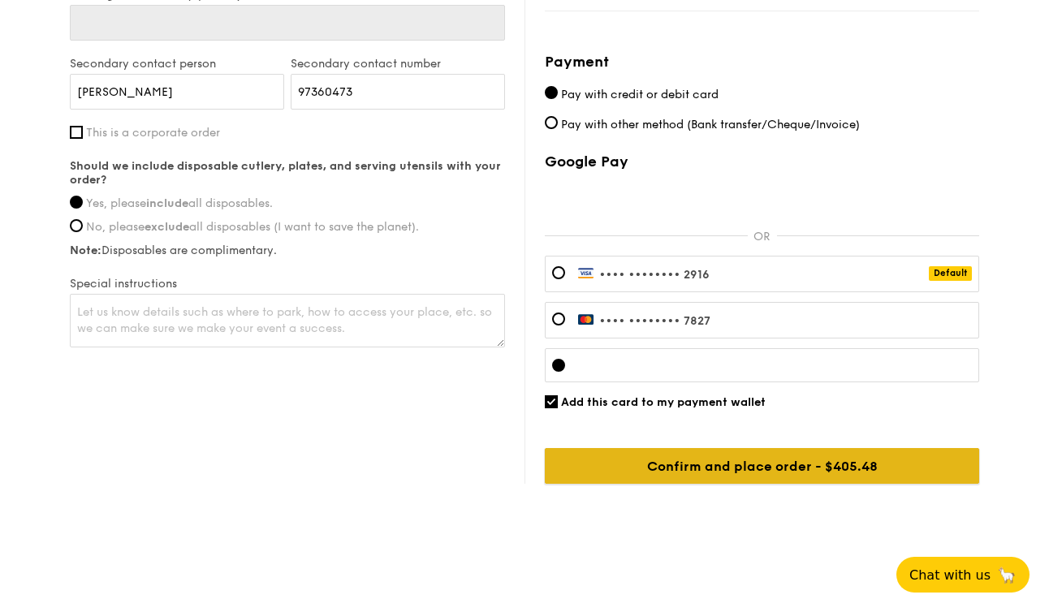
click at [750, 476] on input "Confirm and place order - $405.48" at bounding box center [762, 466] width 434 height 36
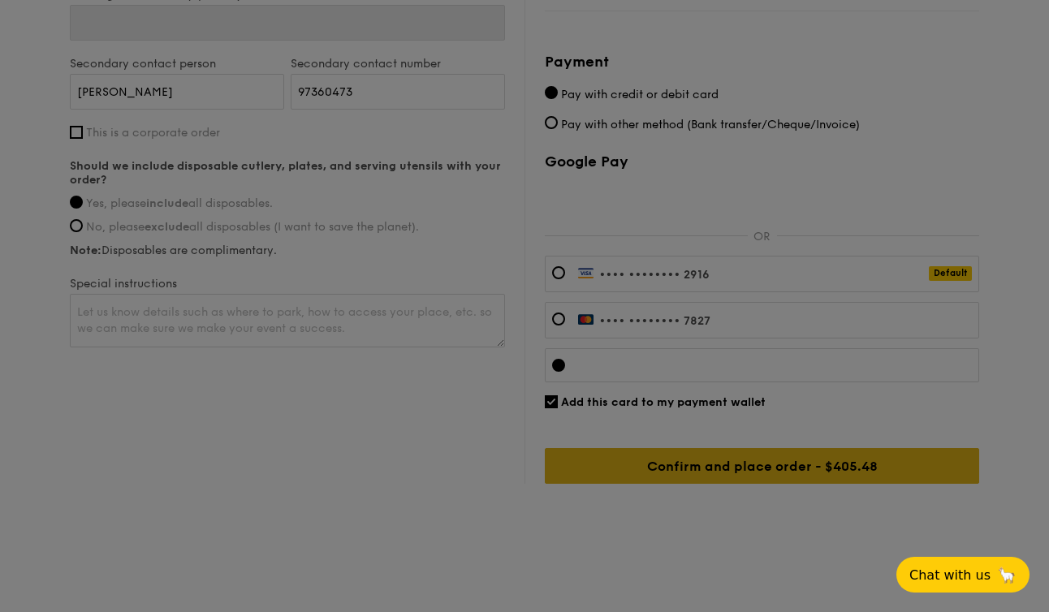
click at [750, 476] on div at bounding box center [524, 306] width 1049 height 612
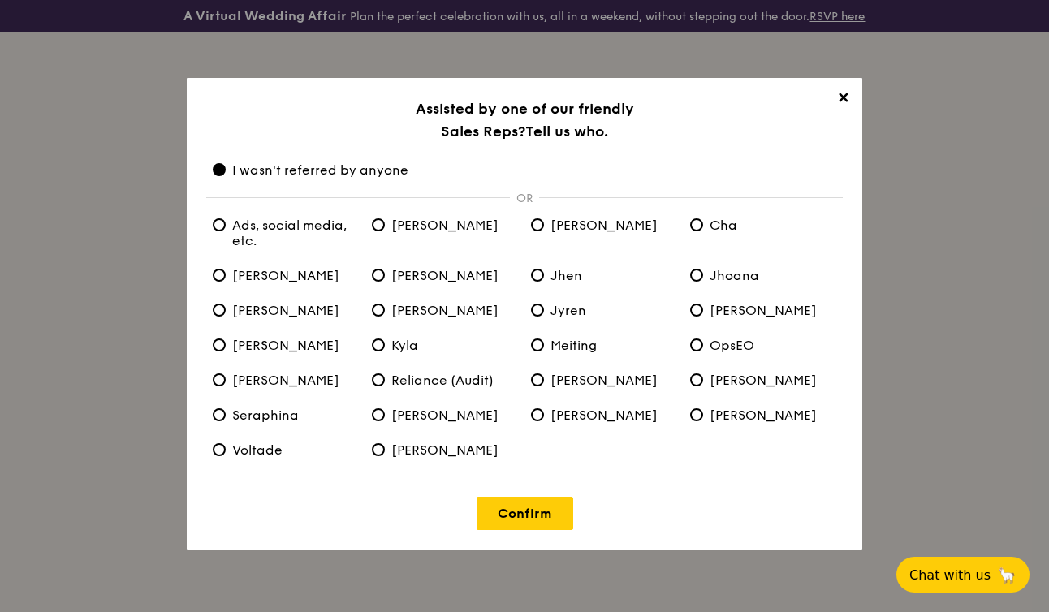
click at [399, 216] on div "✕ Assisted by one of our friendly Sales Reps? Tell us who. I wasn't referred by…" at bounding box center [524, 314] width 675 height 472
click at [403, 222] on span "[PERSON_NAME]" at bounding box center [435, 225] width 127 height 15
click at [385, 222] on input "[PERSON_NAME]" at bounding box center [378, 224] width 13 height 13
radio input "true"
radio anyone "false"
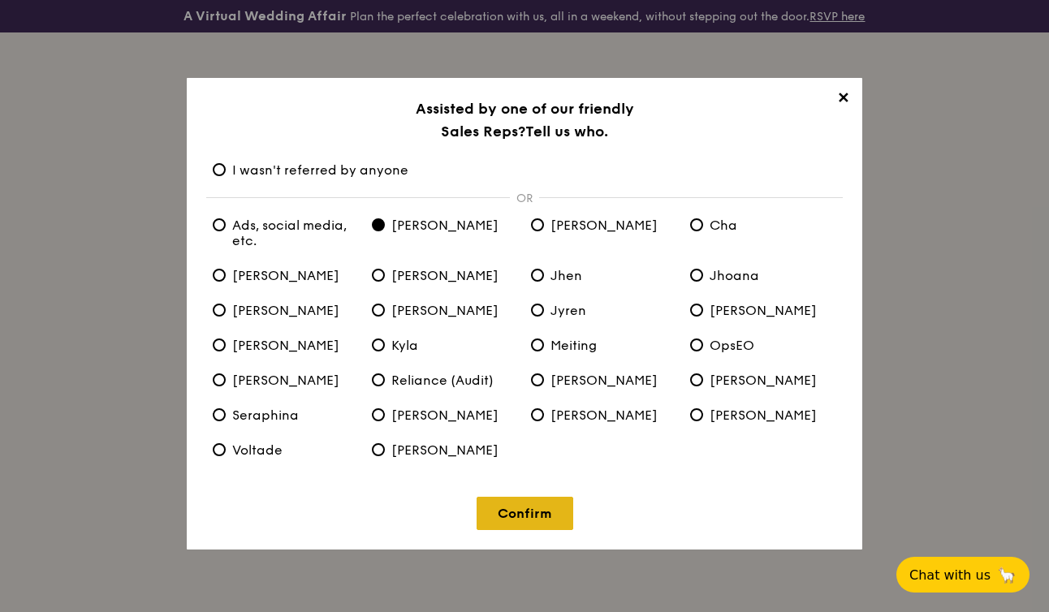
click at [540, 515] on link "Confirm" at bounding box center [524, 513] width 97 height 33
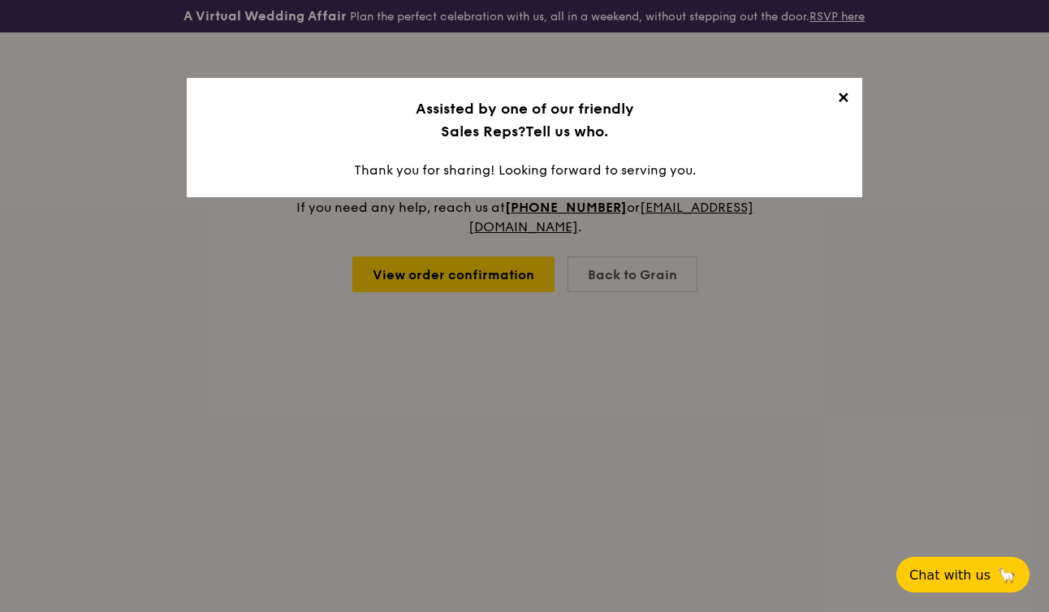
click at [850, 122] on div "✕ Assisted by one of our friendly Sales Reps? Tell us who. Thank you for sharin…" at bounding box center [524, 137] width 675 height 119
click at [850, 93] on span "✕" at bounding box center [842, 100] width 23 height 23
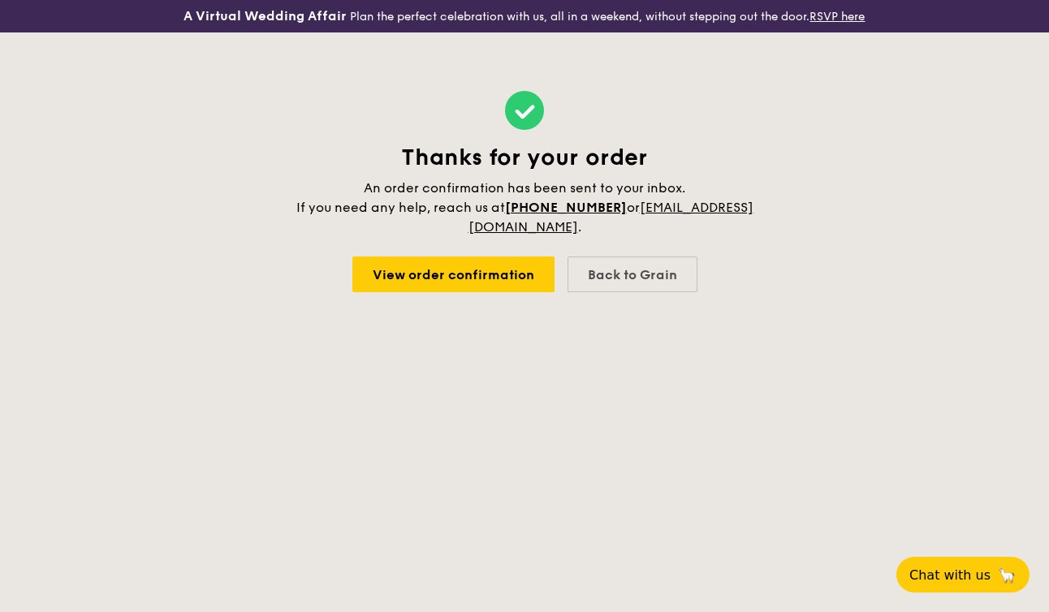
click at [820, 106] on div "Thanks for your order An order confirmation has been sent to your inbox. If you…" at bounding box center [524, 191] width 1049 height 318
drag, startPoint x: 815, startPoint y: 351, endPoint x: 378, endPoint y: 64, distance: 522.7
click at [378, 64] on body "A Virtual Wedding Affair Plan the perfect celebration with us, all in a weekend…" at bounding box center [524, 306] width 1049 height 612
click at [370, 65] on div "Thanks for your order An order confirmation has been sent to your inbox. If you…" at bounding box center [524, 191] width 461 height 318
click at [532, 265] on link "View order confirmation" at bounding box center [453, 274] width 202 height 36
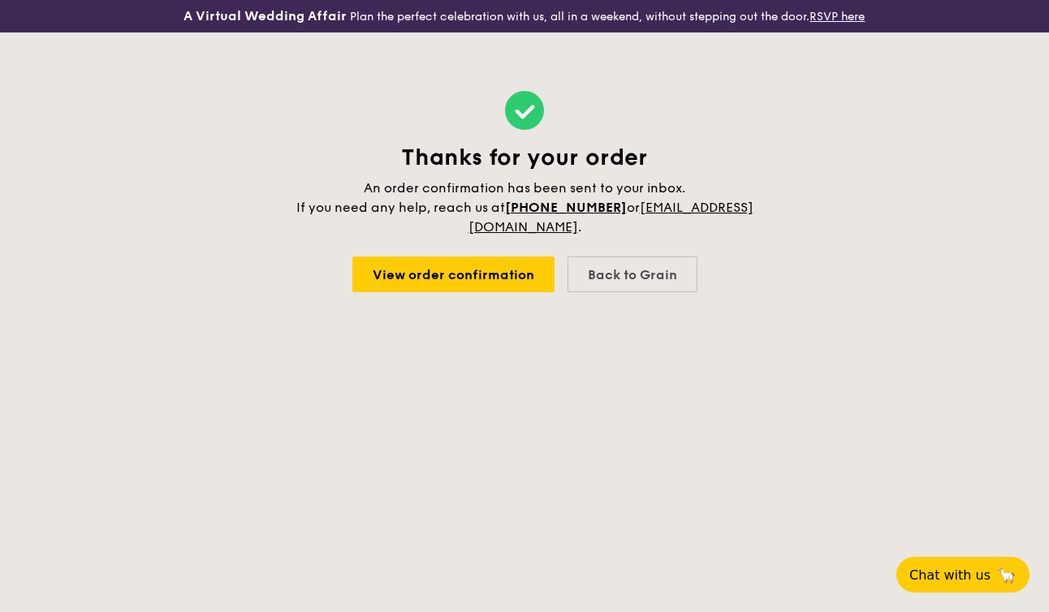
click at [702, 226] on h4 "An order confirmation has been sent to your inbox. If you need any help, reach …" at bounding box center [524, 208] width 461 height 58
